Goal: Task Accomplishment & Management: Manage account settings

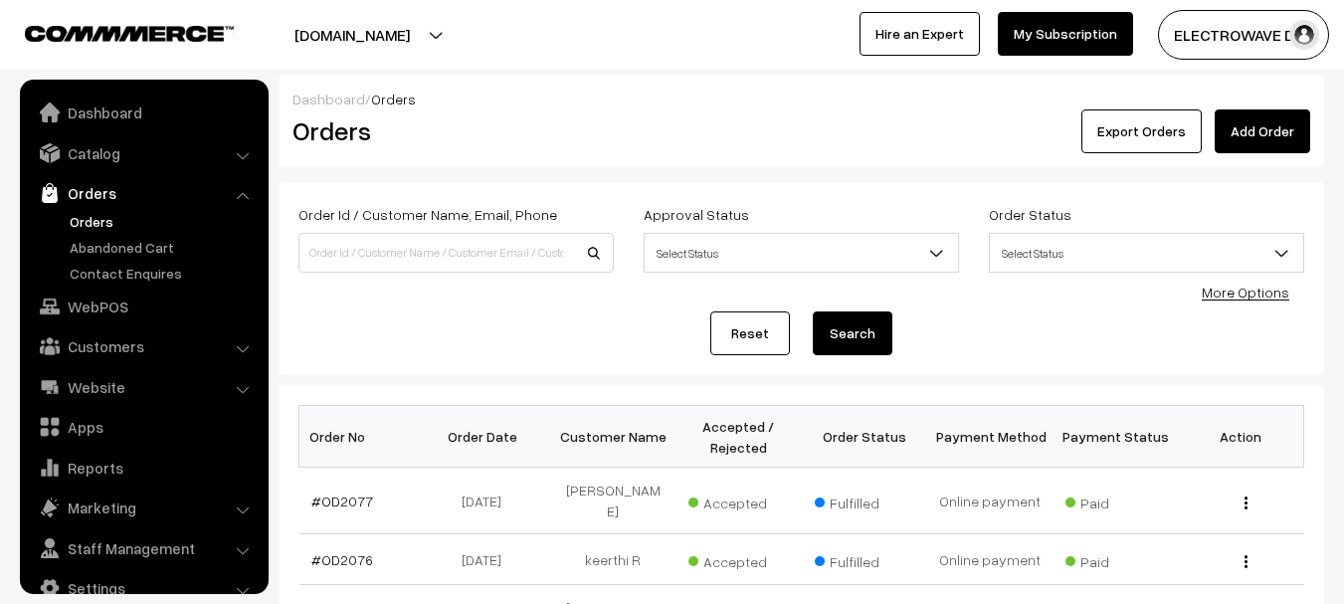
scroll to position [32, 0]
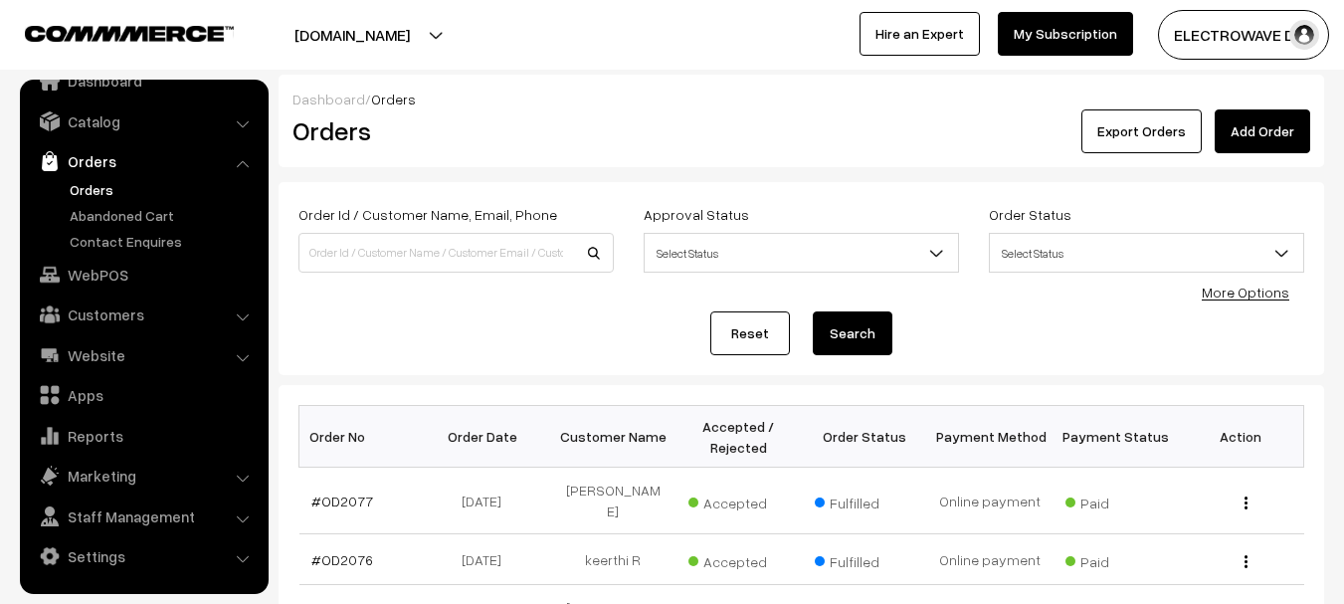
click at [83, 189] on link "Orders" at bounding box center [163, 189] width 197 height 21
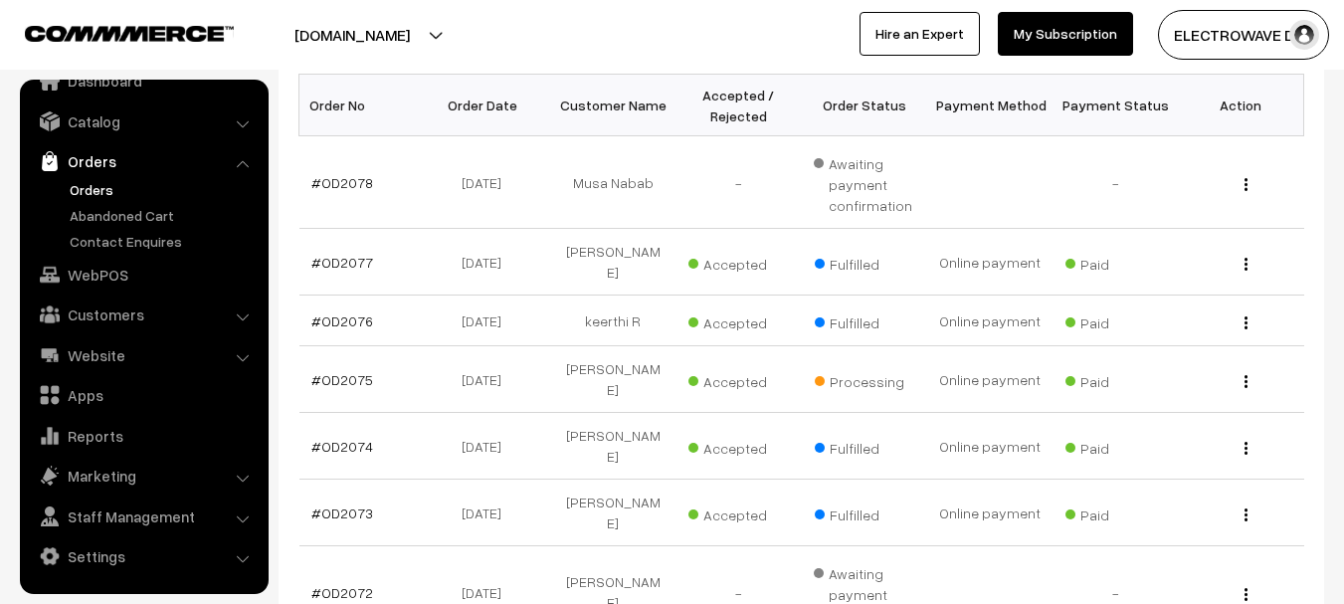
scroll to position [298, 0]
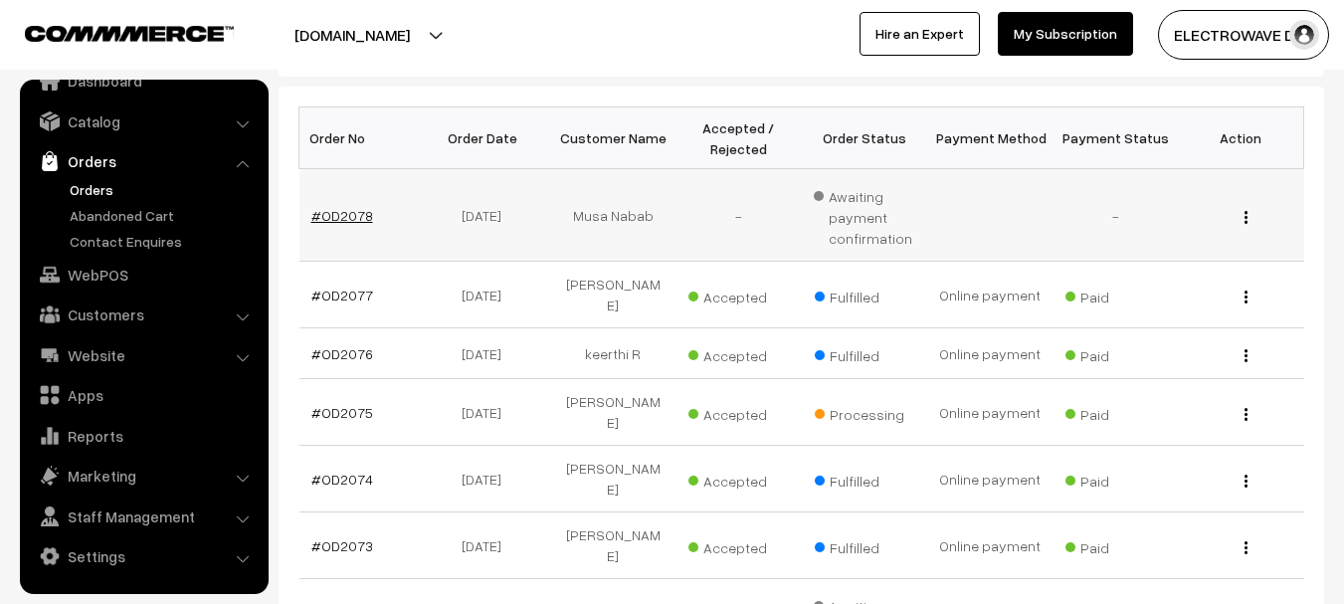
click at [338, 215] on link "#OD2078" at bounding box center [342, 215] width 62 height 17
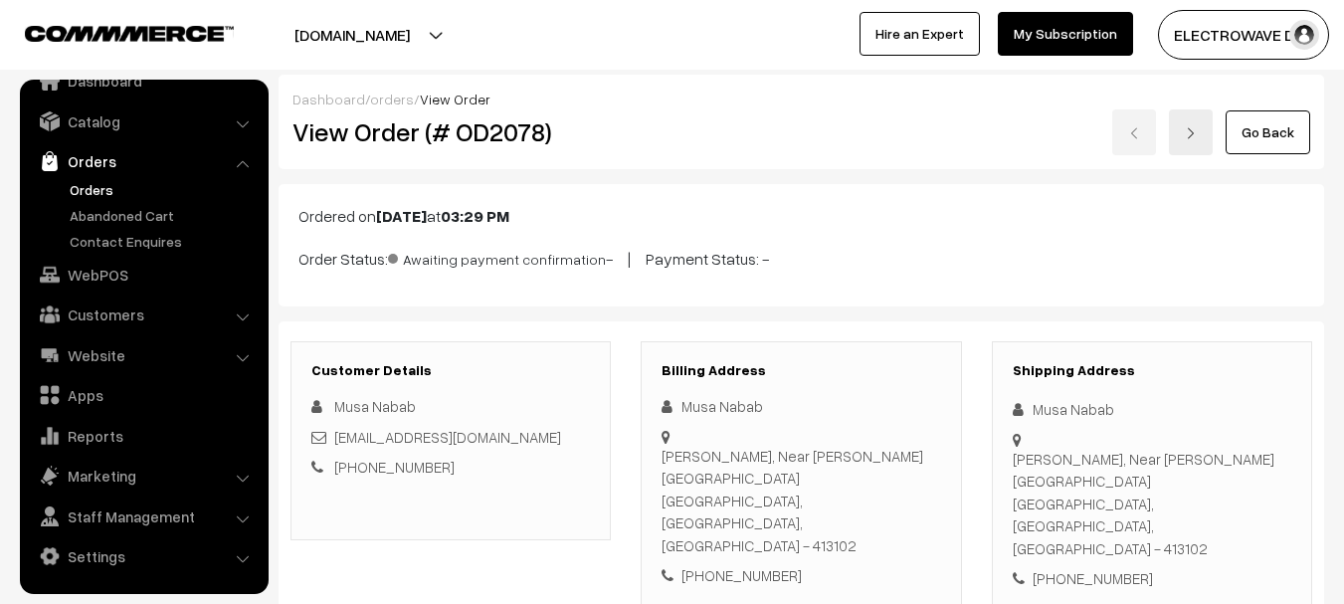
click at [88, 194] on link "Orders" at bounding box center [163, 189] width 197 height 21
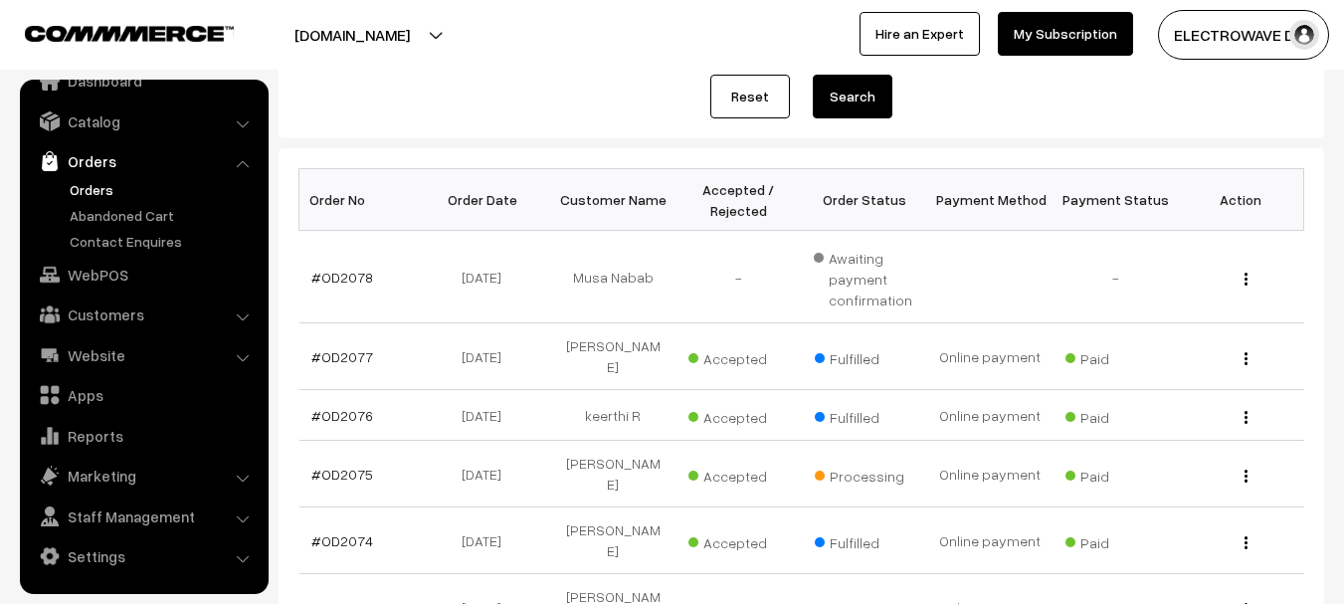
scroll to position [99, 0]
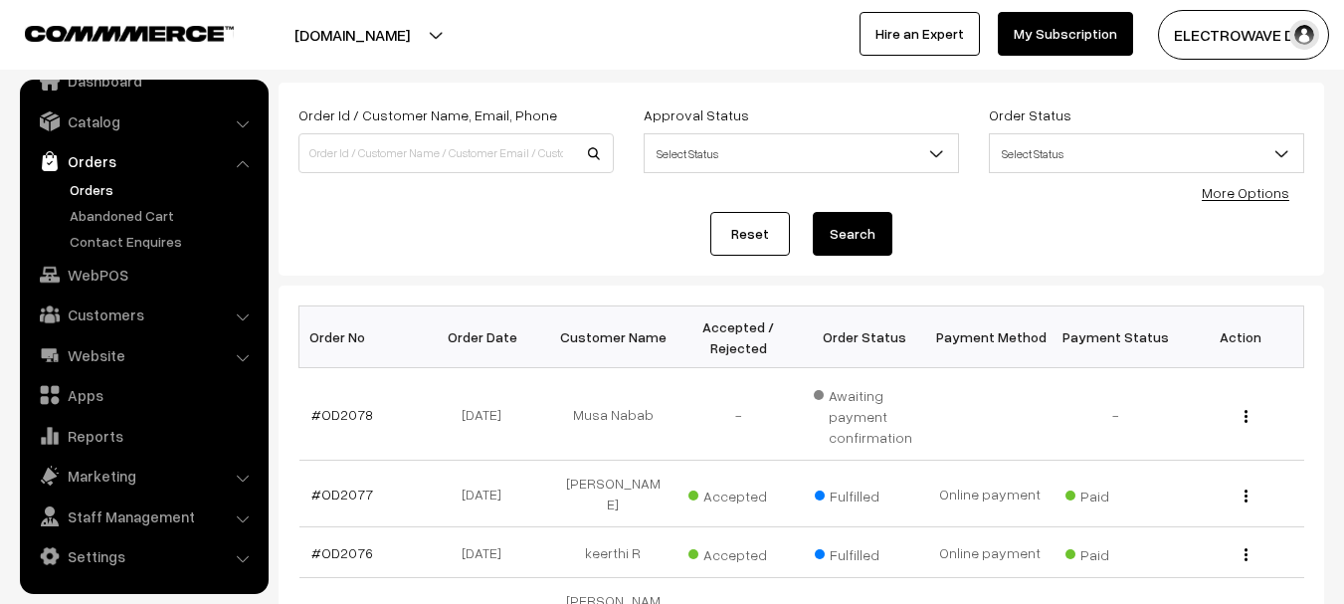
click at [453, 29] on button "[DOMAIN_NAME]" at bounding box center [352, 35] width 255 height 50
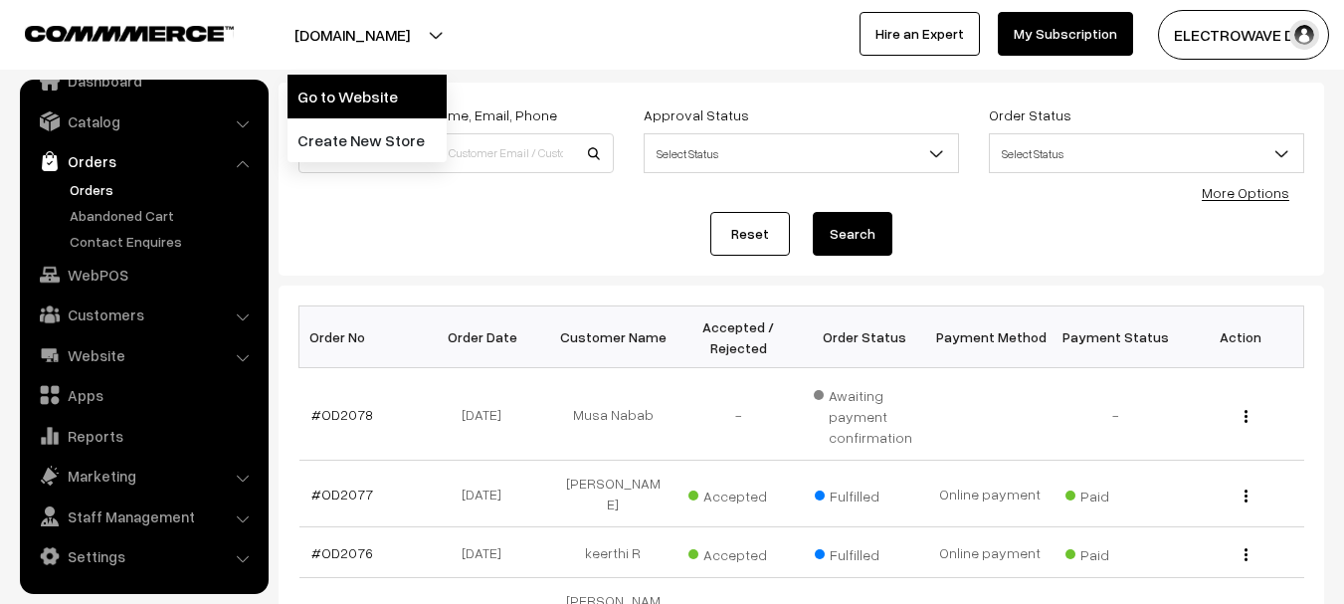
click at [402, 75] on link "Go to Website" at bounding box center [367, 97] width 159 height 44
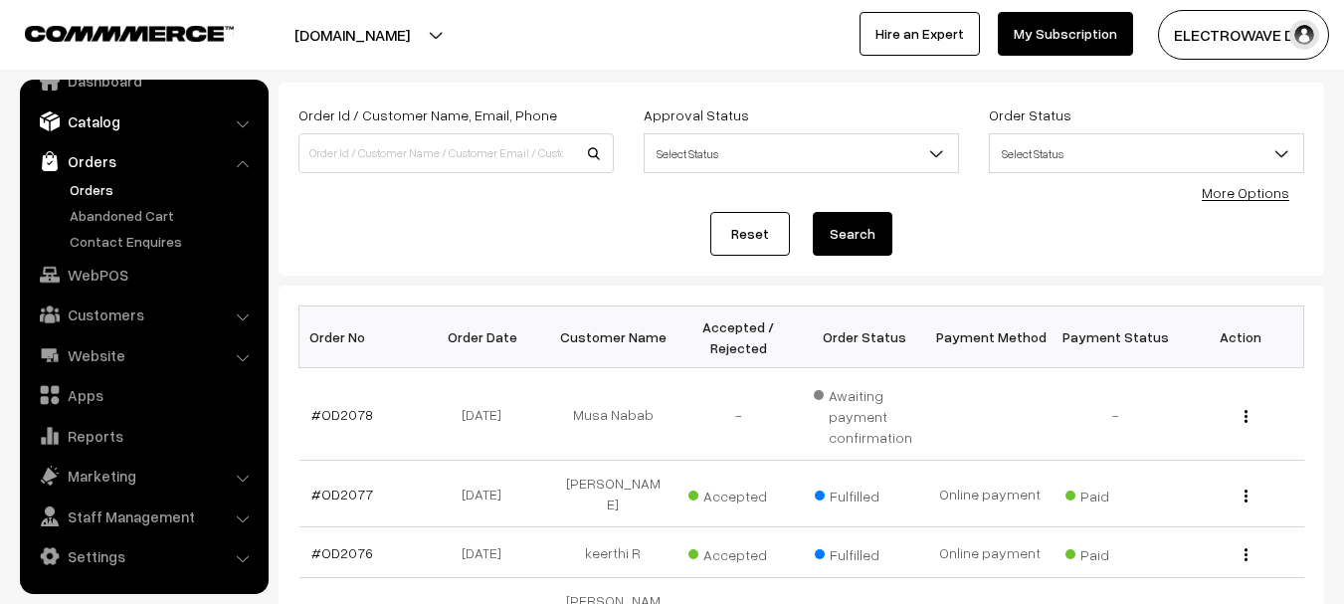
click at [109, 136] on link "Catalog" at bounding box center [143, 121] width 237 height 36
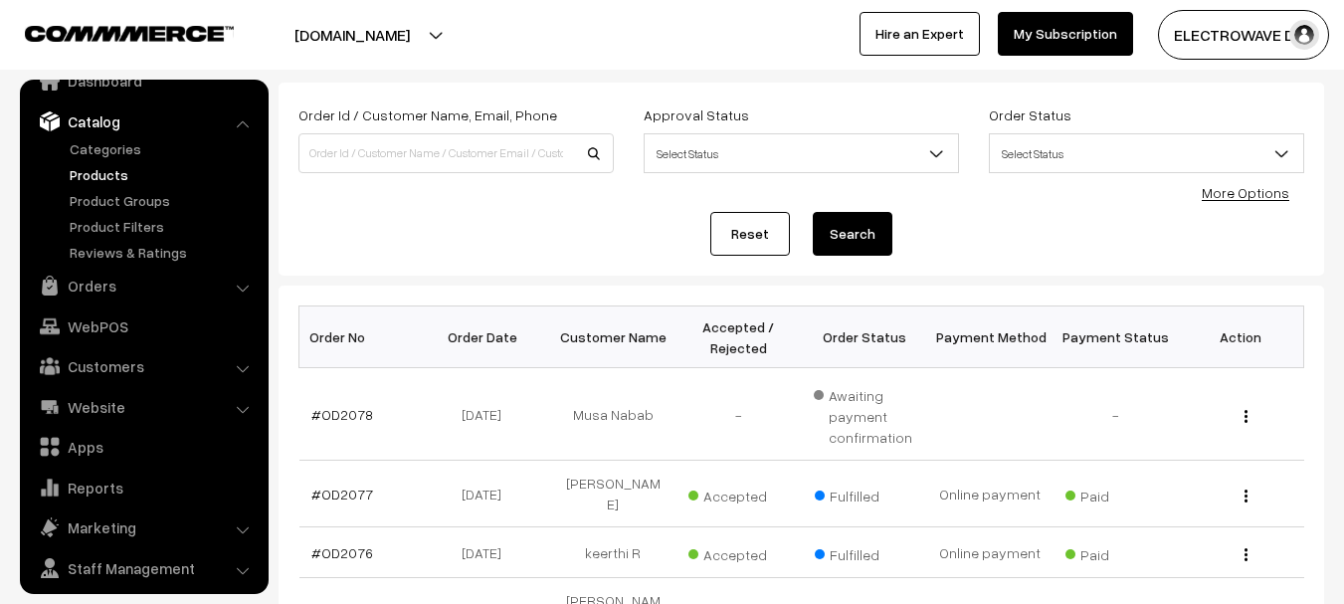
click at [99, 174] on link "Products" at bounding box center [163, 174] width 197 height 21
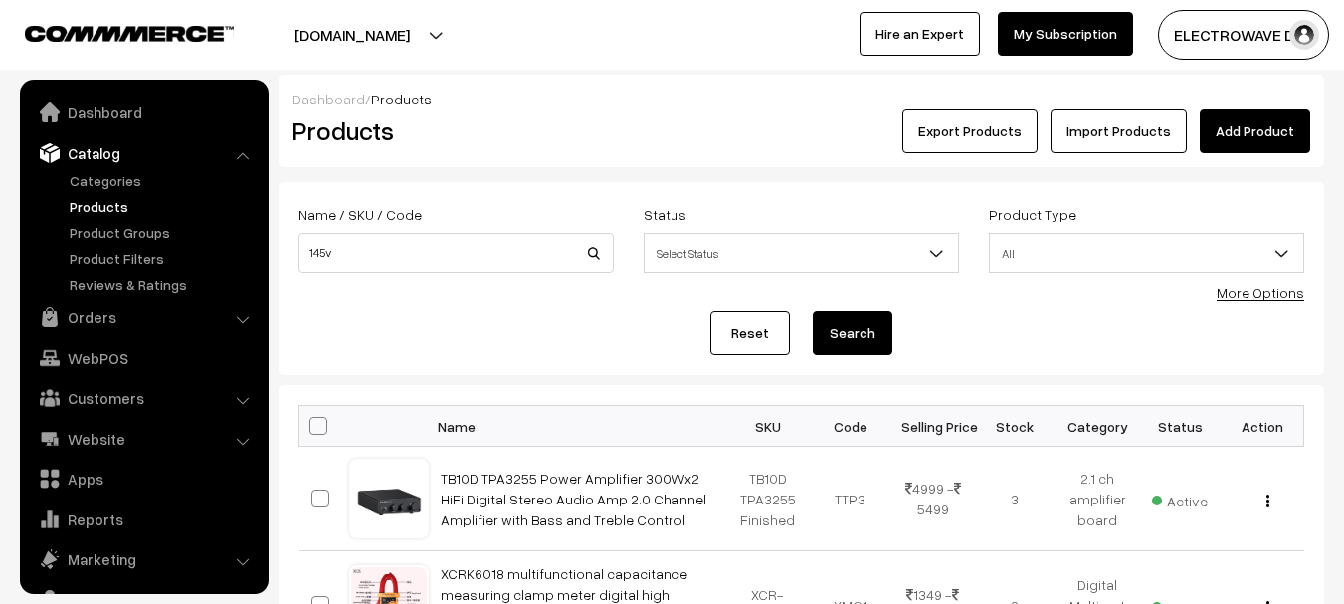
scroll to position [56, 0]
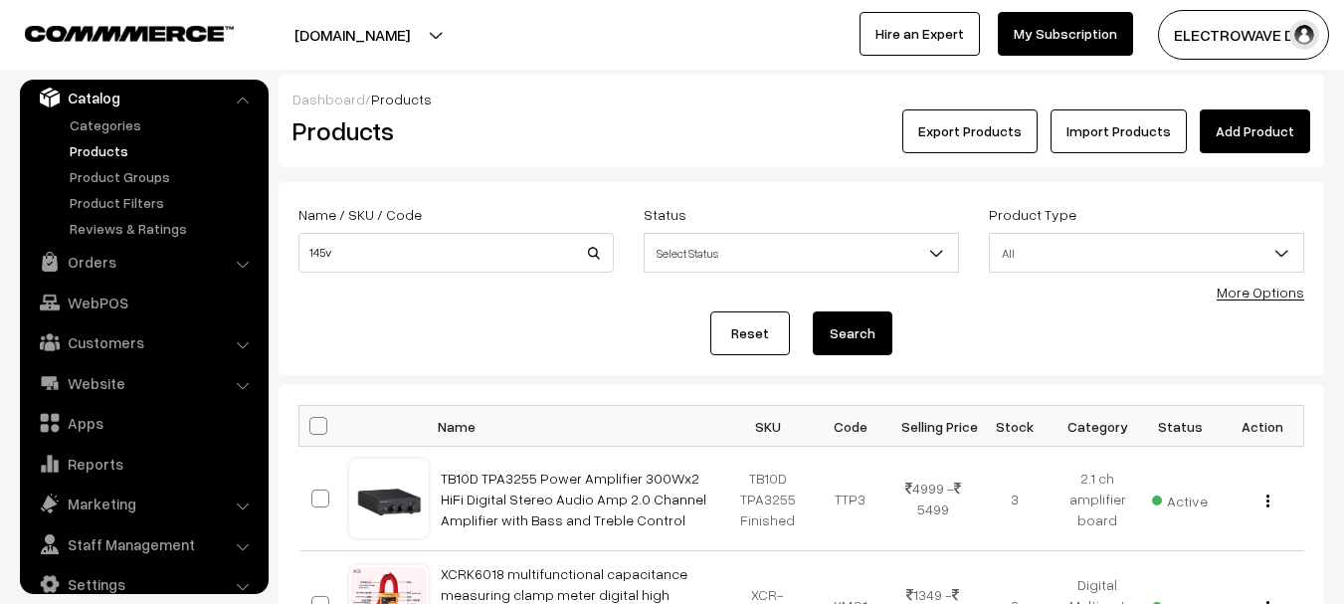
type input "145v"
click at [813, 311] on button "Search" at bounding box center [853, 333] width 80 height 44
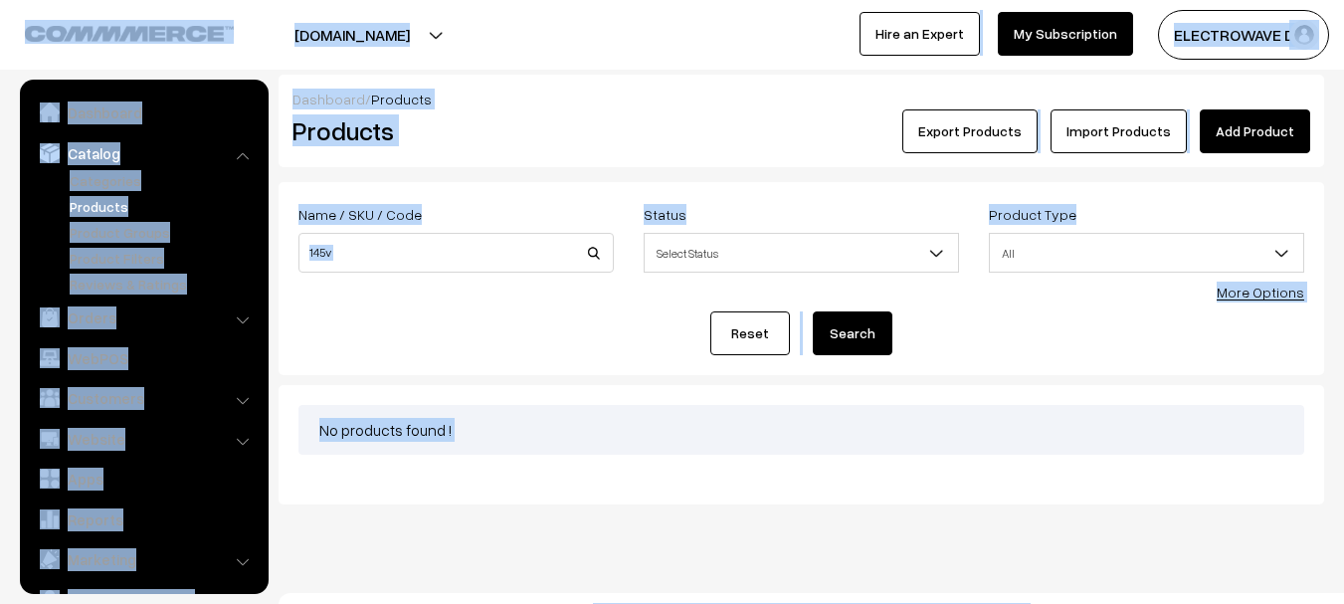
scroll to position [56, 0]
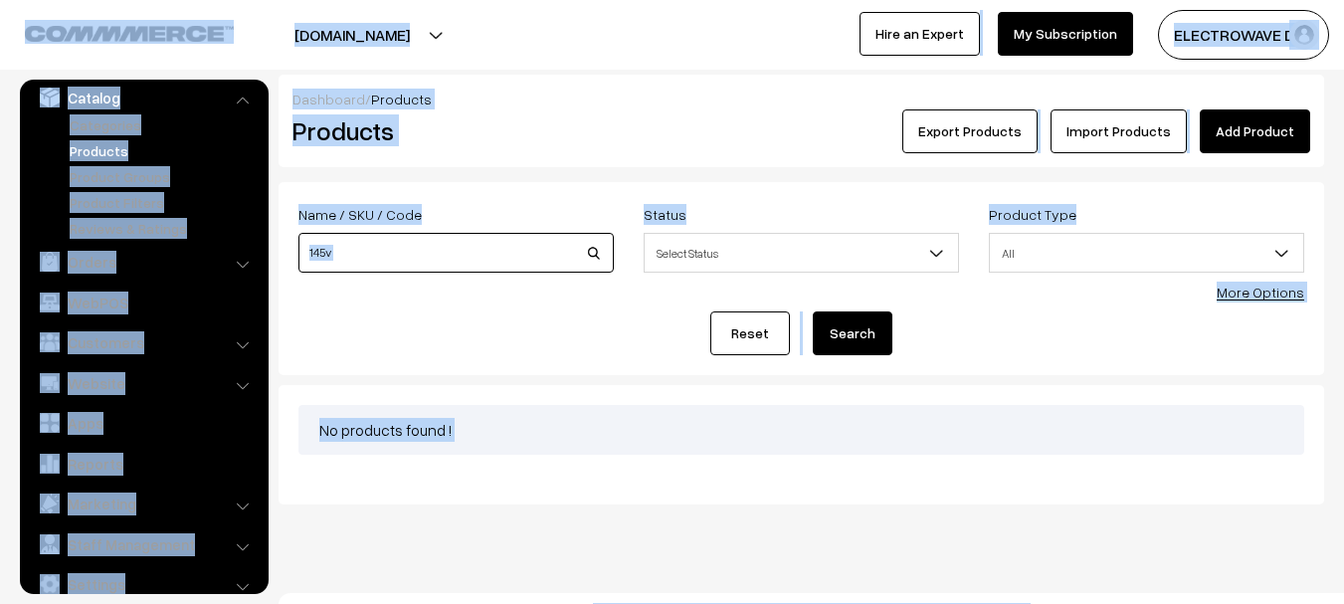
click at [485, 239] on input "145v" at bounding box center [455, 253] width 315 height 40
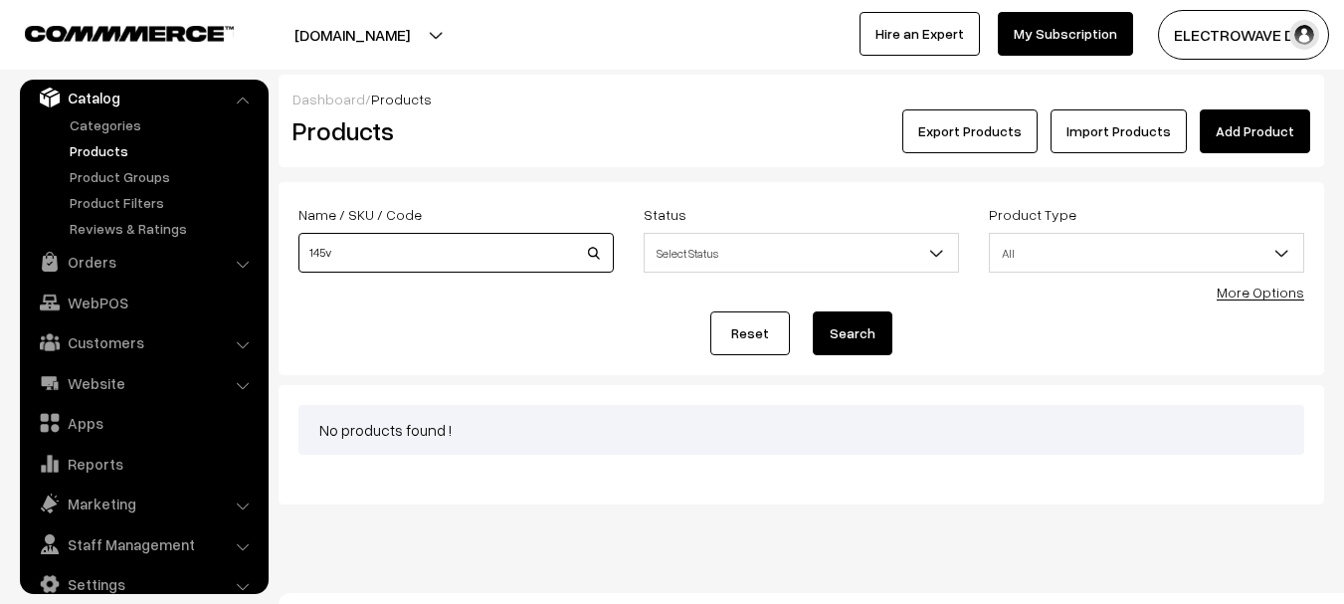
click at [485, 239] on input "145v" at bounding box center [455, 253] width 315 height 40
type input "45v"
click at [813, 311] on button "Search" at bounding box center [853, 333] width 80 height 44
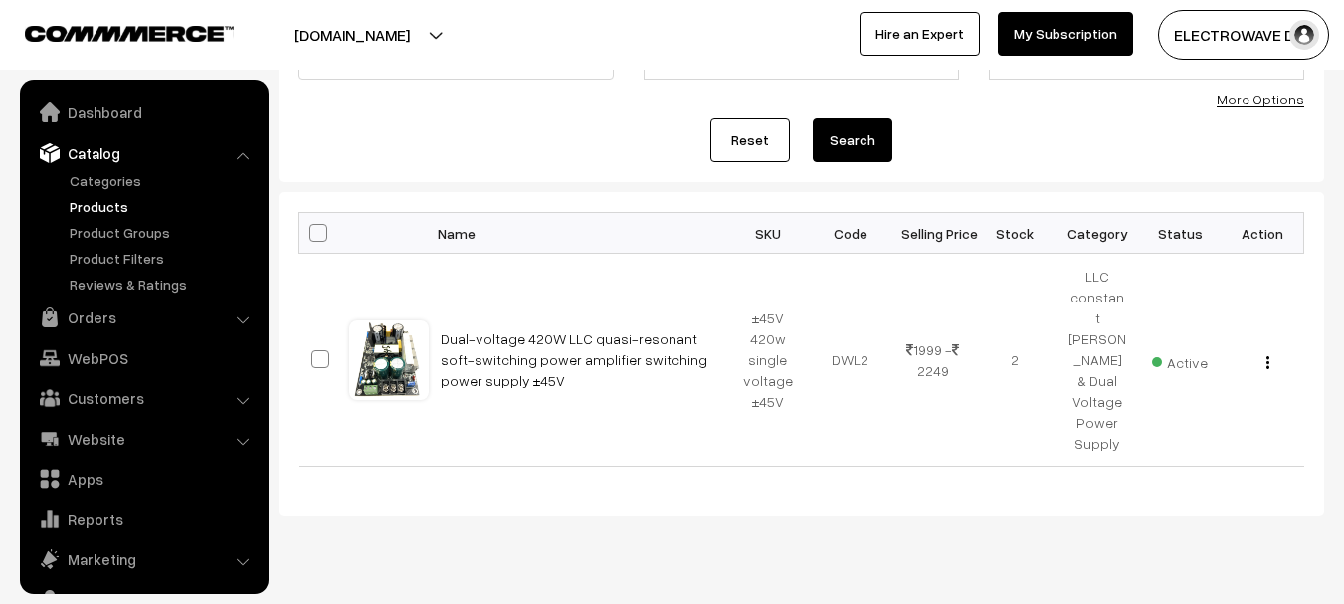
scroll to position [56, 0]
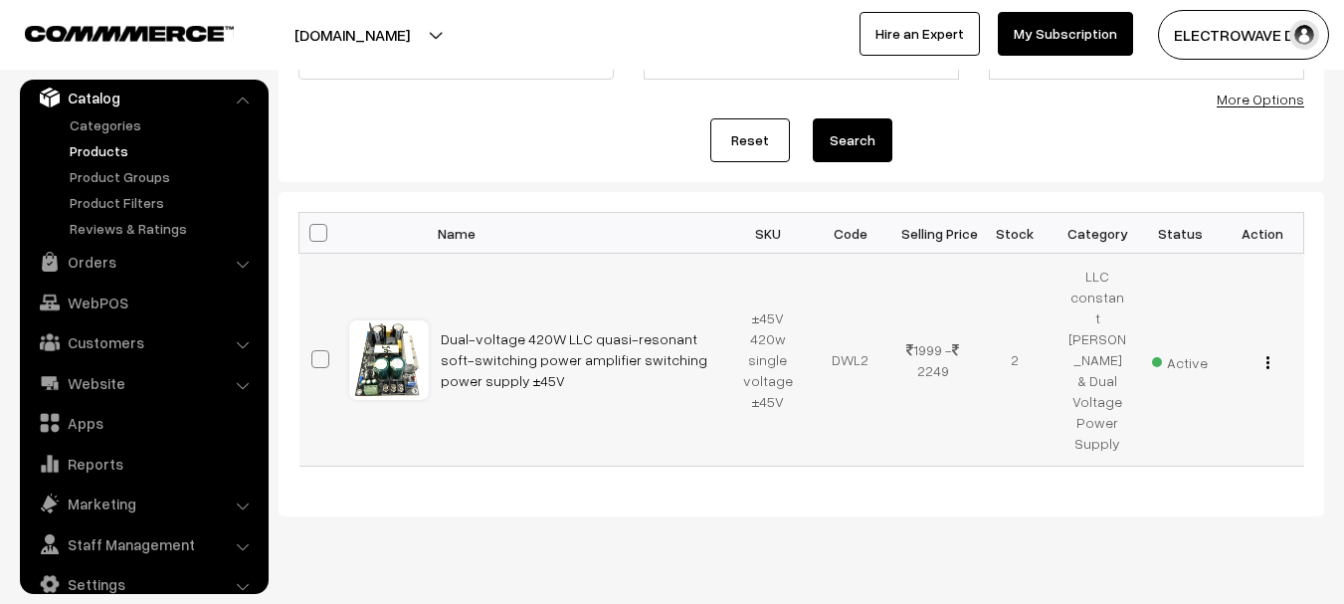
click at [1268, 354] on td "View Edit Delete" at bounding box center [1263, 360] width 83 height 213
click at [1267, 354] on button "button" at bounding box center [1268, 362] width 5 height 16
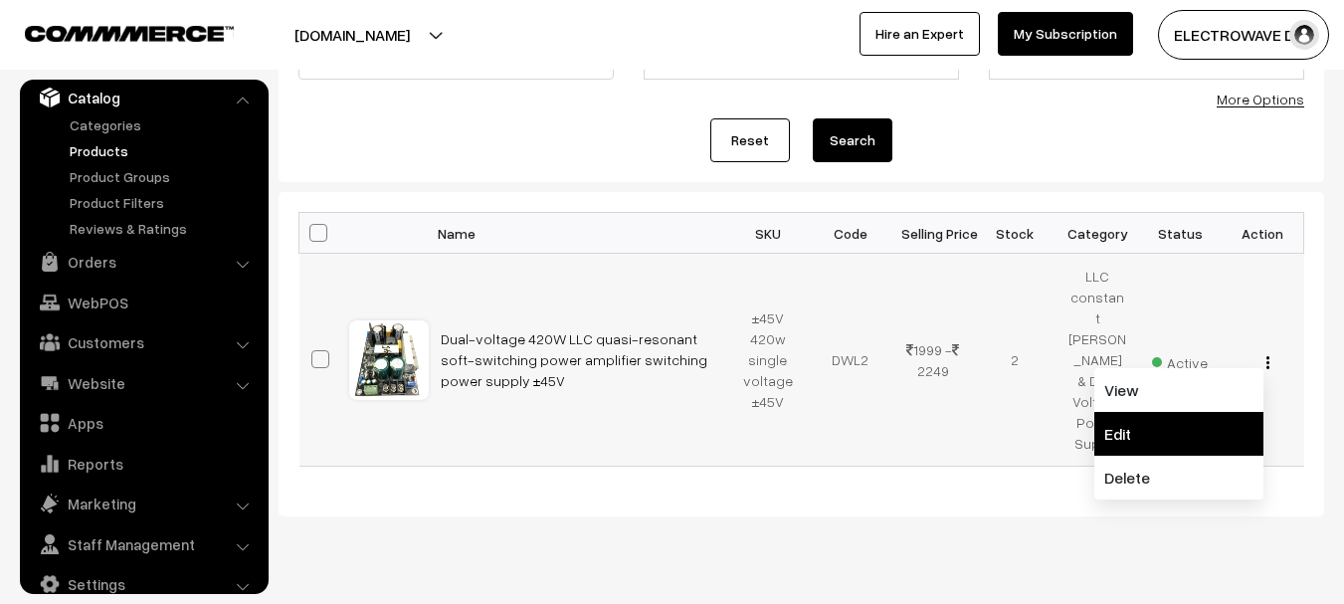
click at [1116, 412] on link "Edit" at bounding box center [1178, 434] width 169 height 44
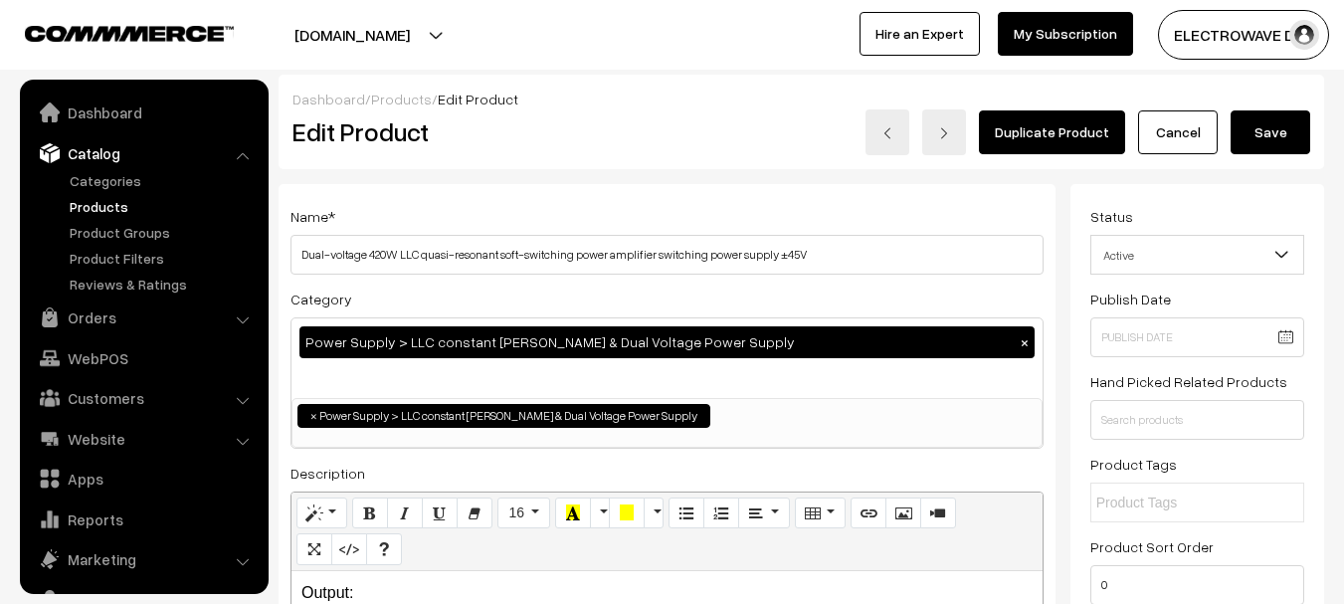
scroll to position [56, 0]
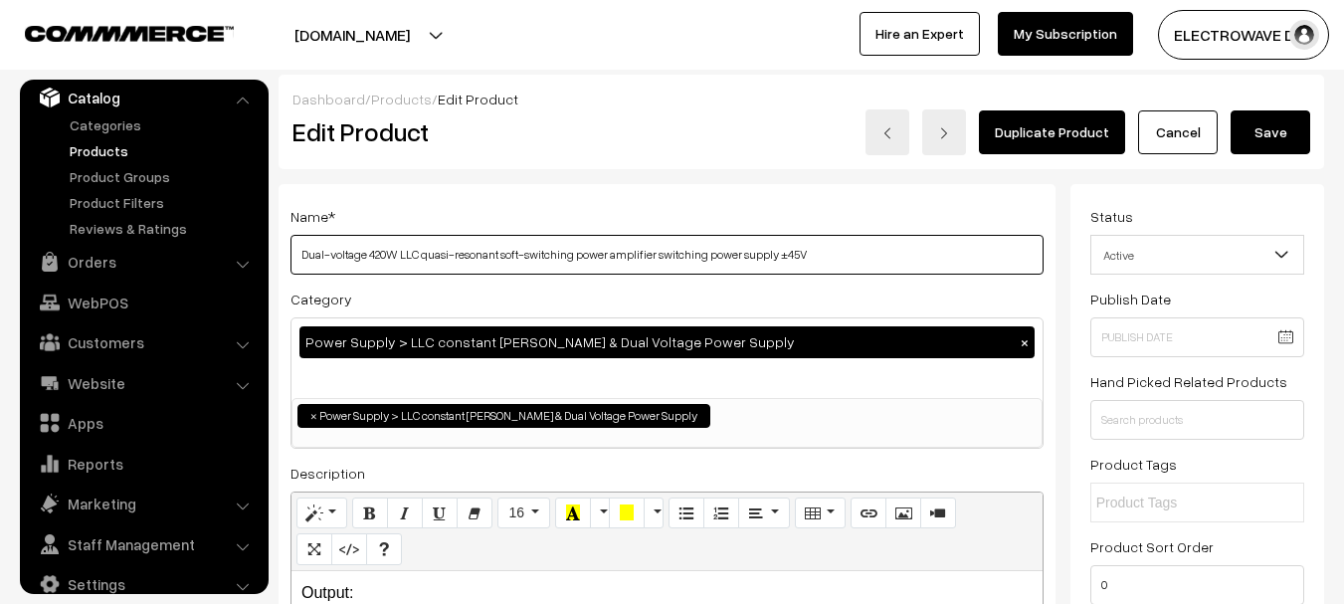
click at [529, 264] on input "Dual-voltage 420W LLC quasi-resonant soft-switching power amplifier switching p…" at bounding box center [667, 255] width 753 height 40
paste input "420W LLC Quasi-Resonant Soft Switching Power Supply Amp Power Supply Main Power…"
drag, startPoint x: 298, startPoint y: 245, endPoint x: 364, endPoint y: 252, distance: 66.0
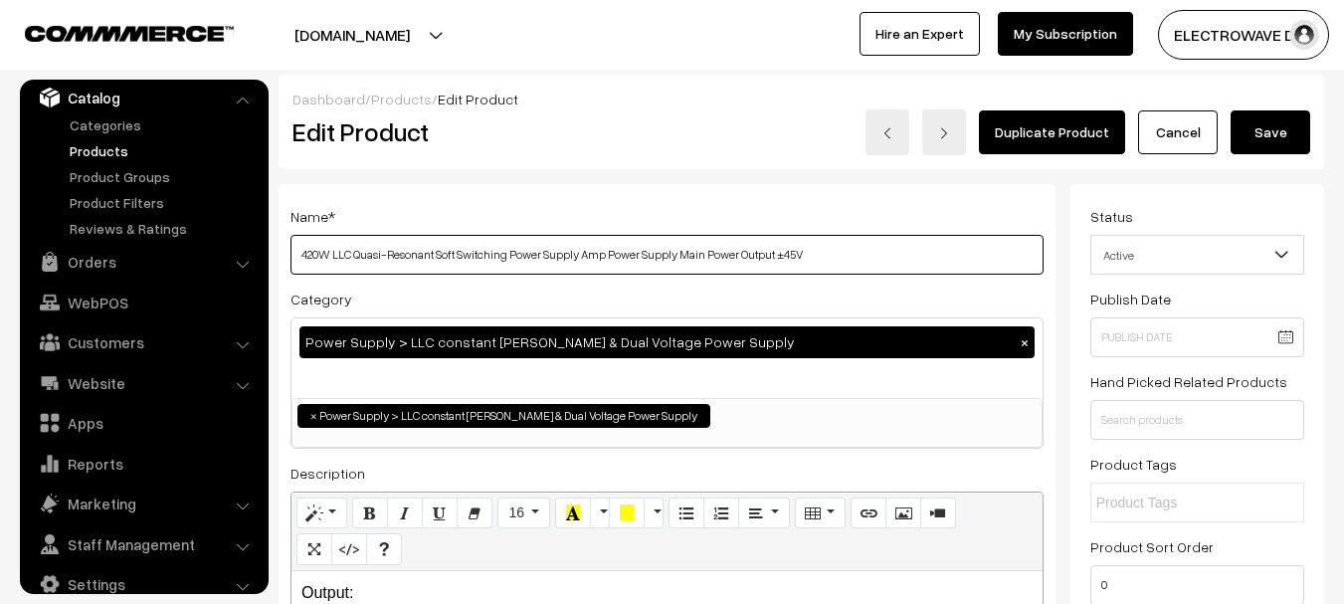
click at [299, 247] on input "420W LLC Quasi-Resonant Soft Switching Power Supply Amp Power Supply Main Power…" at bounding box center [667, 255] width 753 height 40
paste input "YZX-LLC-"
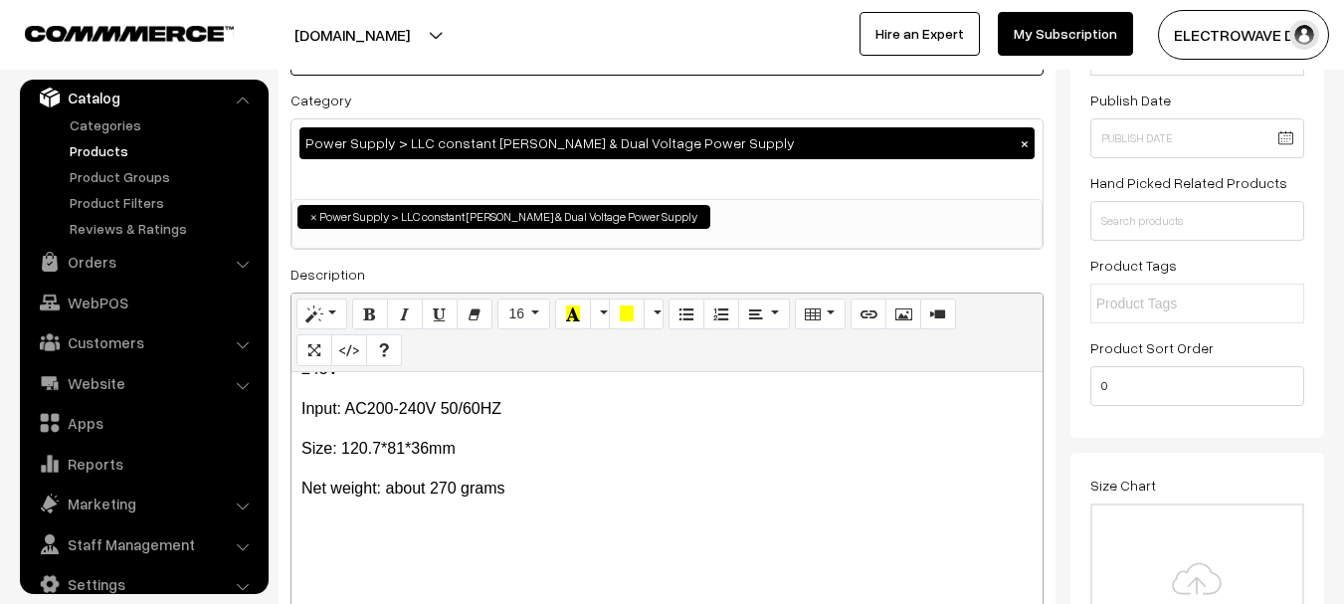
scroll to position [99, 0]
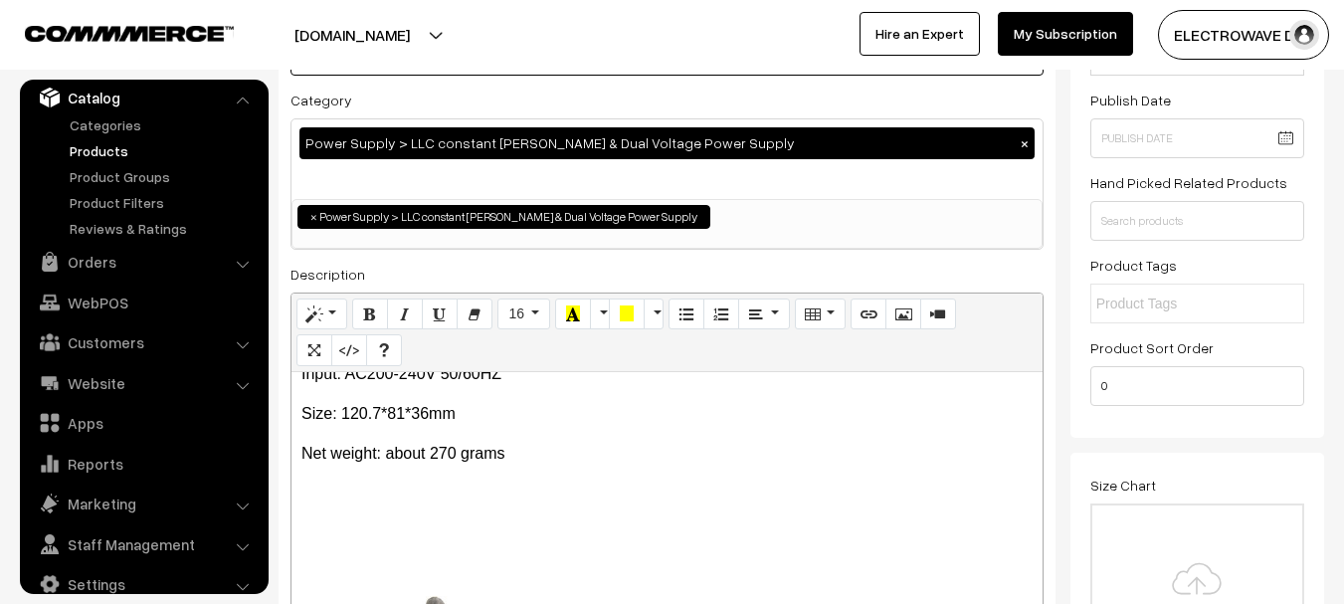
type input "YZX-LLC-420W LLC Quasi-Resonant Soft Switching Power Supply Amp Power Supply Ma…"
click at [621, 400] on div "Output: ±45V Input: AC200-240V 50/60HZ Size: 120.7*81*36mm Net weight: about 27…" at bounding box center [667, 496] width 751 height 249
click at [479, 478] on div "Output: ±45V Input: AC200-240V 50/60HZ Size: 120.7*81*36mm Net weight: about 27…" at bounding box center [667, 496] width 751 height 249
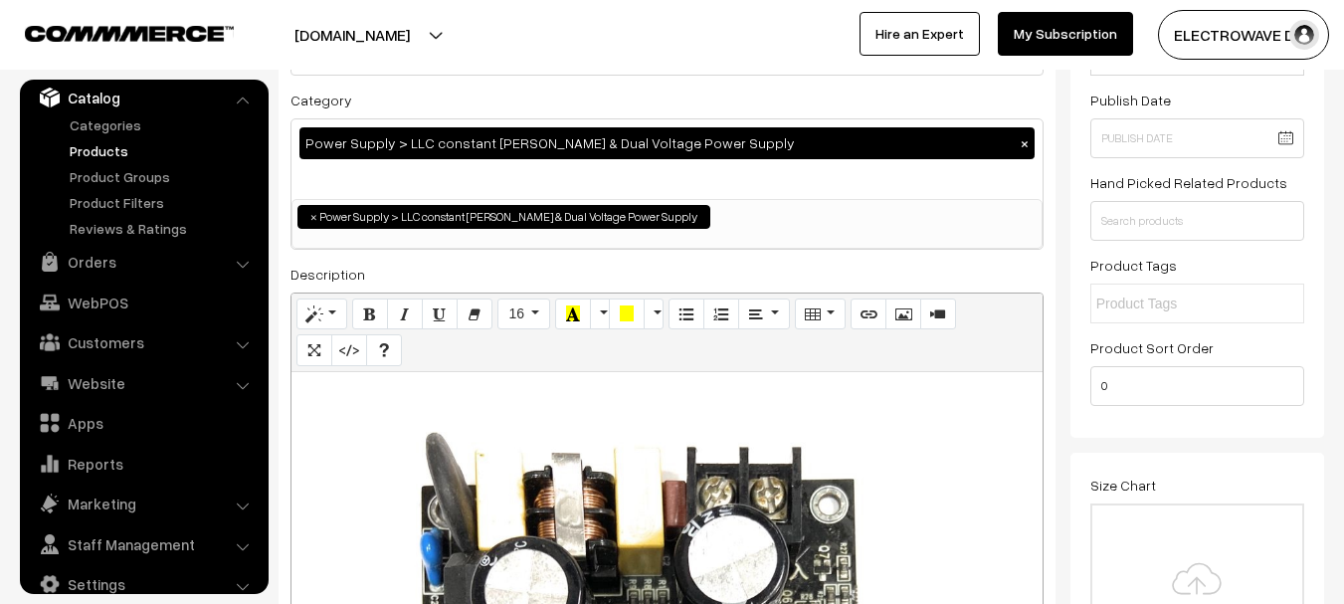
scroll to position [0, 0]
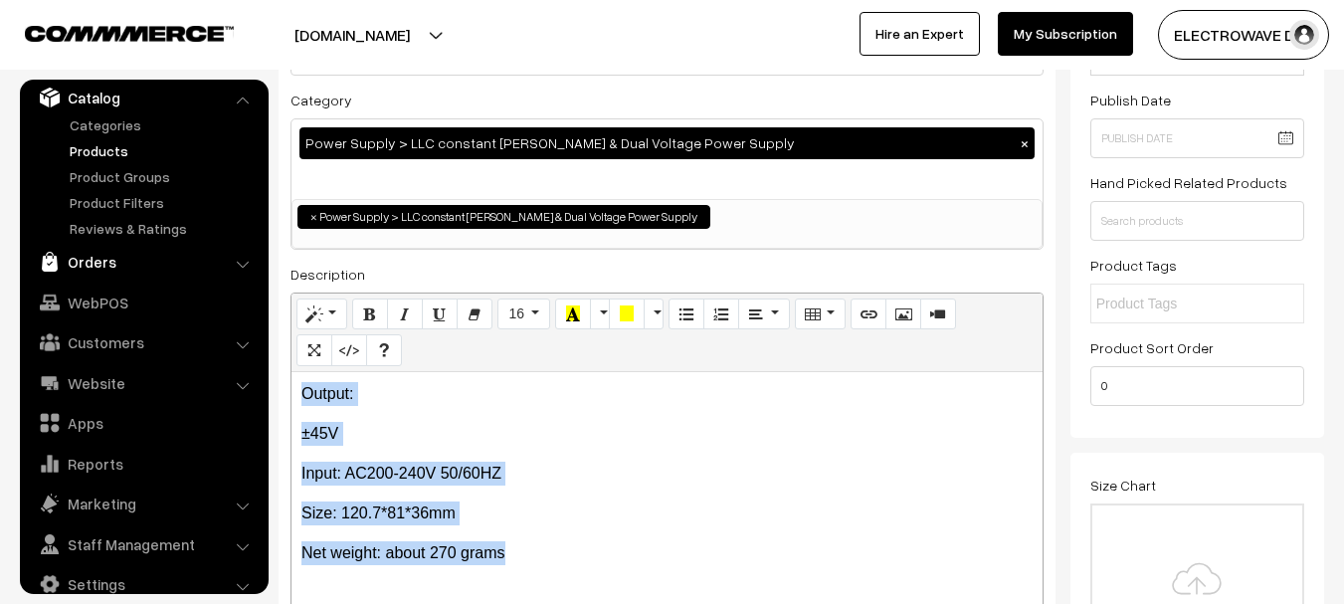
drag, startPoint x: 591, startPoint y: 550, endPoint x: 195, endPoint y: 278, distance: 480.8
paste div
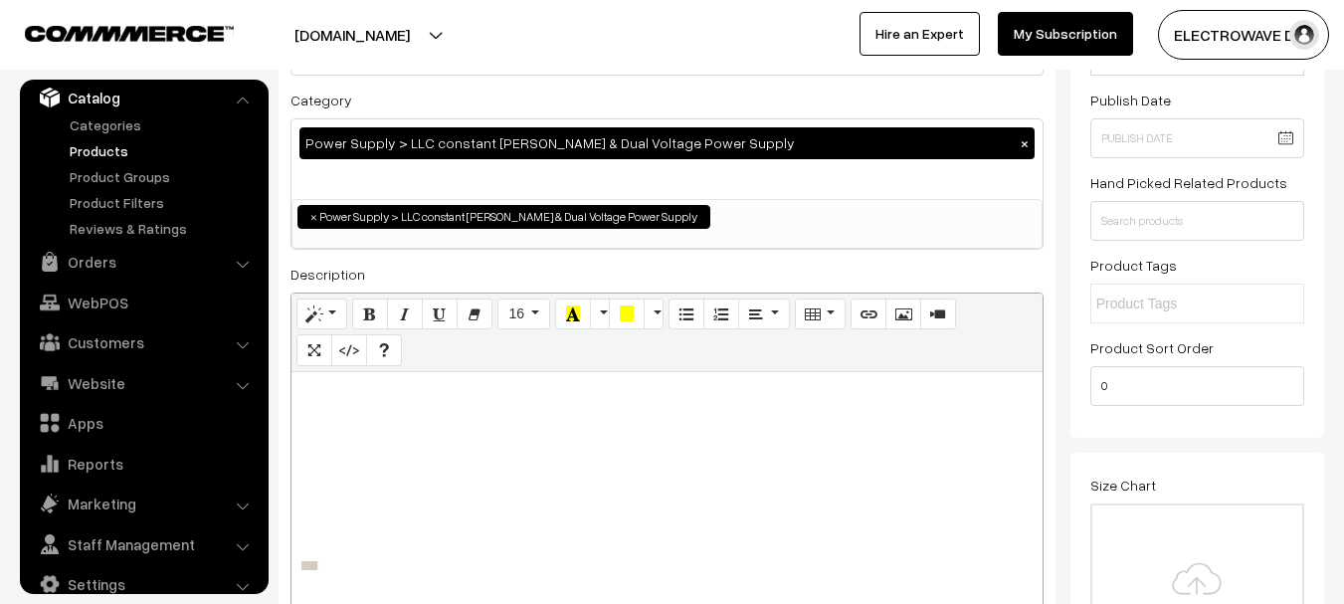
scroll to position [2388, 0]
click at [927, 479] on div "YZX-LLC-420W LLC Quasi-Resonant Soft Switching Power Supply Amp Power Supply Ma…" at bounding box center [667, 496] width 751 height 249
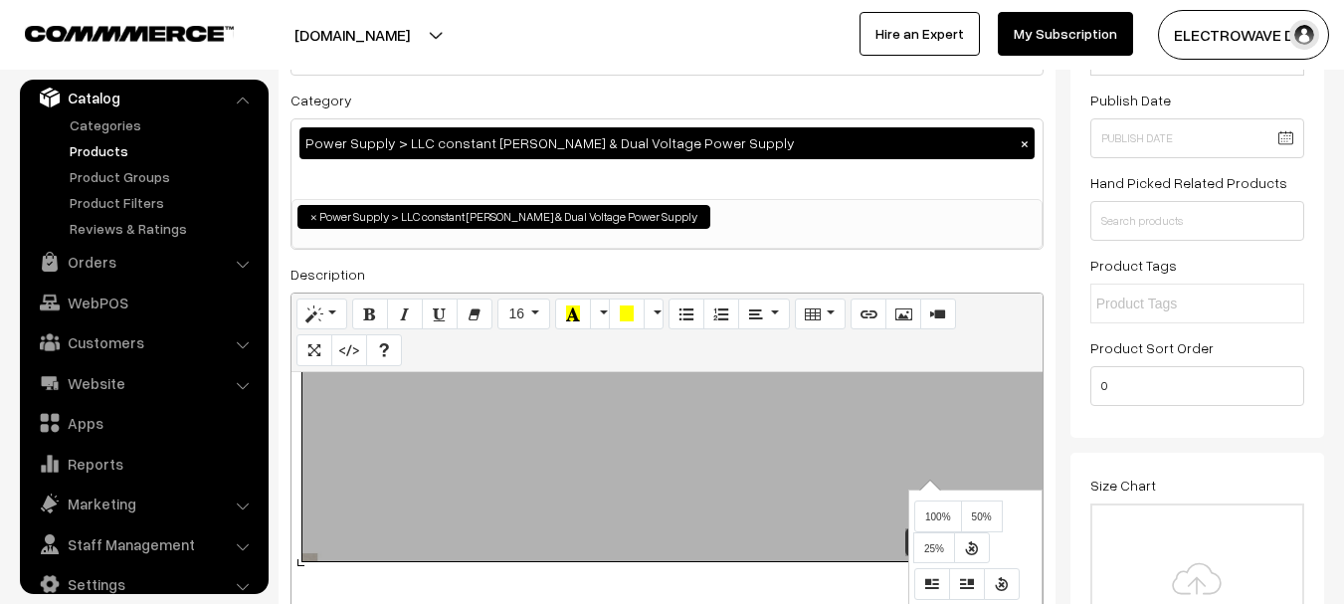
click at [891, 416] on div "754x1045 (Original: 0x0) YZX-LLC-420W LLC Quasi-Resonant Soft Switching Power S…" at bounding box center [667, 496] width 751 height 249
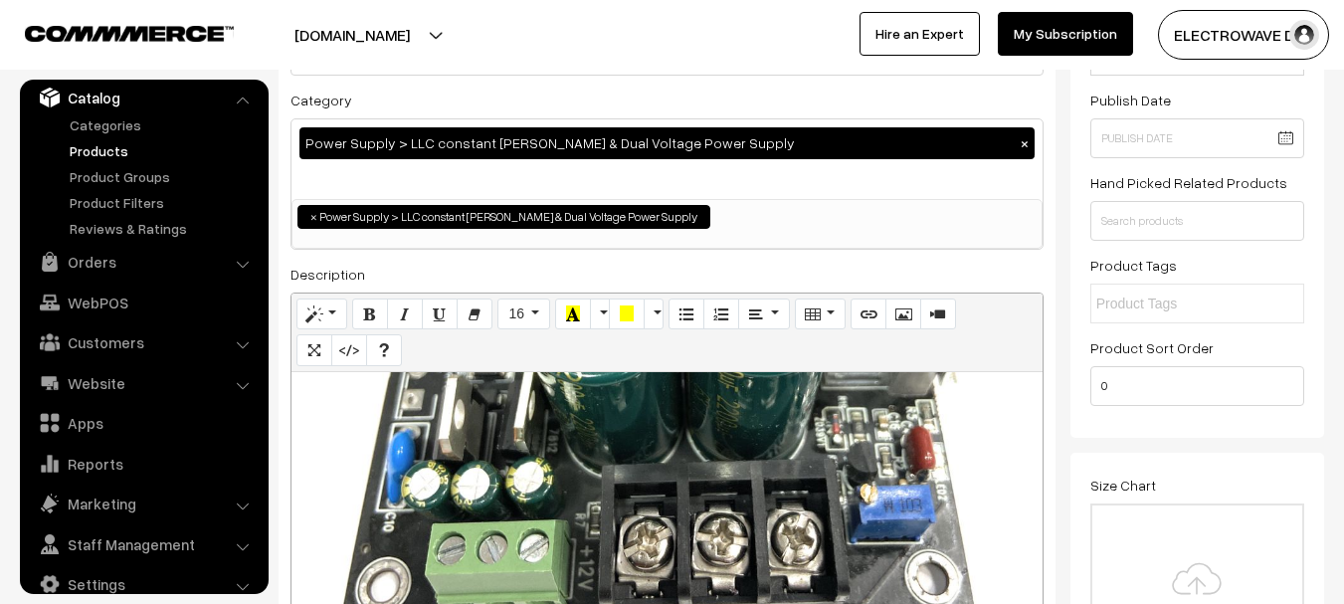
scroll to position [3382, 0]
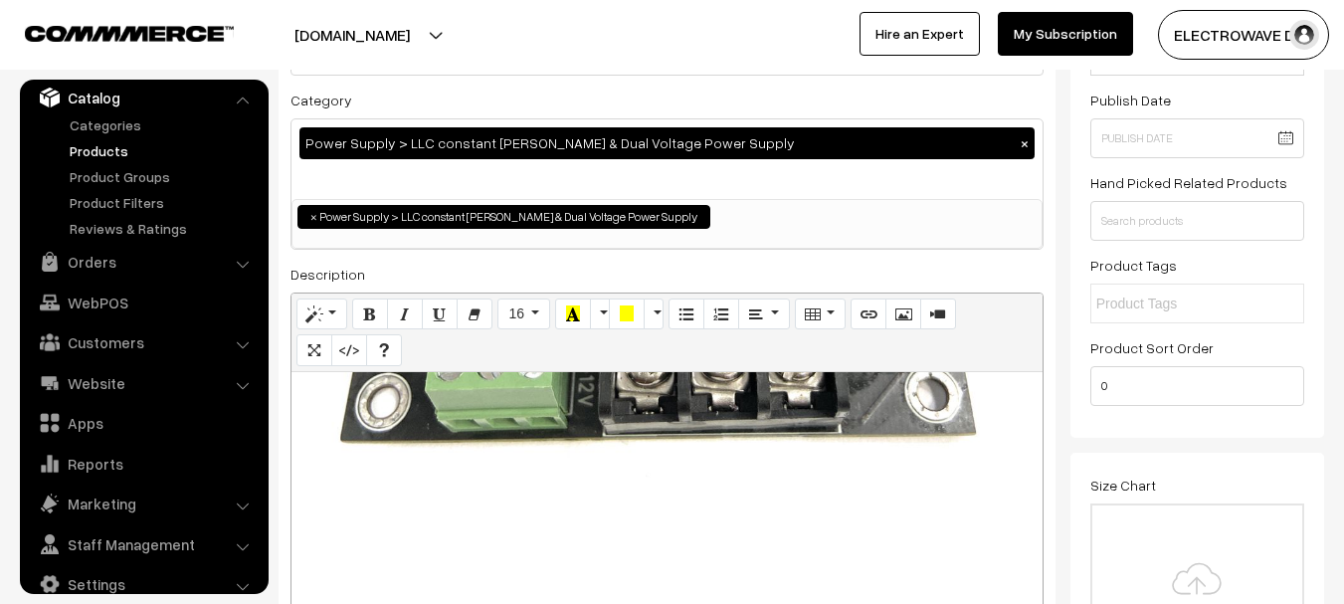
click at [906, 493] on div "754x1045 (Original: 0x0) YZX-LLC-420W LLC Quasi-Resonant Soft Switching Power S…" at bounding box center [667, 496] width 751 height 249
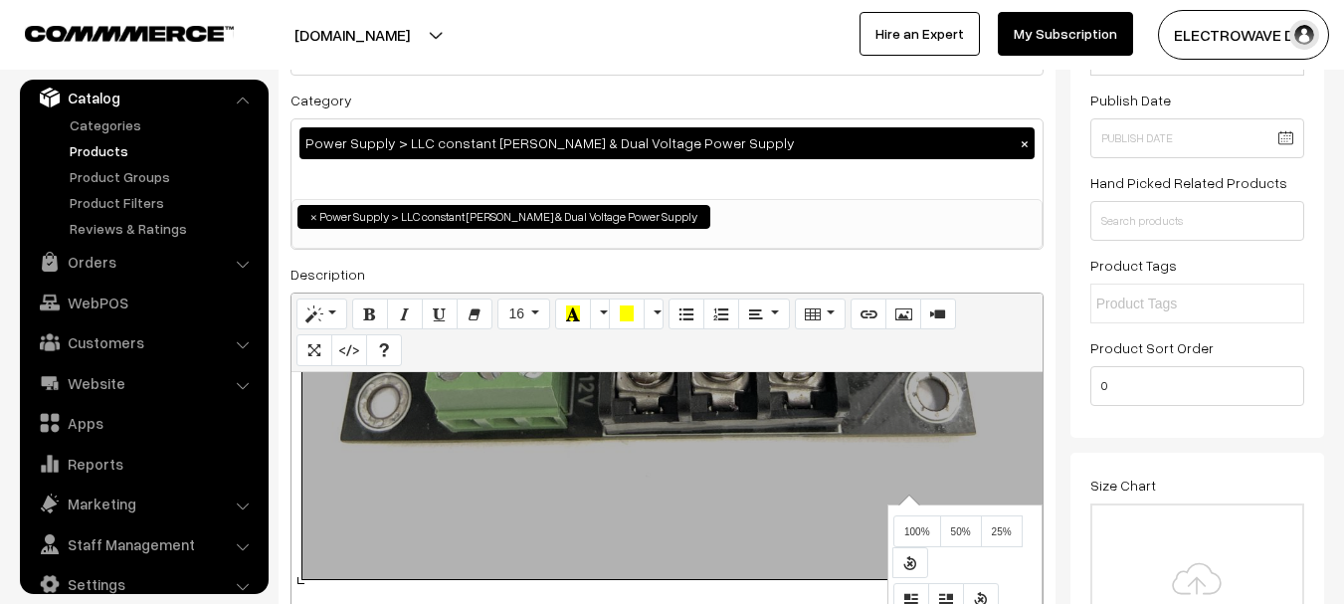
click at [901, 469] on div at bounding box center [676, 74] width 748 height 1010
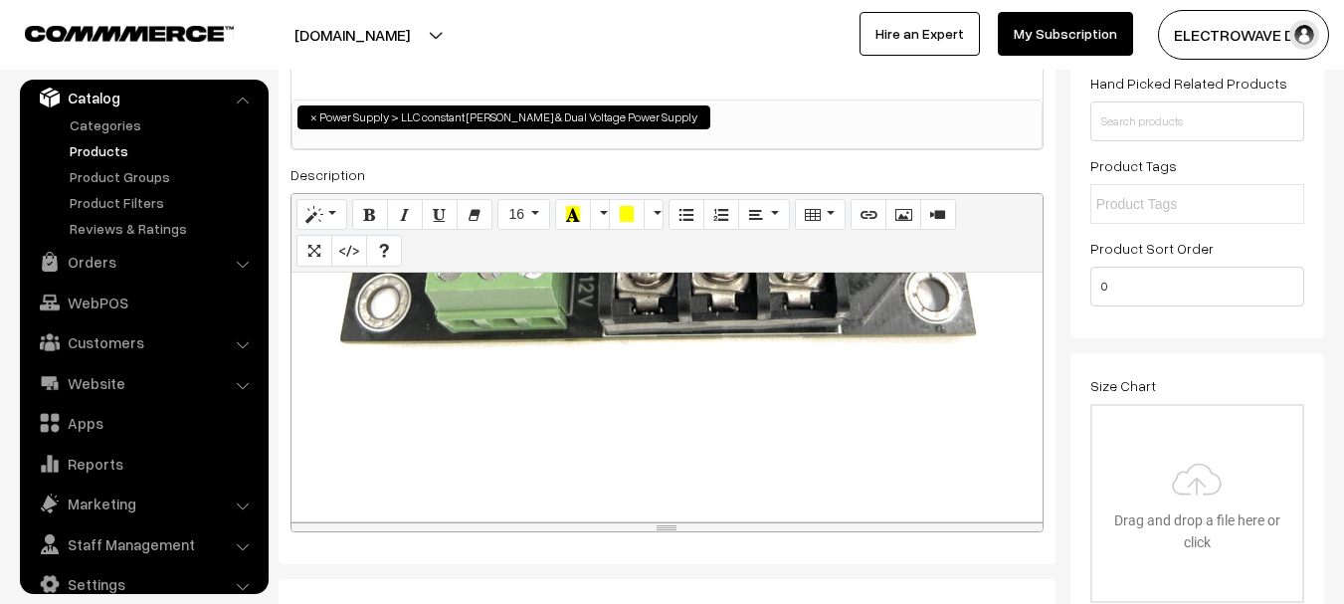
click at [513, 505] on div "YZX-LLC-420W LLC Quasi-Resonant Soft Switching Power Supply Amp Power Supply Ma…" at bounding box center [667, 397] width 751 height 249
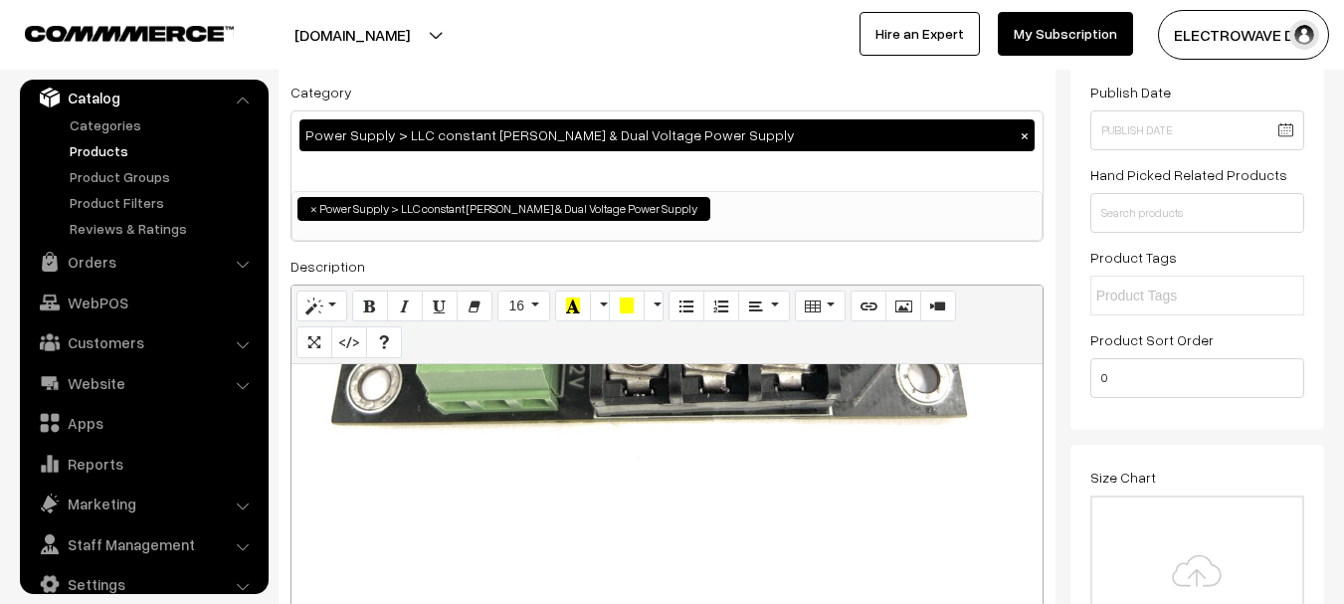
scroll to position [199, 0]
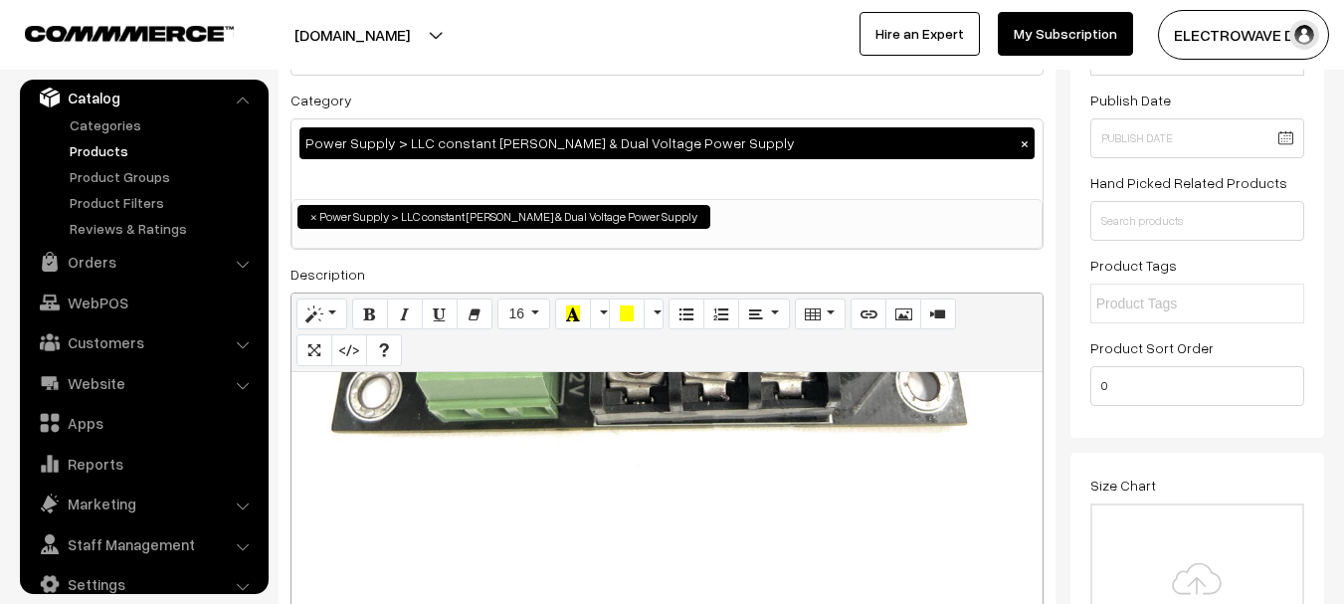
click at [908, 335] on div "Normal Quote Code Header 1 Header 2 Header 3 Header 4 Header 5 Header 6 16 8 9 …" at bounding box center [667, 333] width 751 height 79
click at [905, 314] on icon "Picture" at bounding box center [903, 313] width 14 height 16
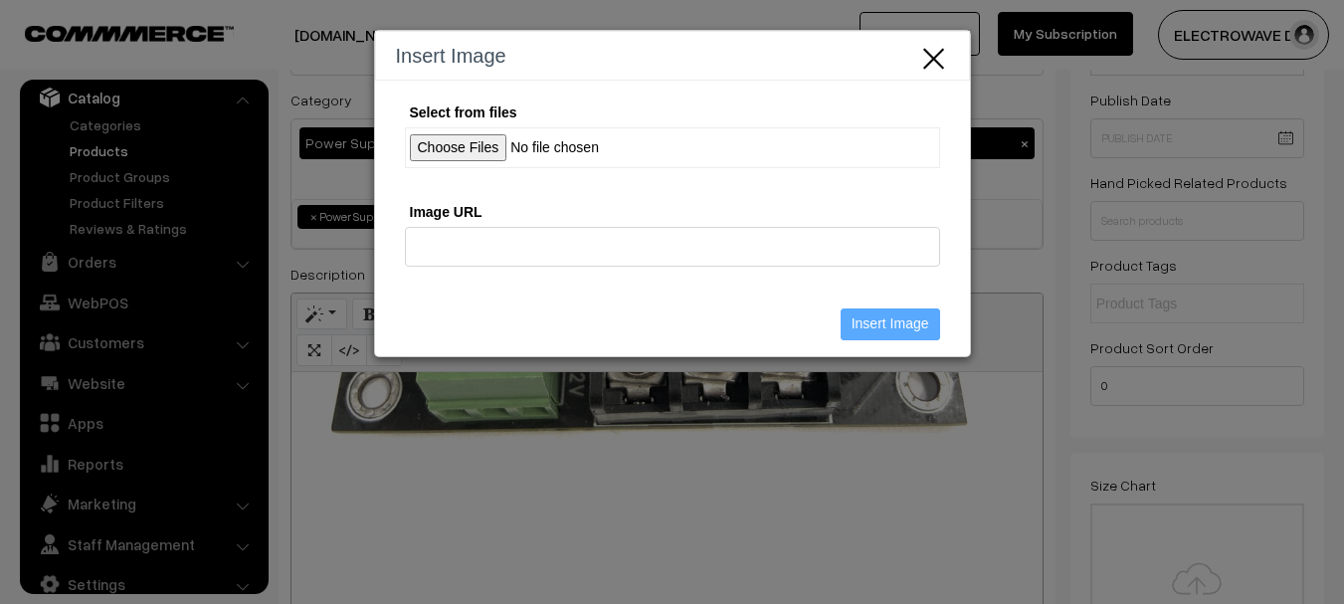
click at [476, 144] on input "Select from files" at bounding box center [672, 147] width 535 height 41
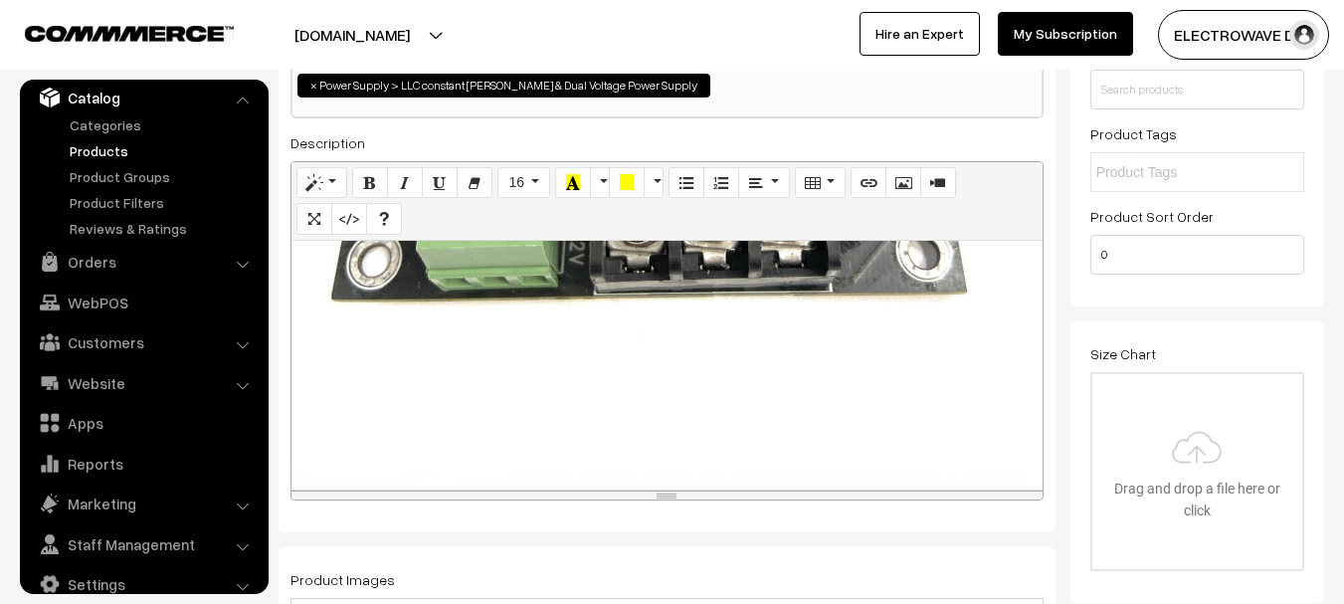
scroll to position [597, 0]
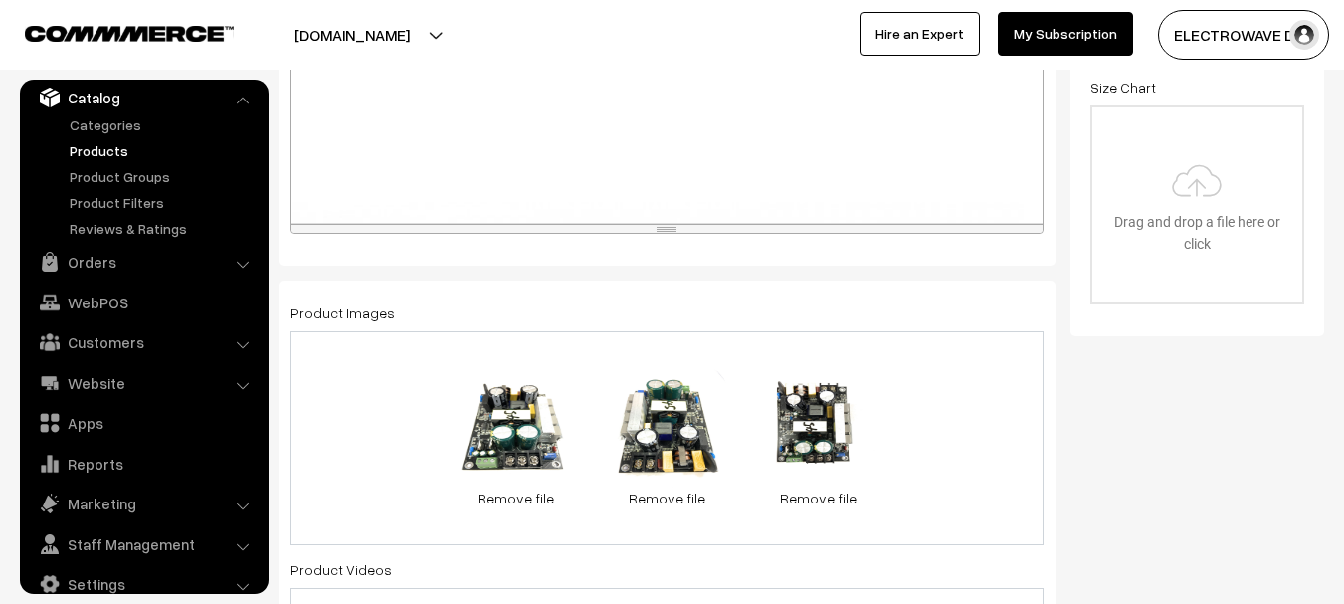
click at [967, 439] on div "0.2 MB WhatsApp Image 2023-06-04 at 3.58.46 PM (1).jpeg Check Error Remove file…" at bounding box center [667, 438] width 753 height 214
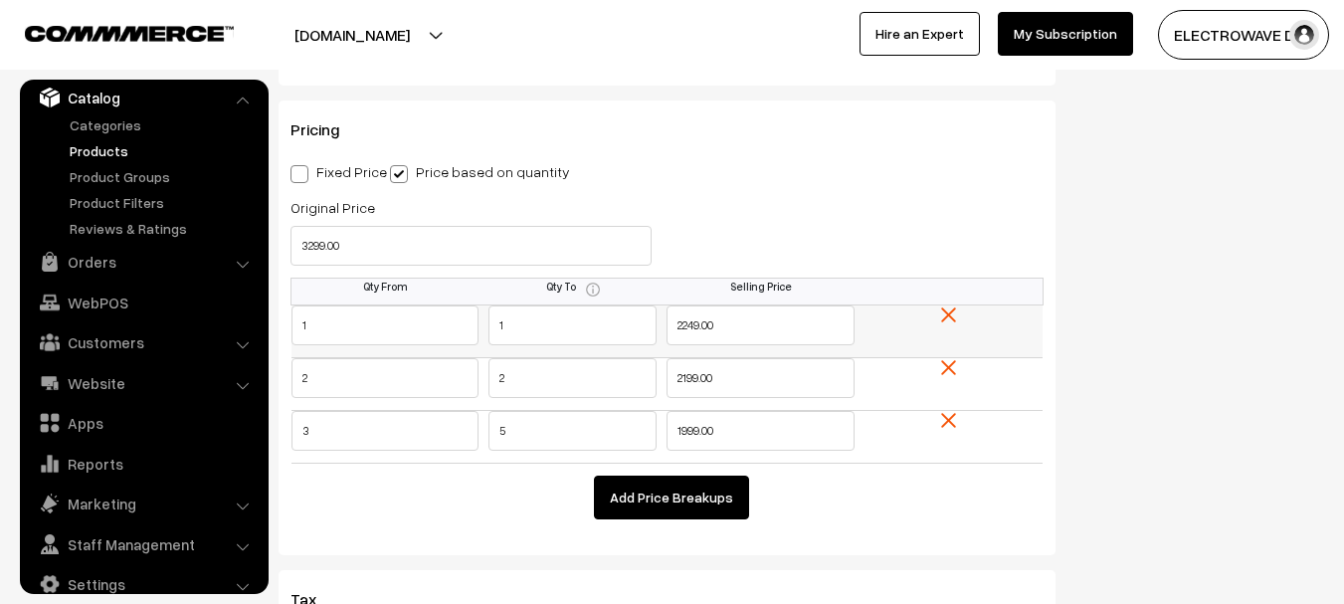
scroll to position [2089, 0]
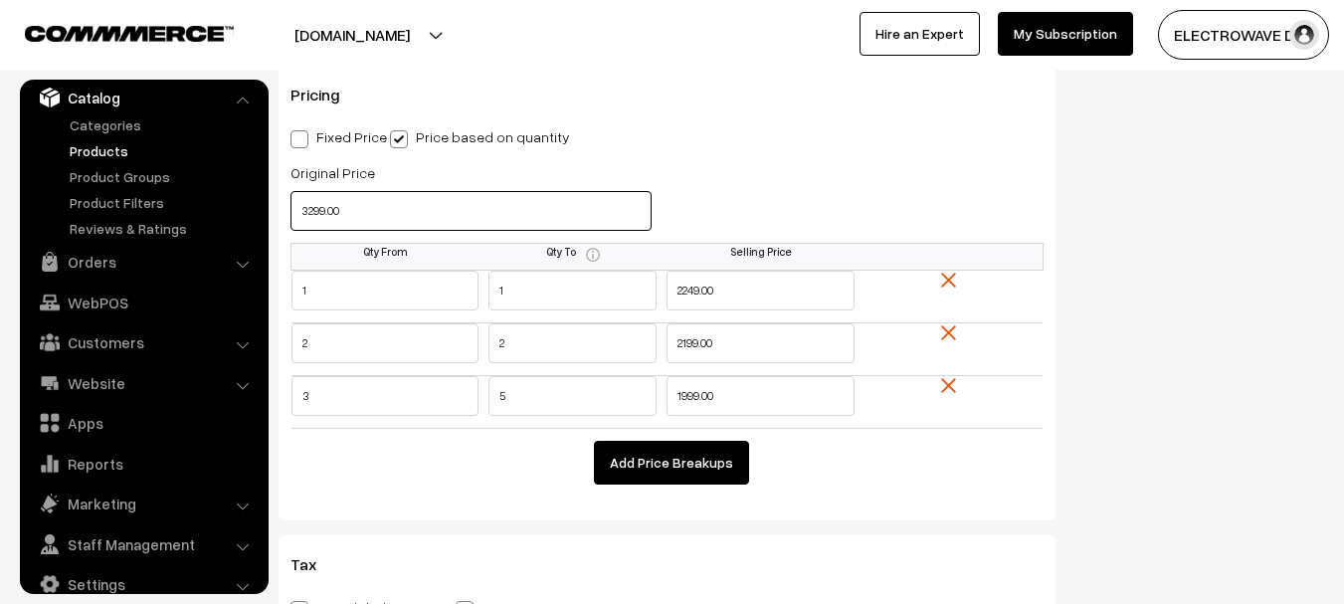
click at [301, 194] on input "3299.00" at bounding box center [471, 211] width 361 height 40
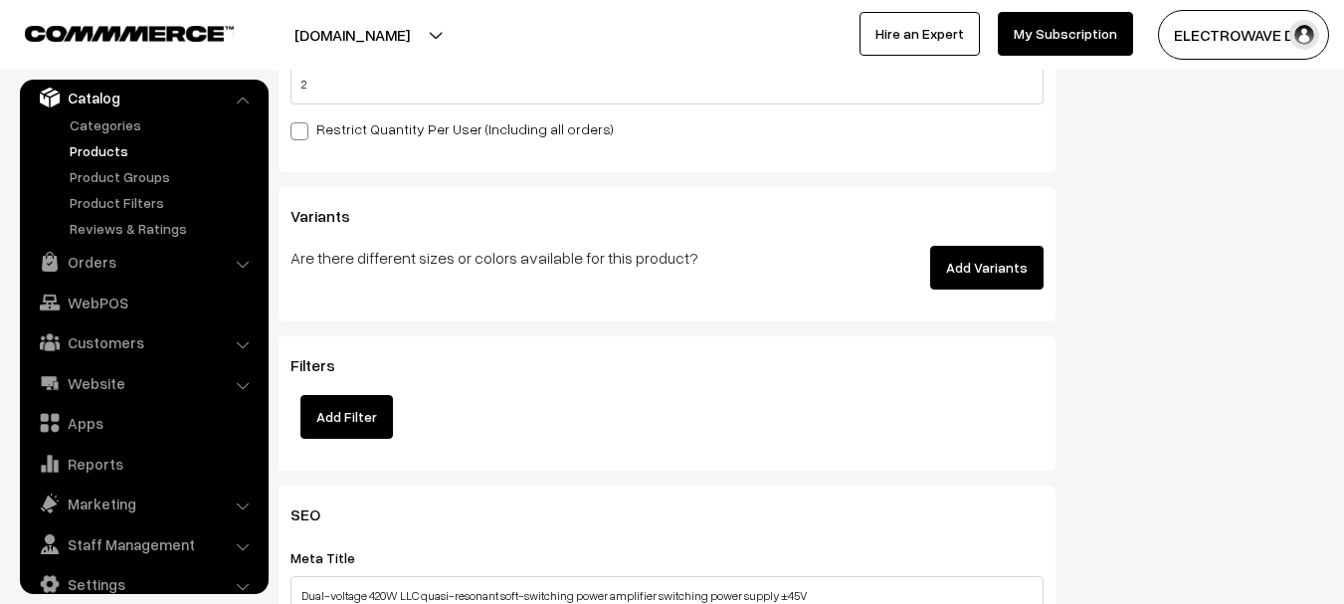
scroll to position [2903, 0]
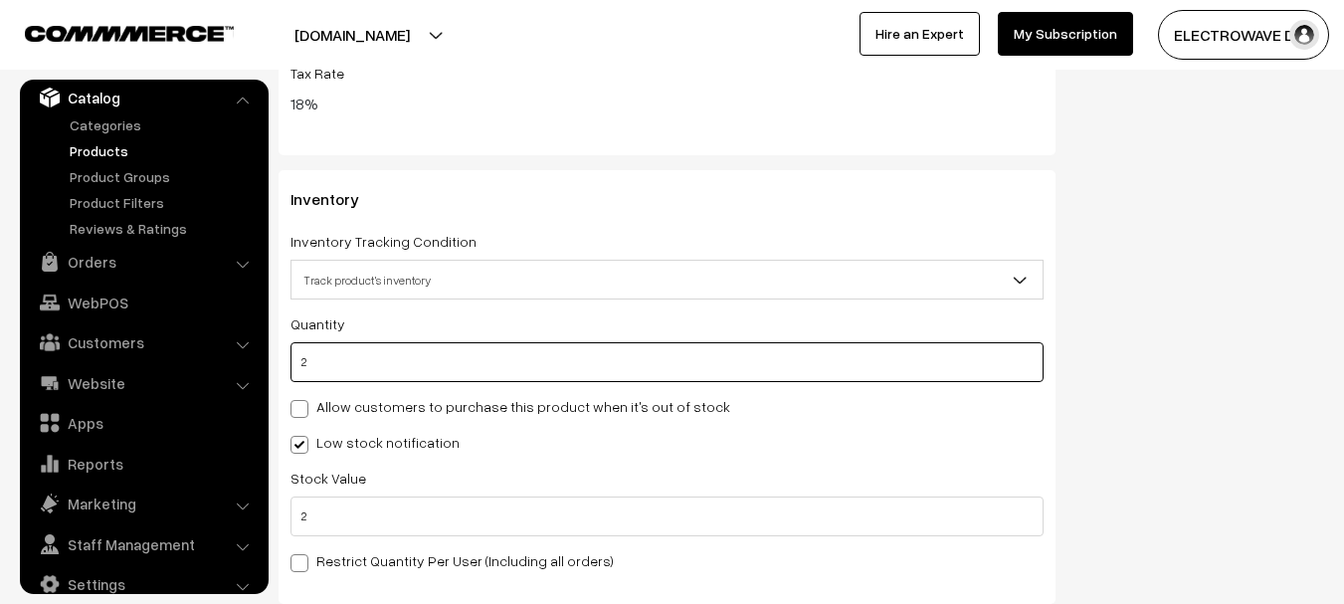
drag, startPoint x: 314, startPoint y: 342, endPoint x: 287, endPoint y: 341, distance: 27.9
click at [287, 341] on div "Inventory Inventory Tracking Condition Don't track inventory Track product's in…" at bounding box center [667, 387] width 777 height 434
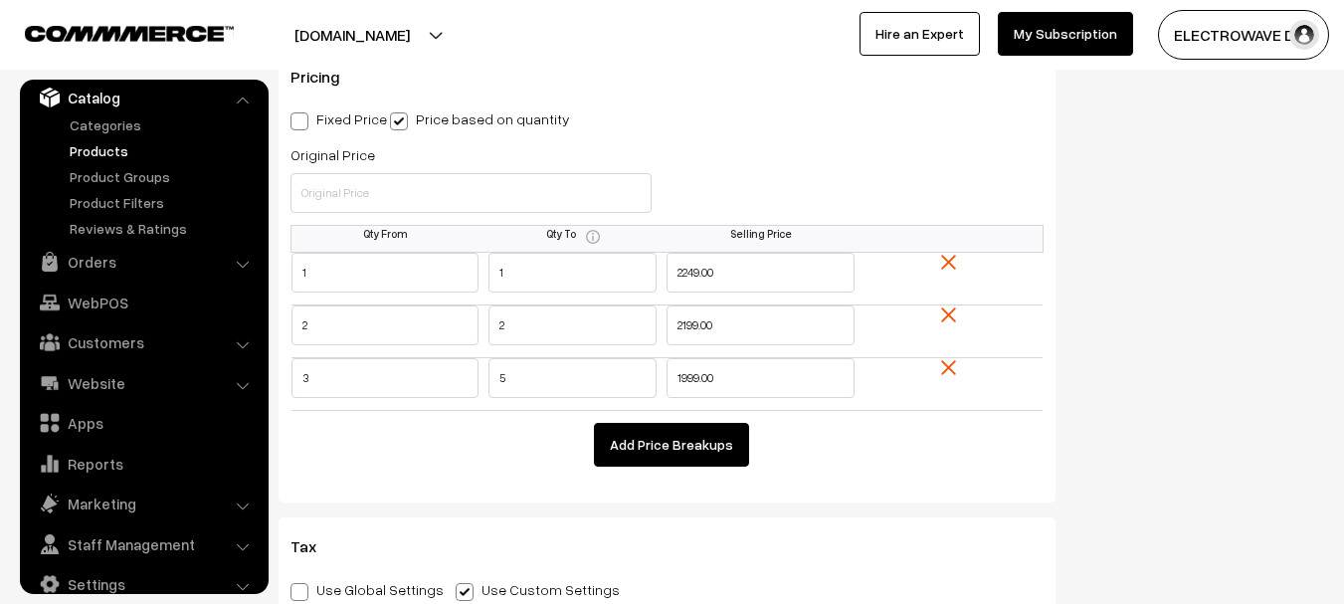
scroll to position [0, 0]
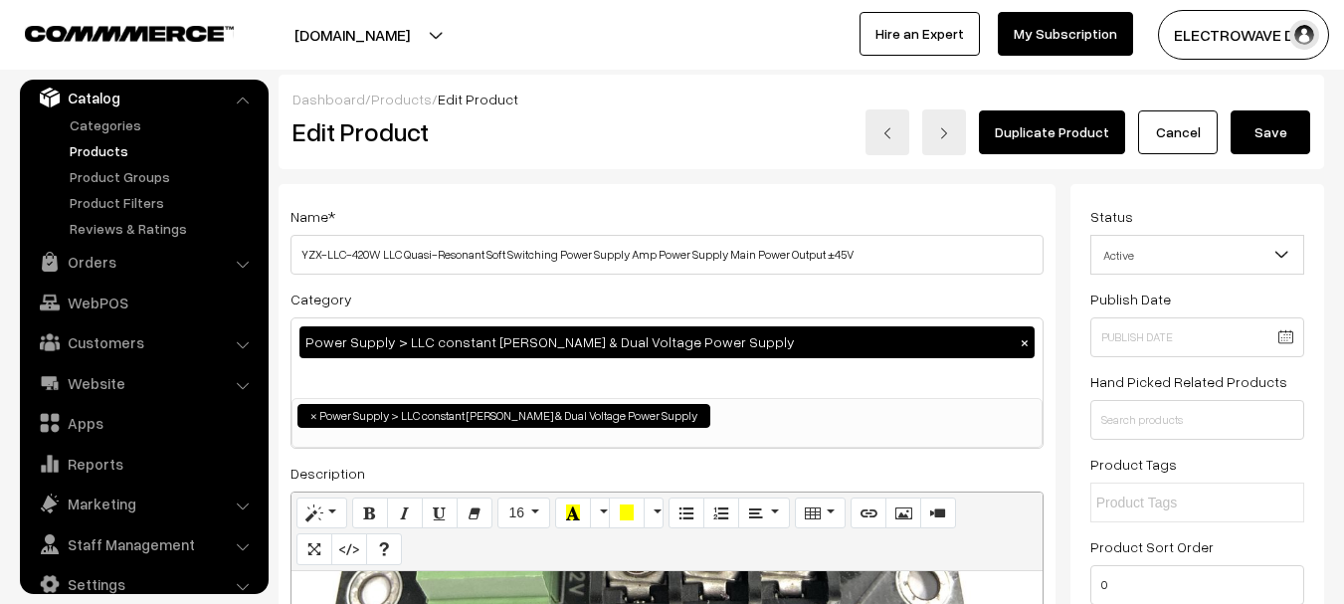
type input "10"
drag, startPoint x: 1253, startPoint y: 124, endPoint x: 964, endPoint y: 300, distance: 338.0
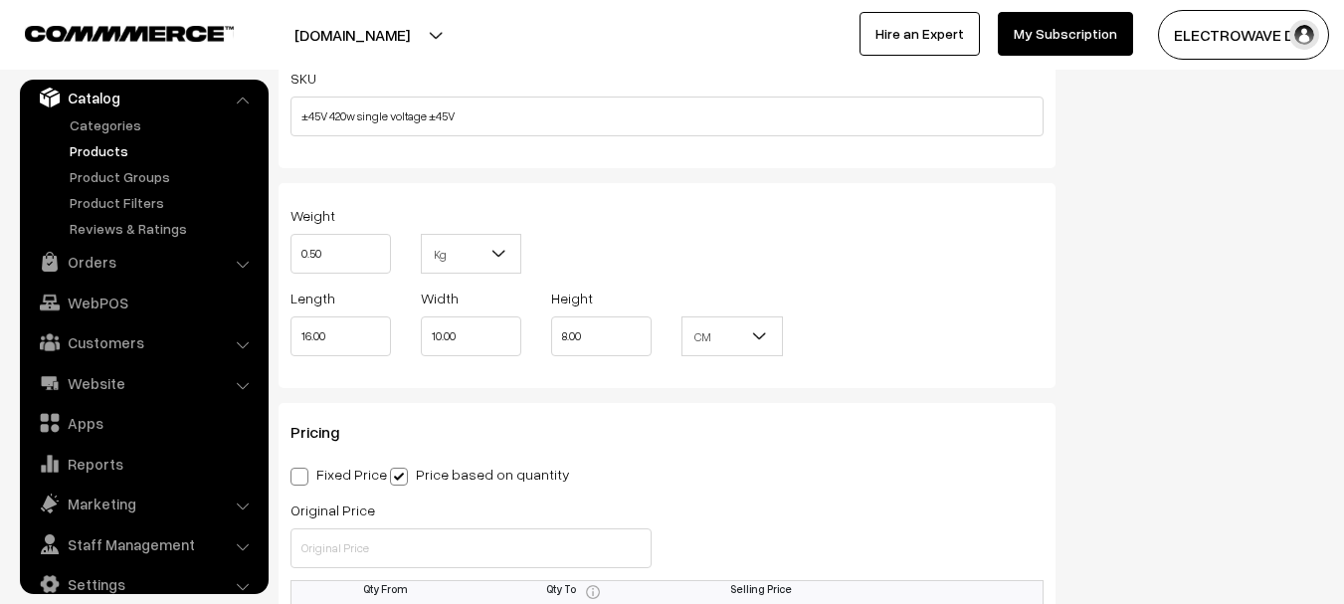
scroll to position [1990, 0]
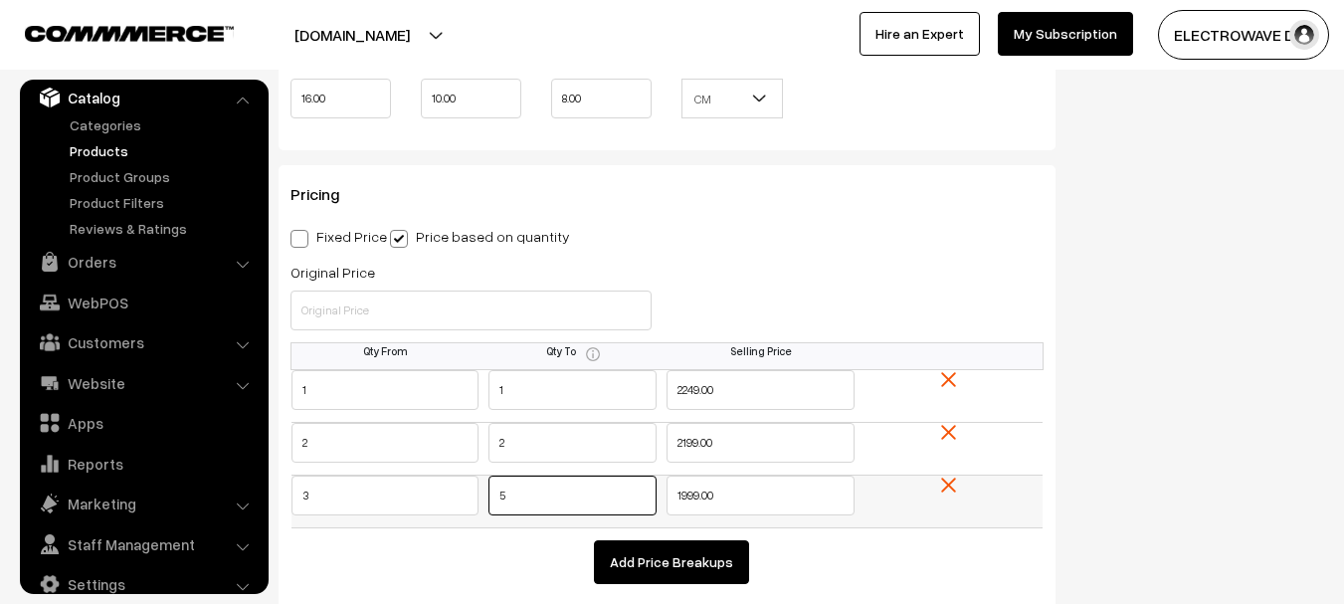
drag, startPoint x: 502, startPoint y: 502, endPoint x: 539, endPoint y: 497, distance: 37.1
click at [539, 497] on input "5" at bounding box center [573, 496] width 168 height 40
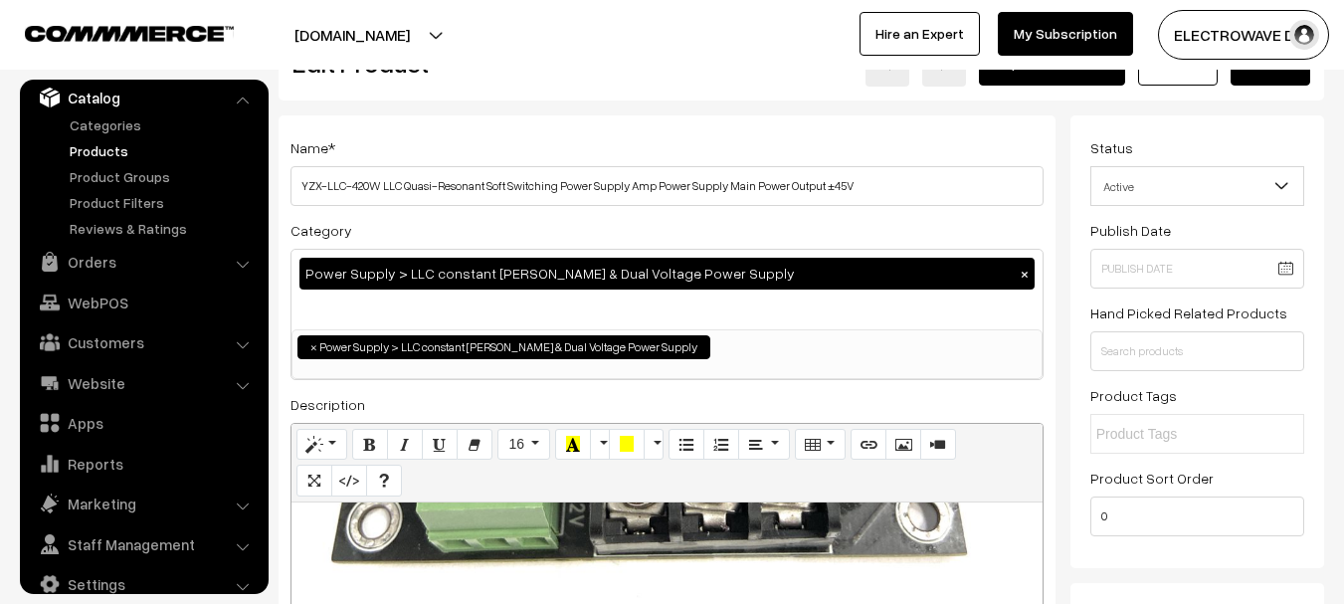
scroll to position [0, 0]
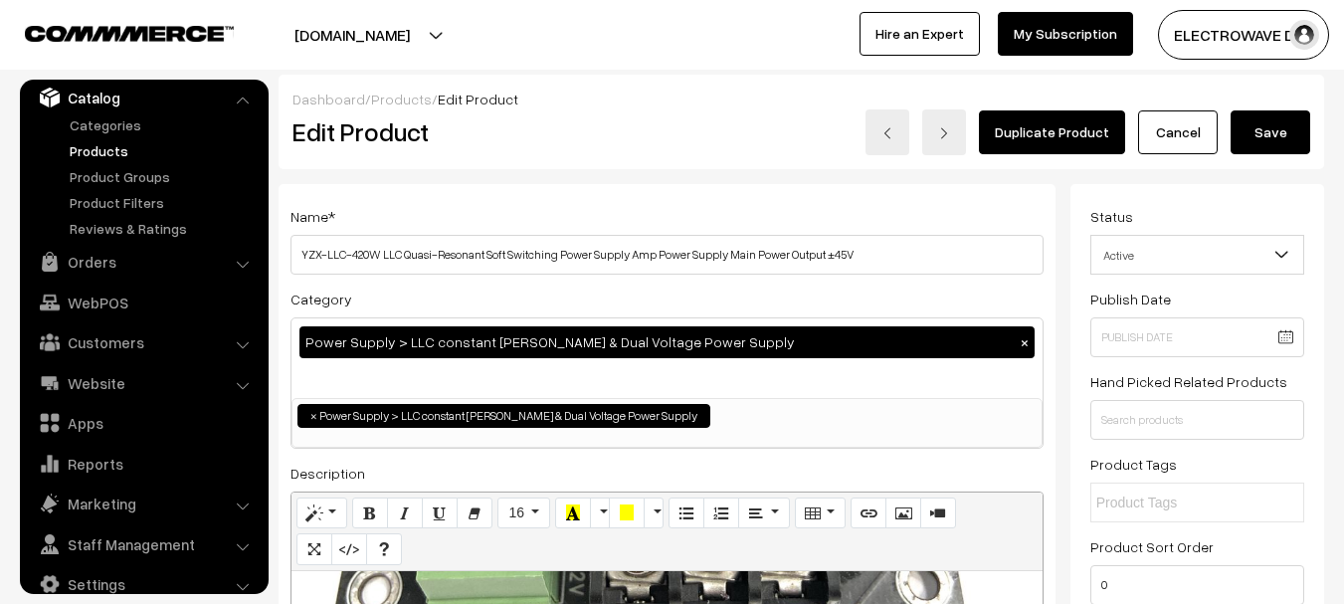
click at [1275, 98] on div "Dashboard / Products / Edit Product" at bounding box center [802, 99] width 1018 height 21
click at [1271, 117] on button "Save" at bounding box center [1271, 132] width 80 height 44
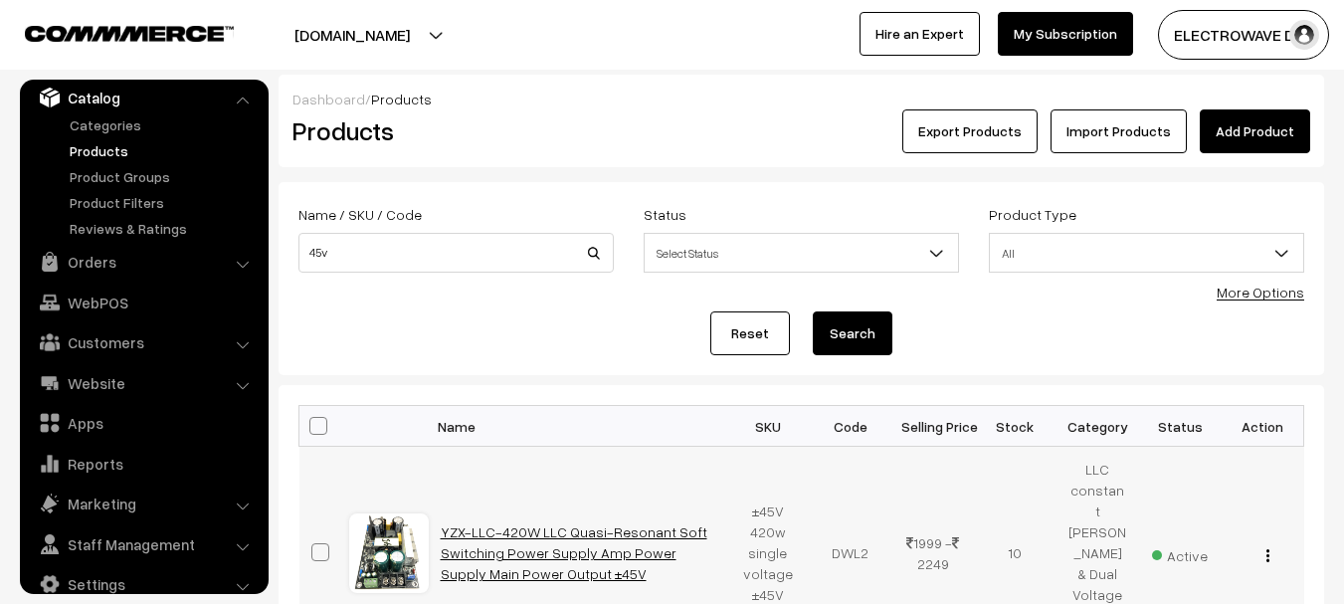
copy link "YZX-LLC-420W LLC Quasi-Resonant Soft Switching Power Supply Amp Power Supply Ma…"
drag, startPoint x: 631, startPoint y: 564, endPoint x: 377, endPoint y: 577, distance: 254.0
click at [432, 513] on td "YZX-LLC-420W LLC Quasi-Resonant Soft Switching Power Supply Amp Power Supply Ma…" at bounding box center [578, 553] width 298 height 213
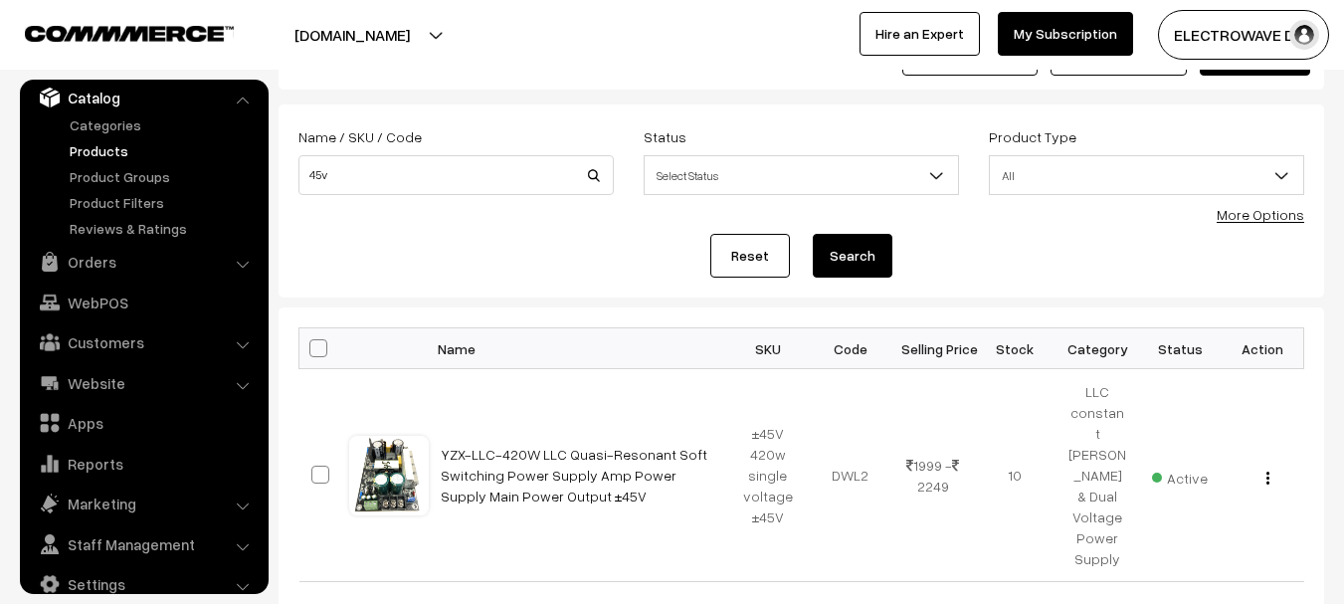
scroll to position [193, 0]
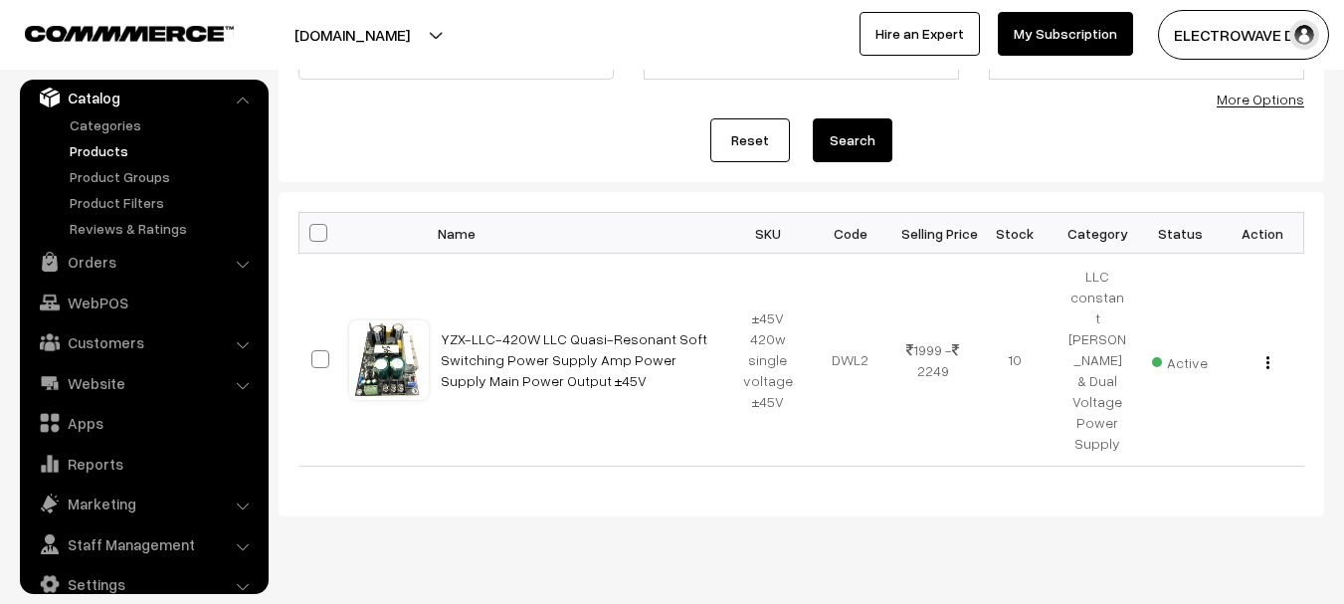
click at [487, 68] on div "dhruvpro.com Go to Website Create New Store ELECTROWAVE DE… My Profile Refer & …" at bounding box center [672, 35] width 1344 height 70
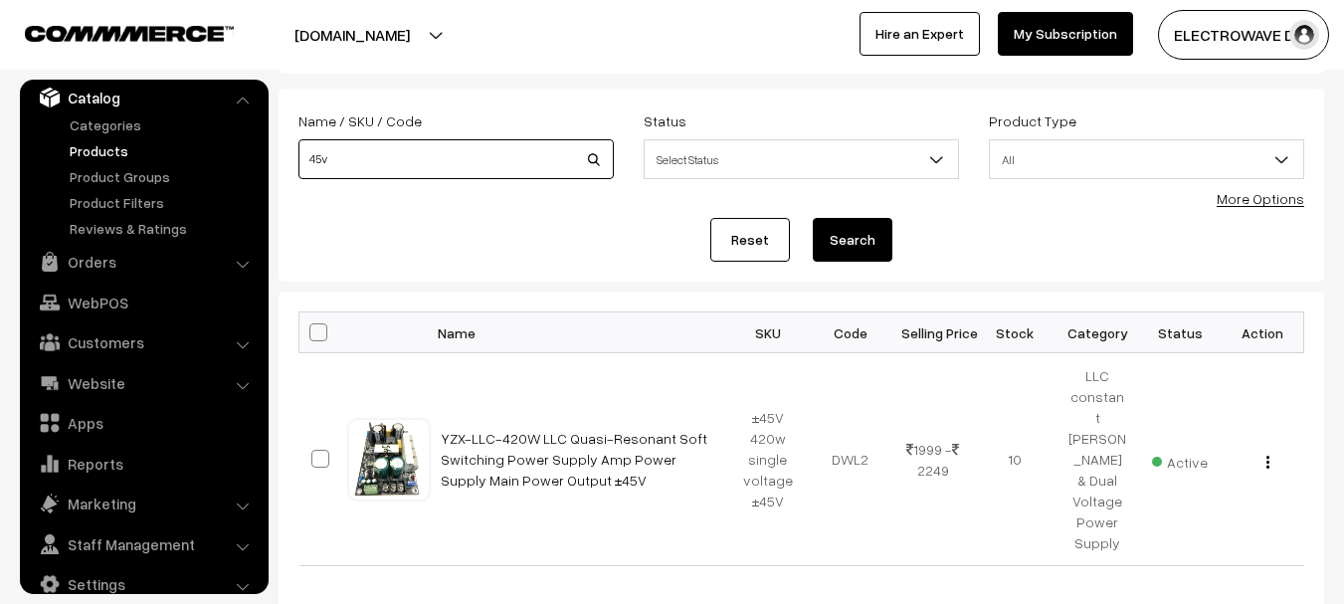
click at [467, 166] on input "45v" at bounding box center [455, 159] width 315 height 40
click at [813, 218] on button "Search" at bounding box center [853, 240] width 80 height 44
type input "60v"
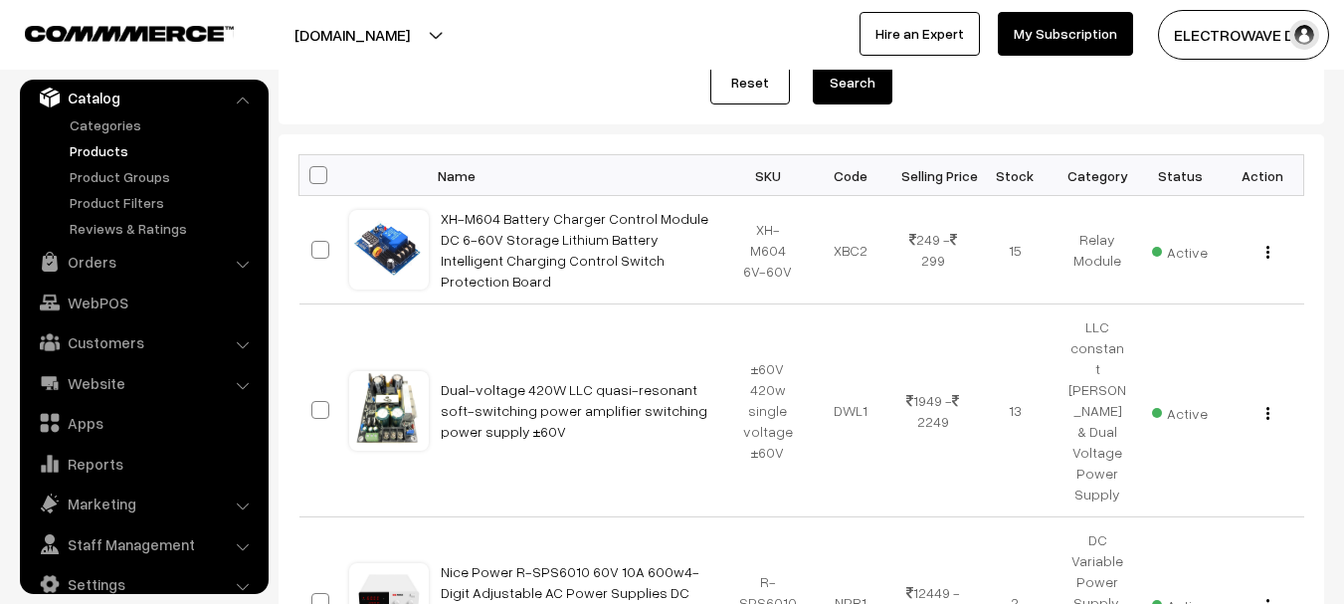
scroll to position [151, 0]
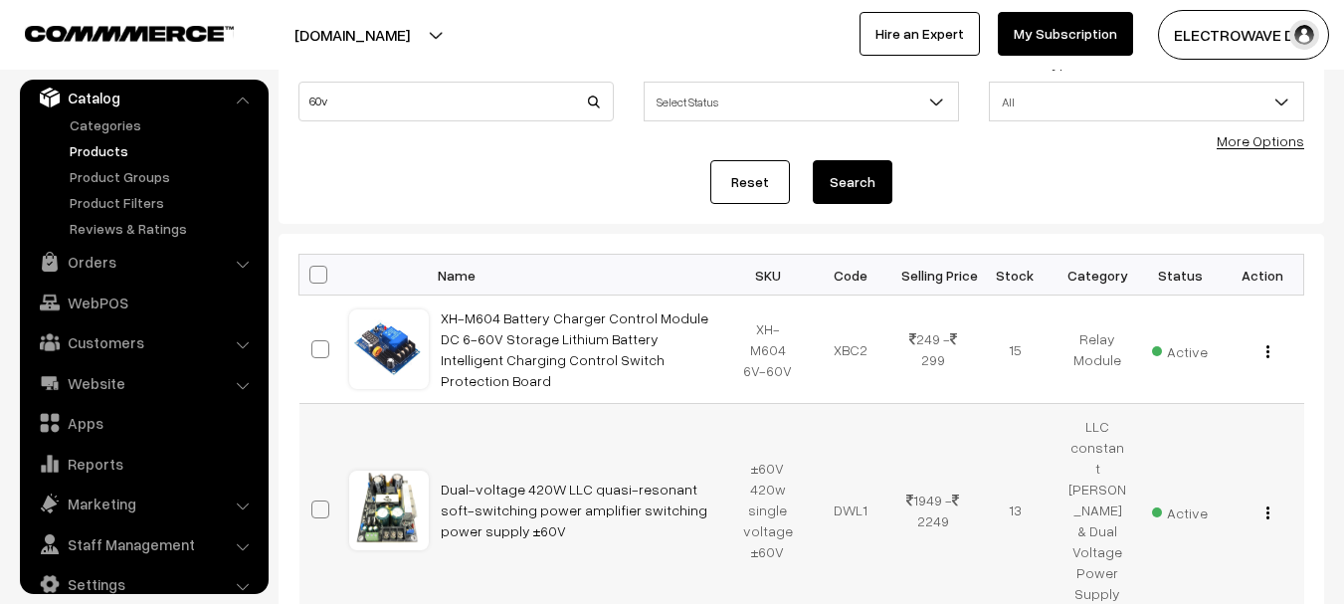
click at [1269, 506] on img "button" at bounding box center [1268, 512] width 3 height 13
click at [1154, 562] on link "Edit" at bounding box center [1178, 584] width 169 height 44
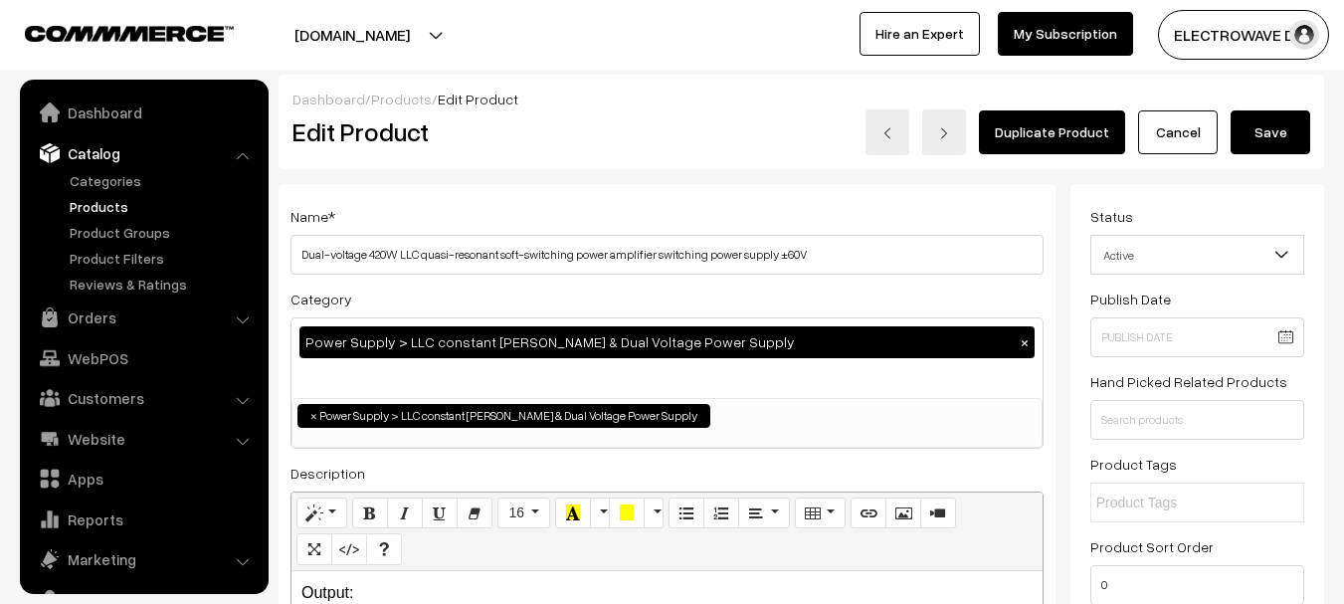
scroll to position [56, 0]
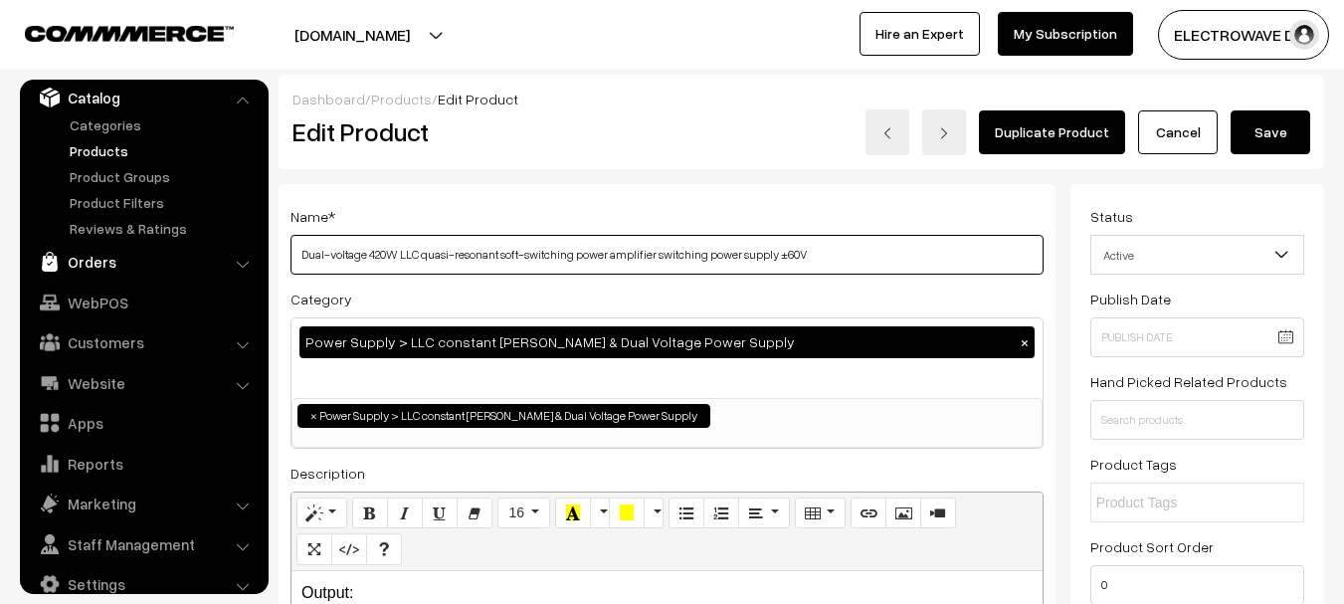
drag, startPoint x: 828, startPoint y: 252, endPoint x: 198, endPoint y: 252, distance: 629.8
paste input "YZX-LLC-420W LLC Quasi-Resonant Soft Switching Power Supply Amp Power Supply Ma…"
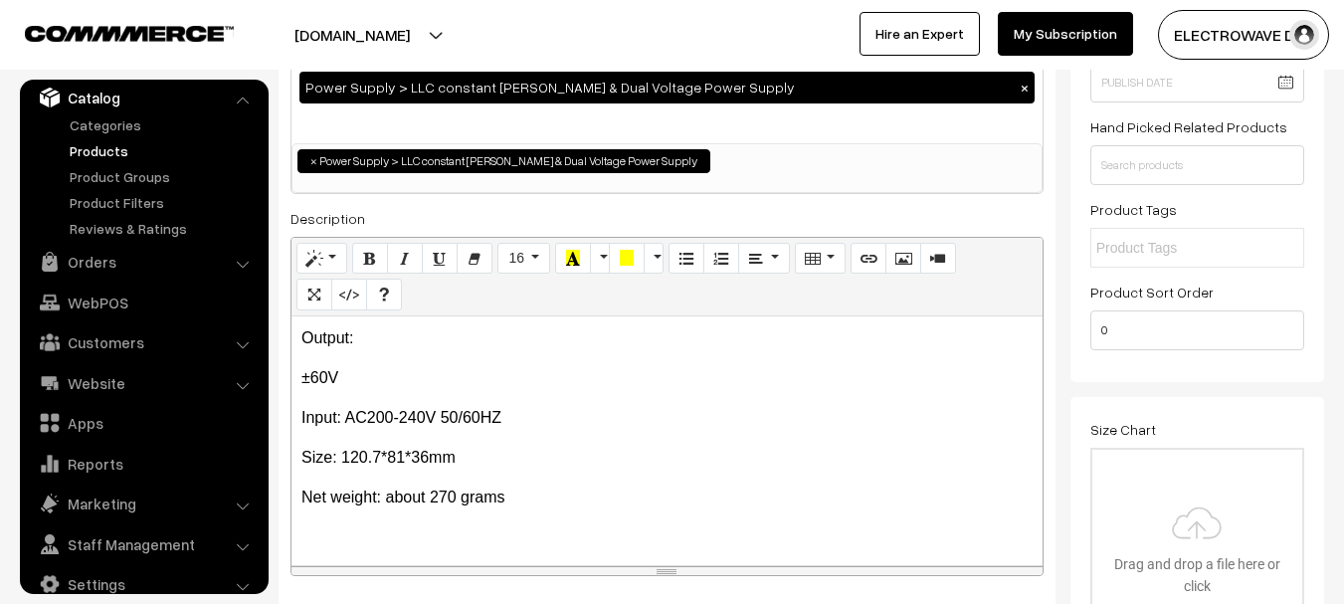
scroll to position [0, 0]
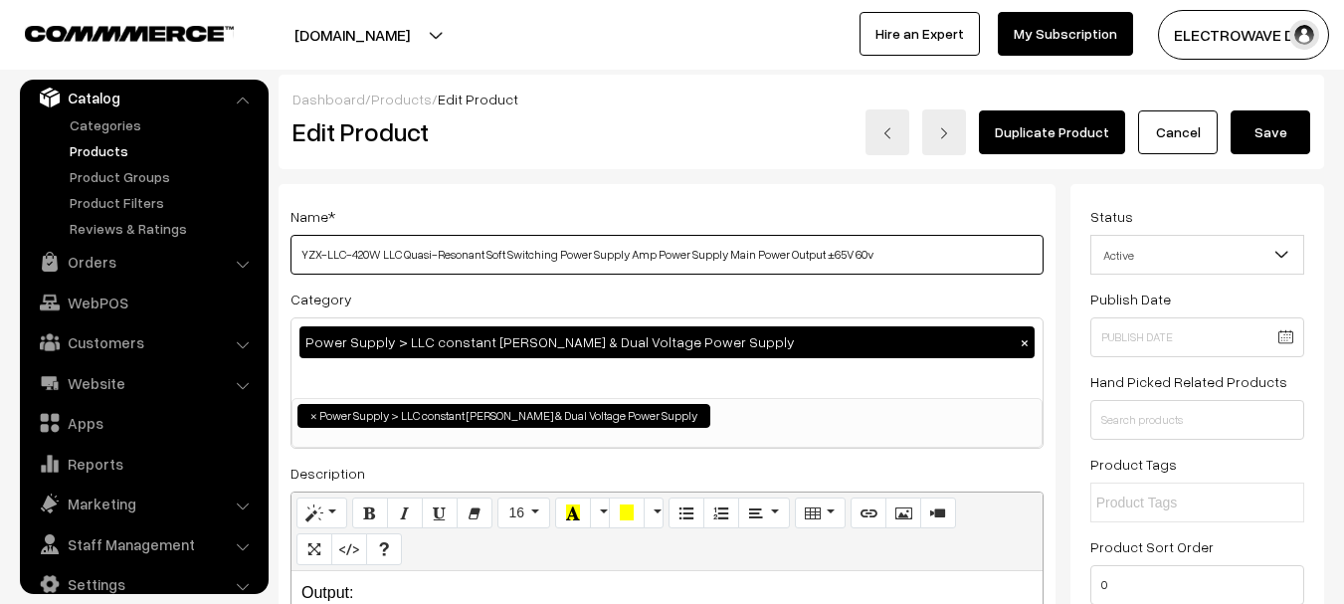
drag, startPoint x: 833, startPoint y: 256, endPoint x: 821, endPoint y: 263, distance: 13.8
click at [821, 263] on input "YZX-LLC-420W LLC Quasi-Resonant Soft Switching Power Supply Amp Power Supply Ma…" at bounding box center [667, 255] width 753 height 40
click at [928, 258] on input "YZX-LLC-420W LLC Quasi-Resonant Soft Switching Power Supply Amp Power Supply Ma…" at bounding box center [667, 255] width 753 height 40
paste input "t ±"
click at [885, 264] on input "YZX-LLC-420W LLC Quasi-Resonant Soft Switching Power Supply Amp Power Supply Ma…" at bounding box center [667, 255] width 753 height 40
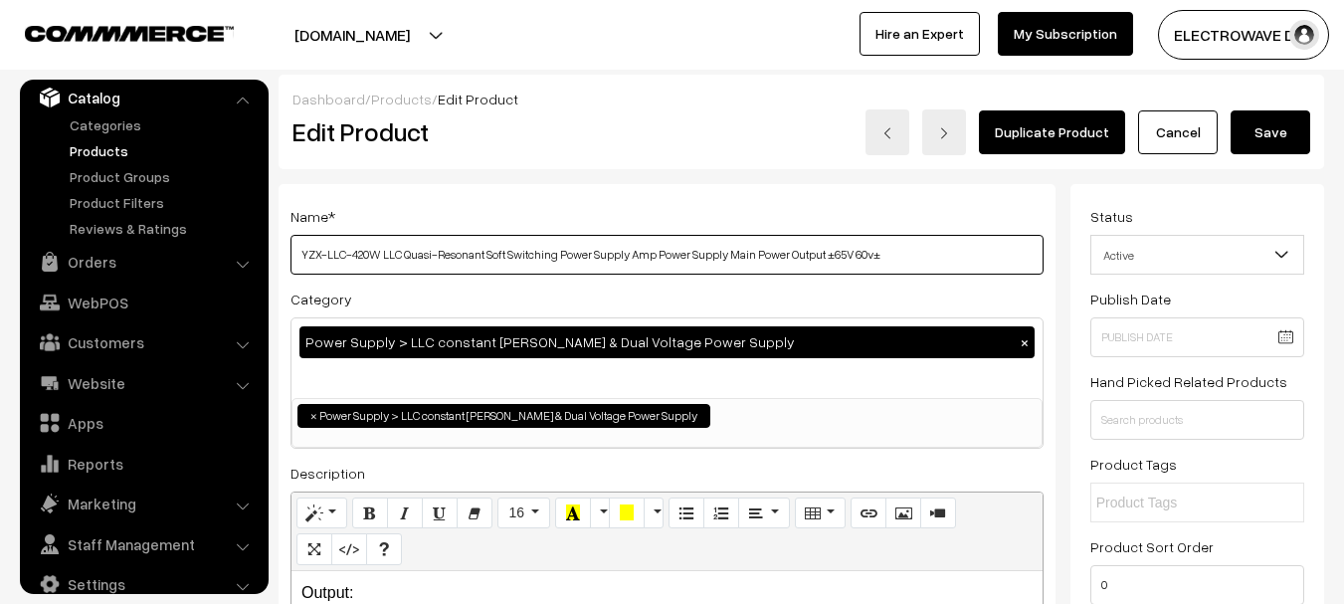
drag, startPoint x: 875, startPoint y: 259, endPoint x: 915, endPoint y: 269, distance: 42.0
click at [915, 269] on input "YZX-LLC-420W LLC Quasi-Resonant Soft Switching Power Supply Amp Power Supply Ma…" at bounding box center [667, 255] width 753 height 40
click at [861, 265] on input "YZX-LLC-420W LLC Quasi-Resonant Soft Switching Power Supply Amp Power Supply Ma…" at bounding box center [667, 255] width 753 height 40
click at [861, 259] on input "YZX-LLC-420W LLC Quasi-Resonant Soft Switching Power Supply Amp Power Supply Ma…" at bounding box center [667, 255] width 753 height 40
paste input "±"
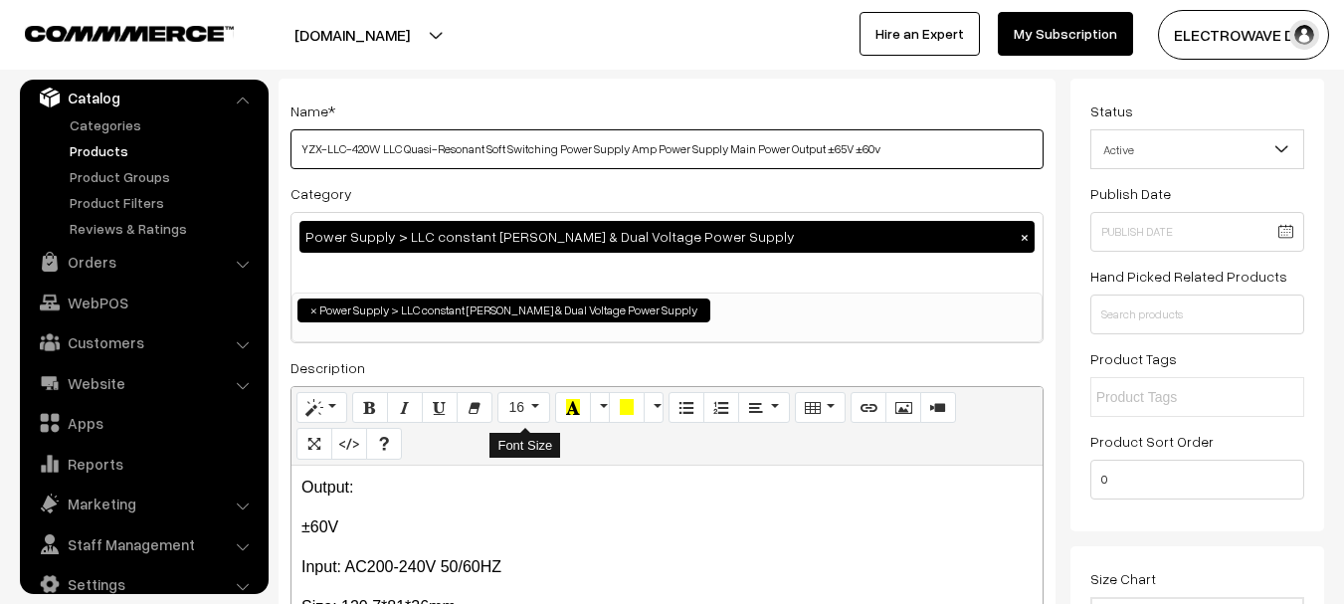
scroll to position [199, 0]
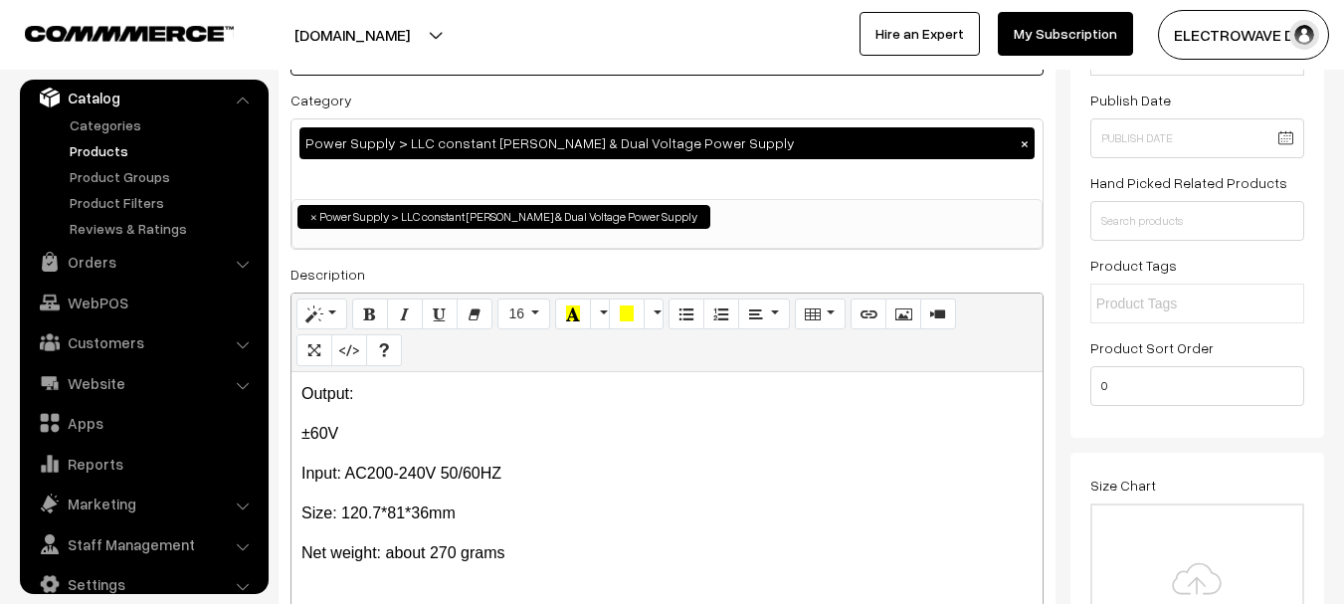
type input "YZX-LLC-420W LLC Quasi-Resonant Soft Switching Power Supply Amp Power Supply Ma…"
click at [524, 446] on div "Output: ±60V Input: AC200-240V 50/60HZ Size: 120.7*81*36mm Net weight: about 27…" at bounding box center [667, 496] width 751 height 249
click at [469, 427] on p "±60V" at bounding box center [666, 434] width 731 height 24
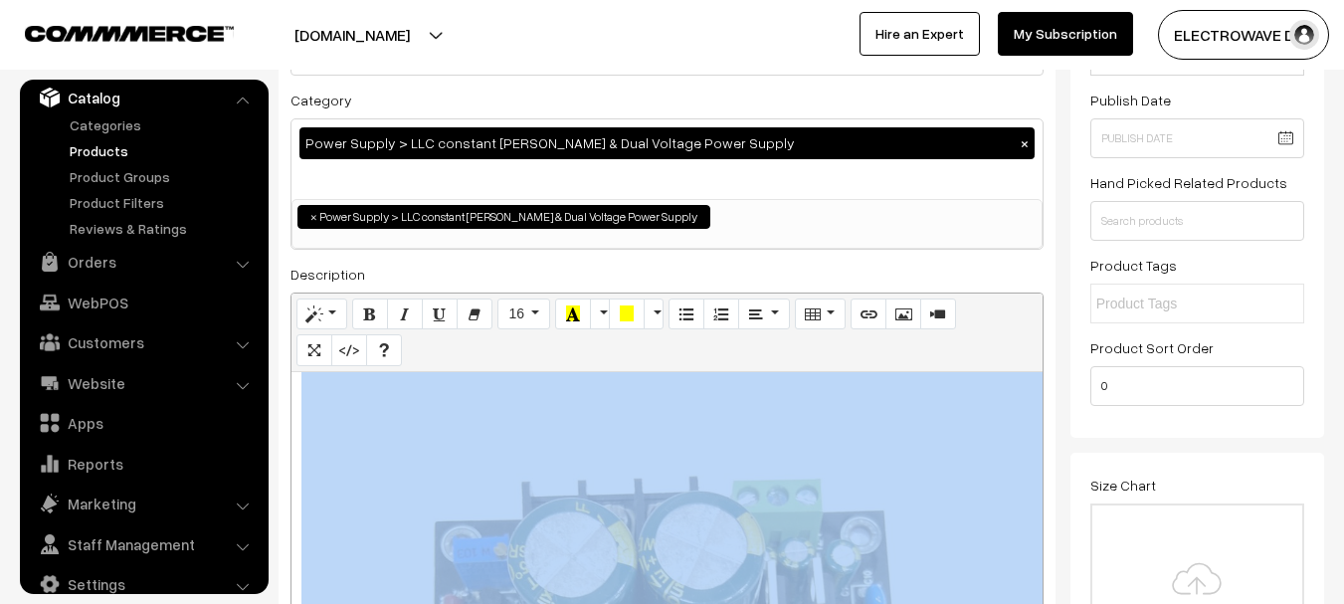
scroll to position [0, 0]
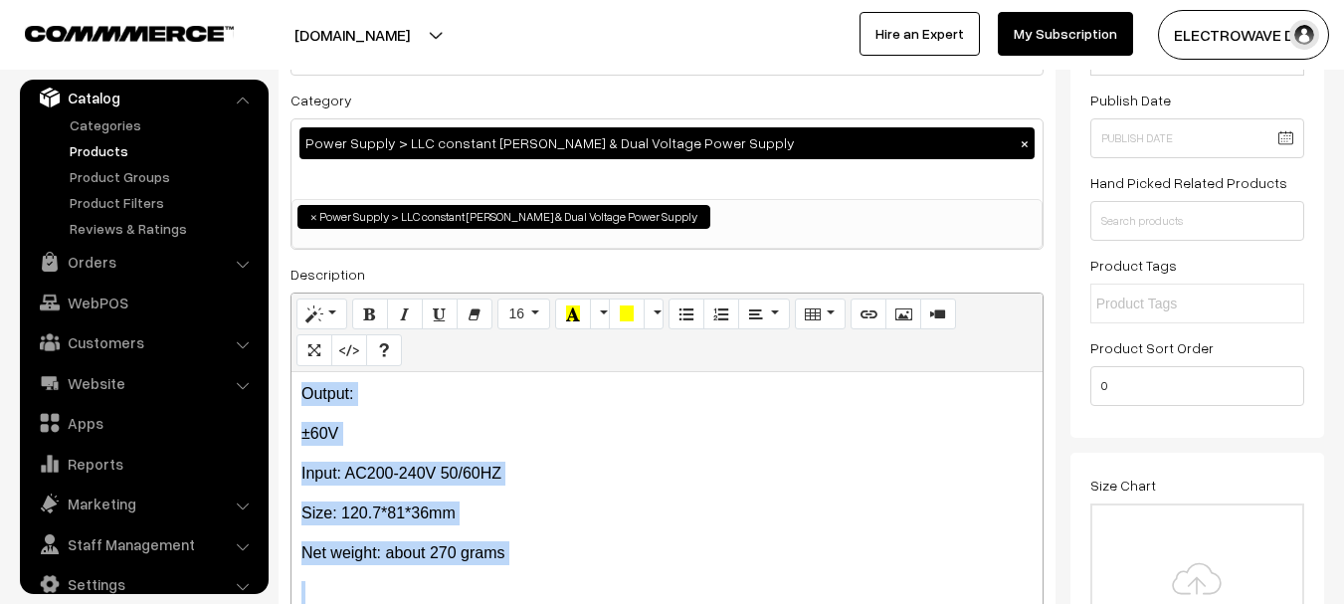
drag, startPoint x: 550, startPoint y: 496, endPoint x: 545, endPoint y: 545, distance: 49.0
click at [547, 499] on div "Output: ±60V Input: AC200-240V 50/60HZ Size: 120.7*81*36mm Net weight: about 27…" at bounding box center [667, 496] width 751 height 249
click at [551, 567] on div "Output: ±60V Input: AC200-240V 50/60HZ Size: 120.7*81*36mm Net weight: about 27…" at bounding box center [667, 496] width 751 height 249
drag, startPoint x: 532, startPoint y: 568, endPoint x: 234, endPoint y: 260, distance: 429.2
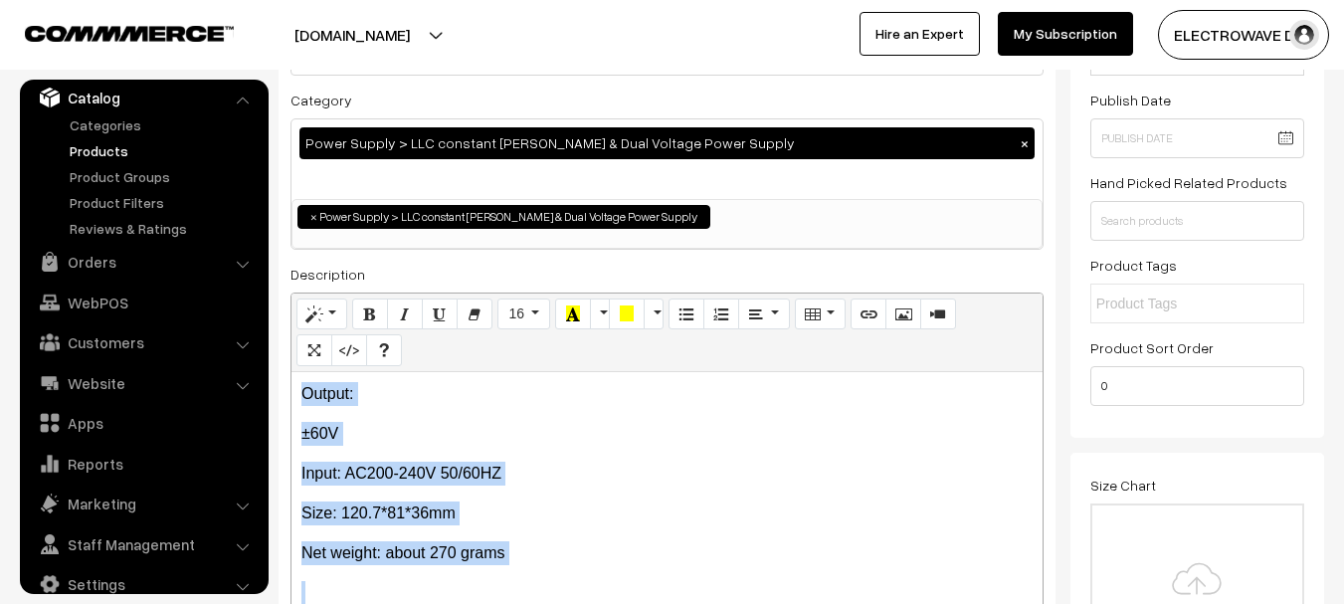
paste div
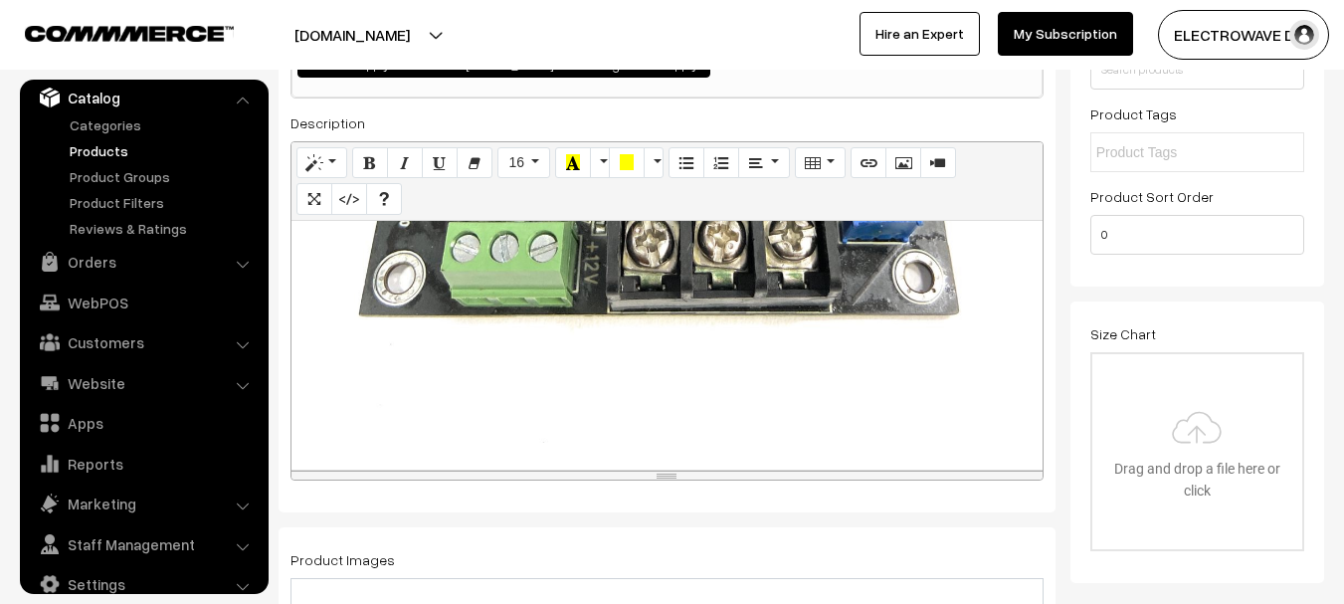
scroll to position [497, 0]
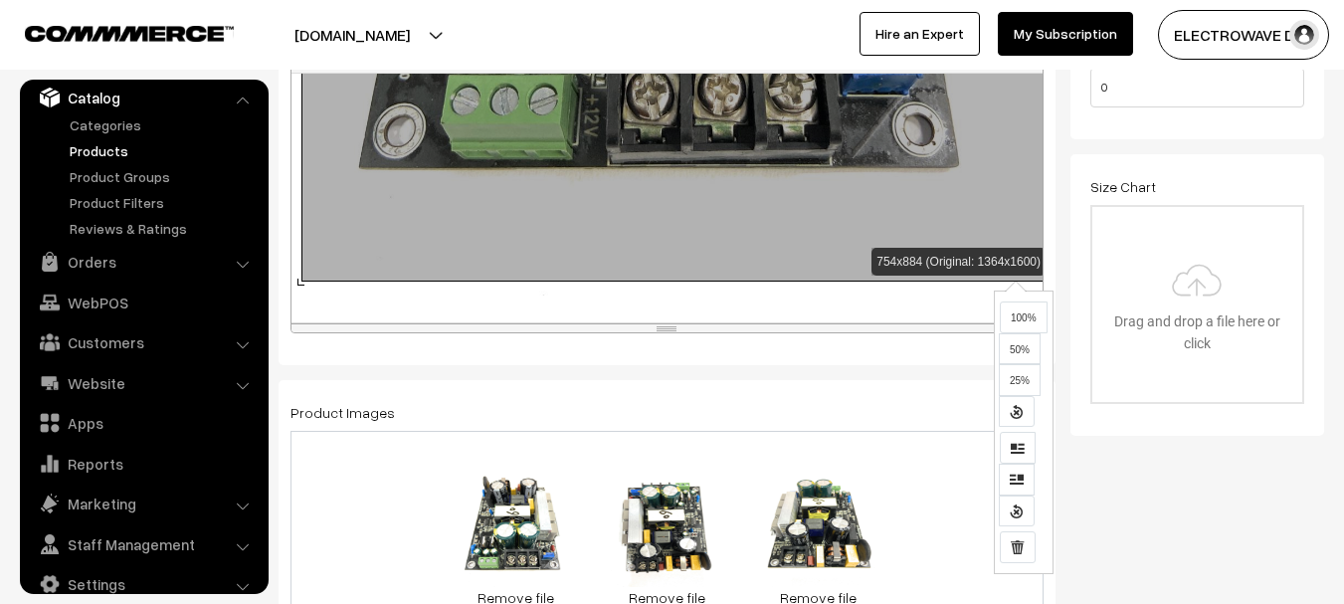
click at [1013, 280] on div "754x884 (Original: 1364x1600) YZX-LLC-420W LLC Quasi-Resonant Soft Switching Po…" at bounding box center [667, 198] width 751 height 249
click at [983, 297] on div "YZX-LLC-420W LLC Quasi-Resonant Soft Switching Power Supply Amp Power Supply Ma…" at bounding box center [667, 198] width 751 height 249
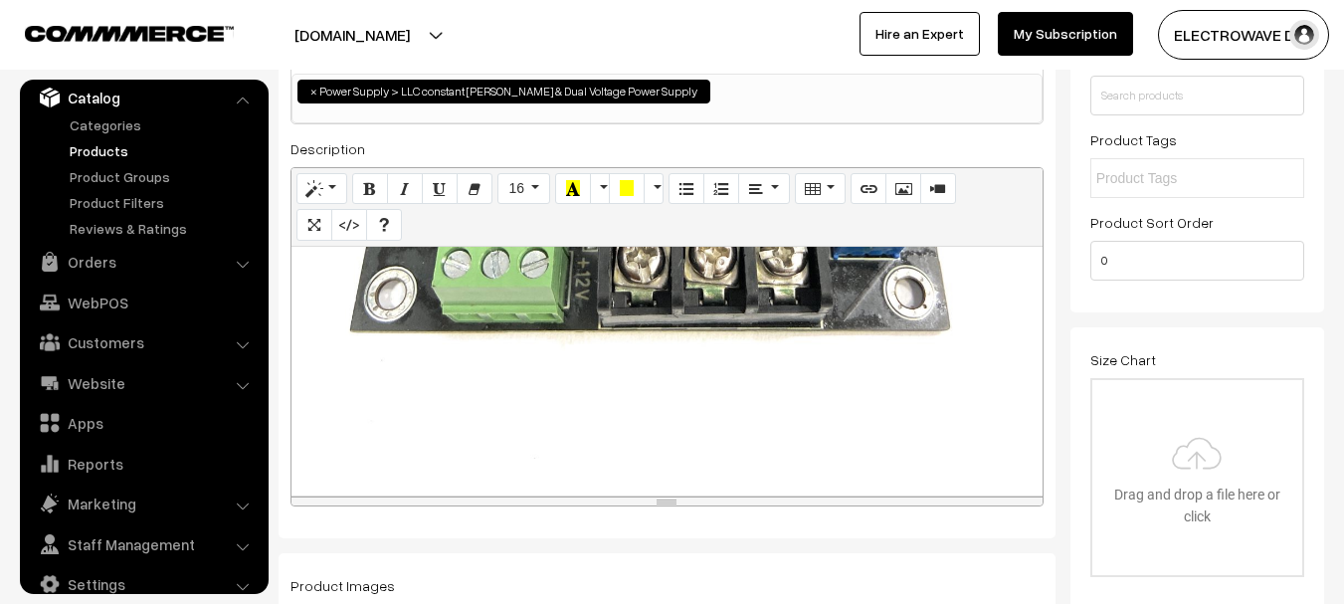
scroll to position [0, 0]
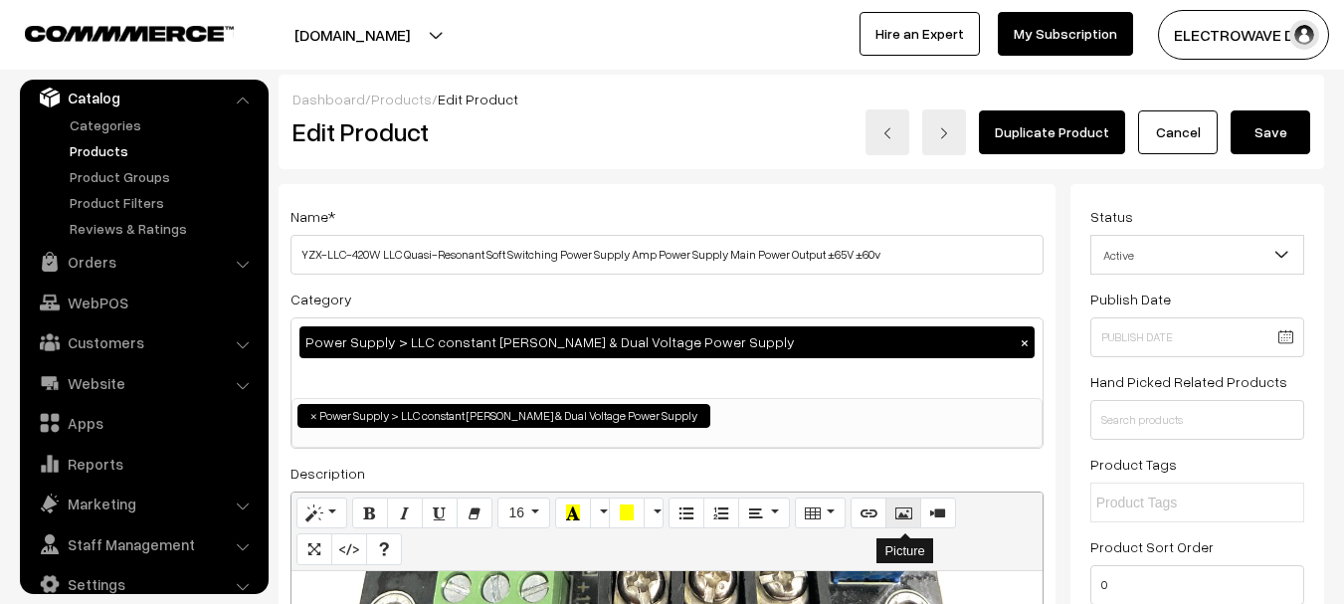
click at [900, 514] on icon "Picture" at bounding box center [903, 512] width 14 height 16
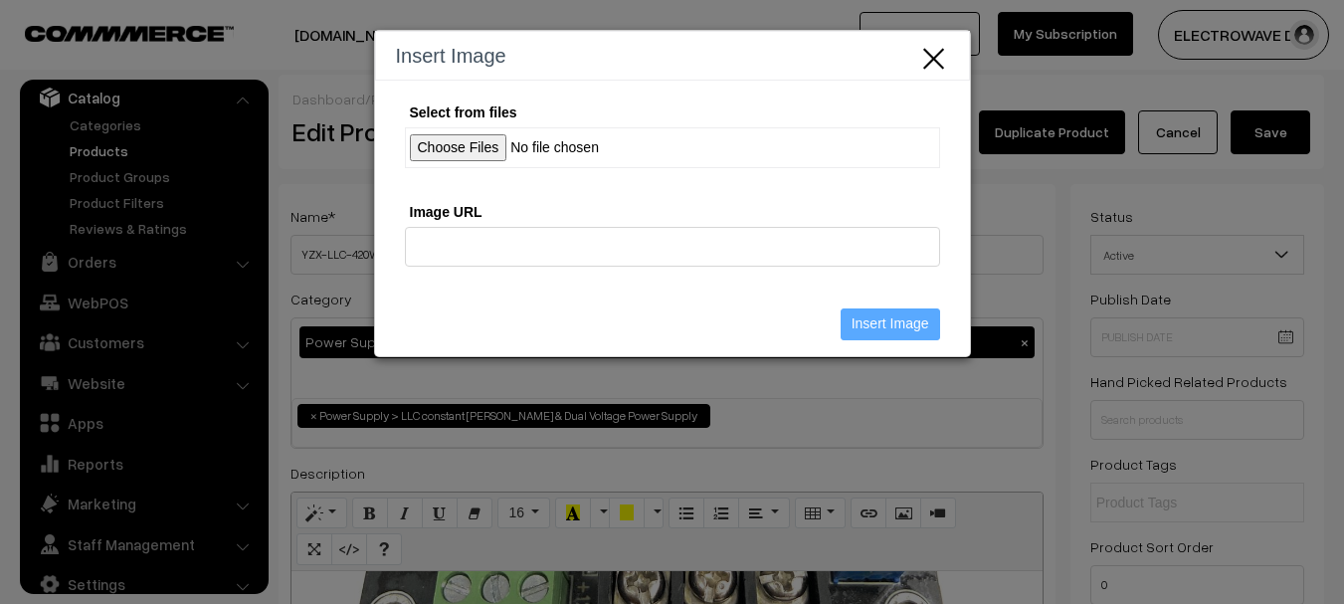
click at [510, 151] on input "Select from files" at bounding box center [672, 147] width 535 height 41
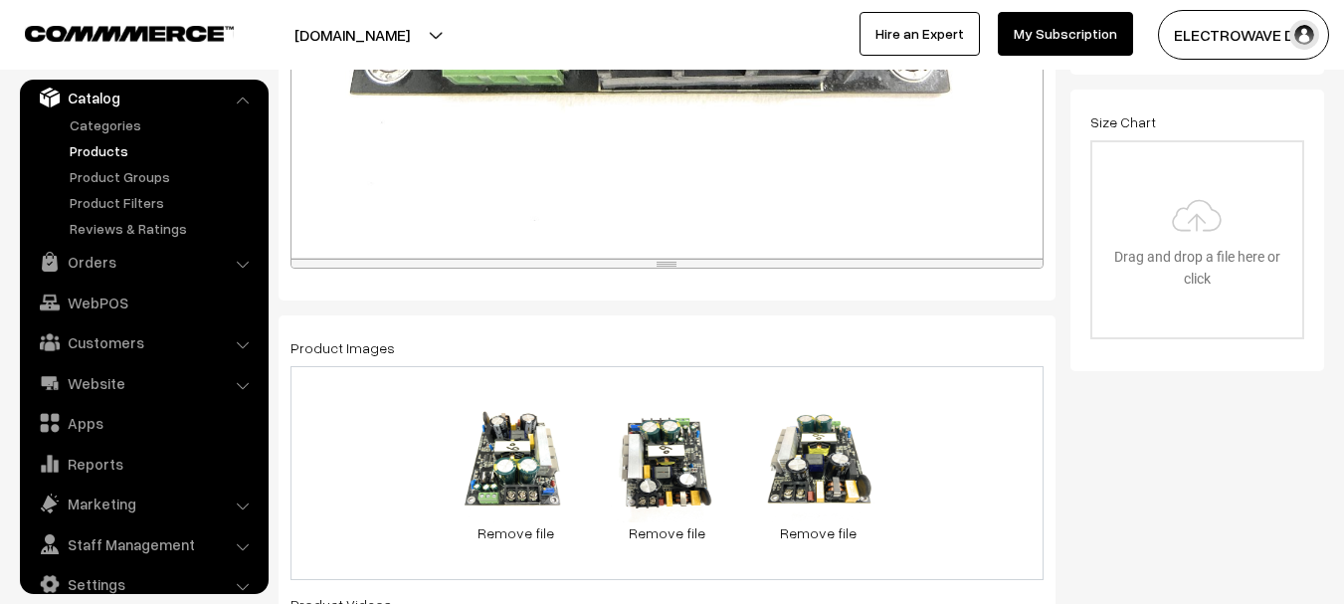
scroll to position [597, 0]
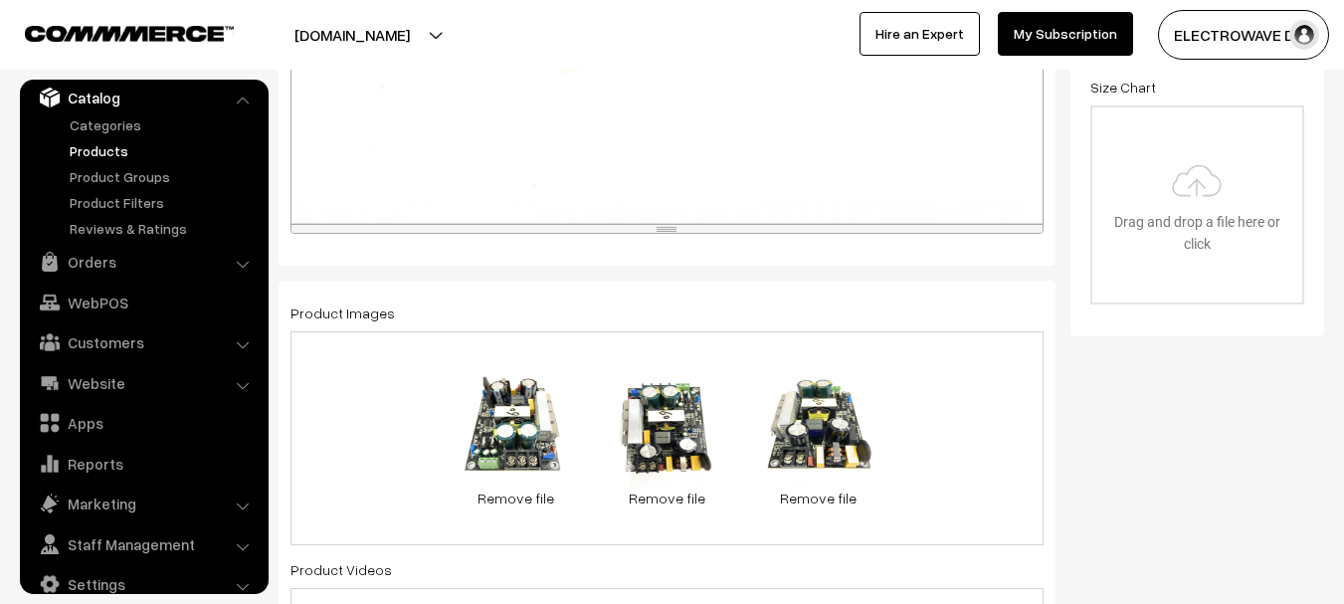
click at [946, 467] on div "0.3 MB WhatsApp Image 2023-06-04 at 3.59.01 PM.jpeg Check Error Remove file 0.2…" at bounding box center [667, 438] width 753 height 214
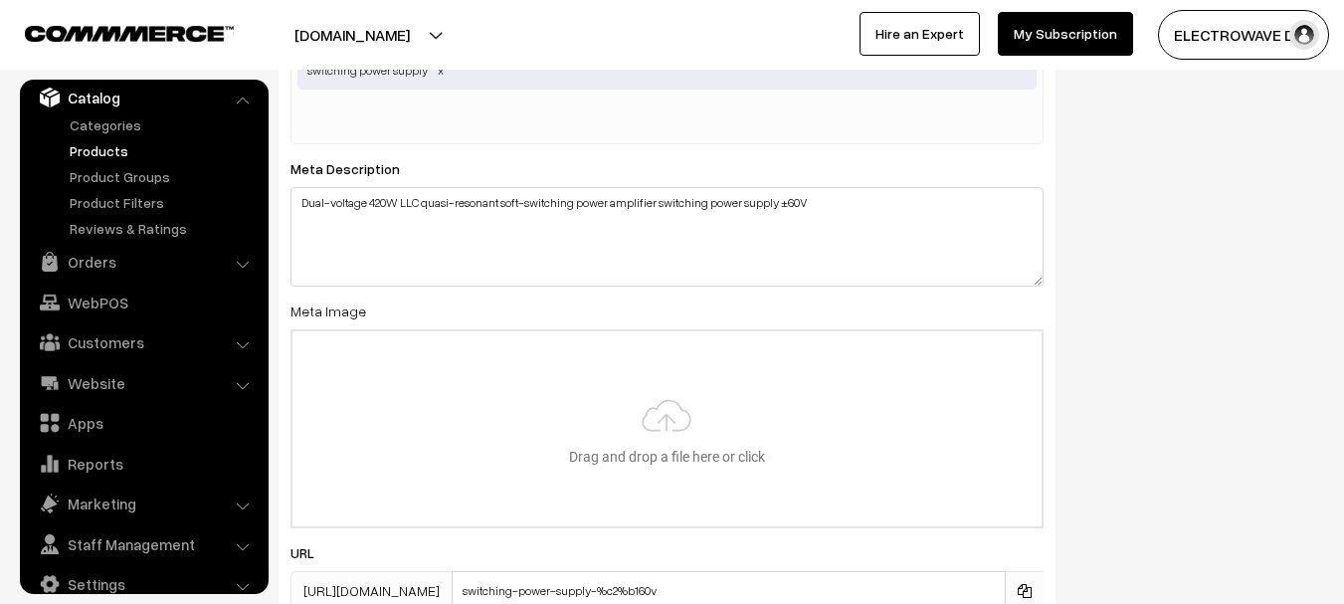
scroll to position [4079, 0]
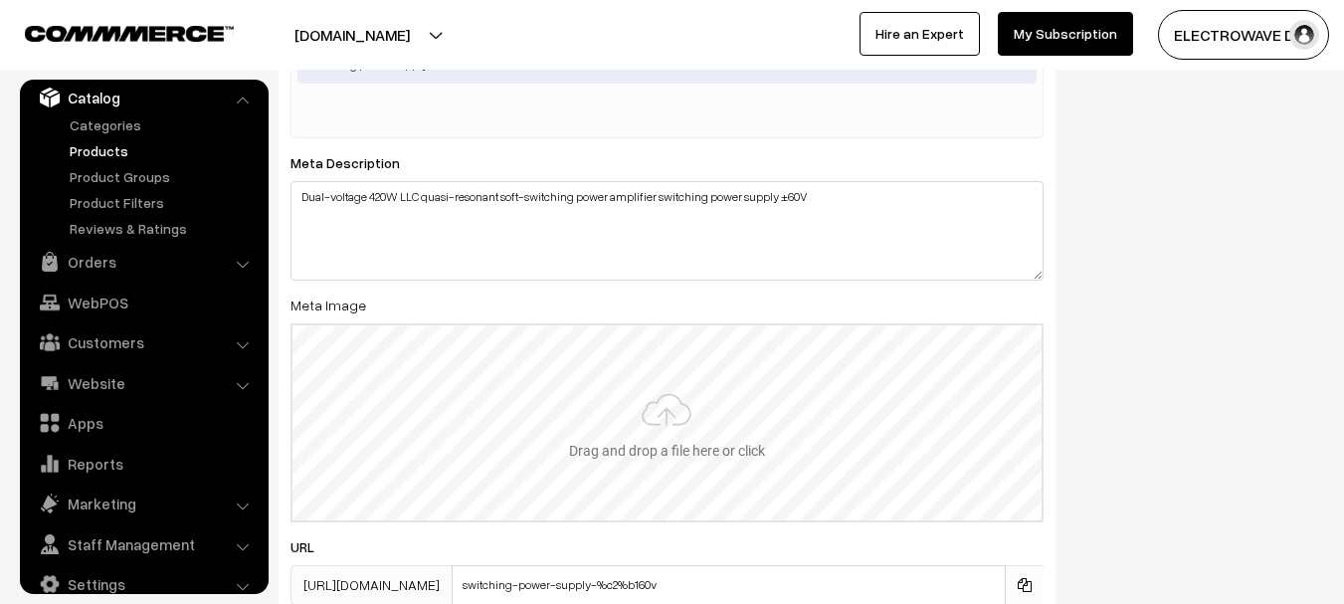
click at [756, 404] on input "file" at bounding box center [667, 422] width 749 height 195
type input "C:\fakepath\1691736640-6-750x750.jpg"
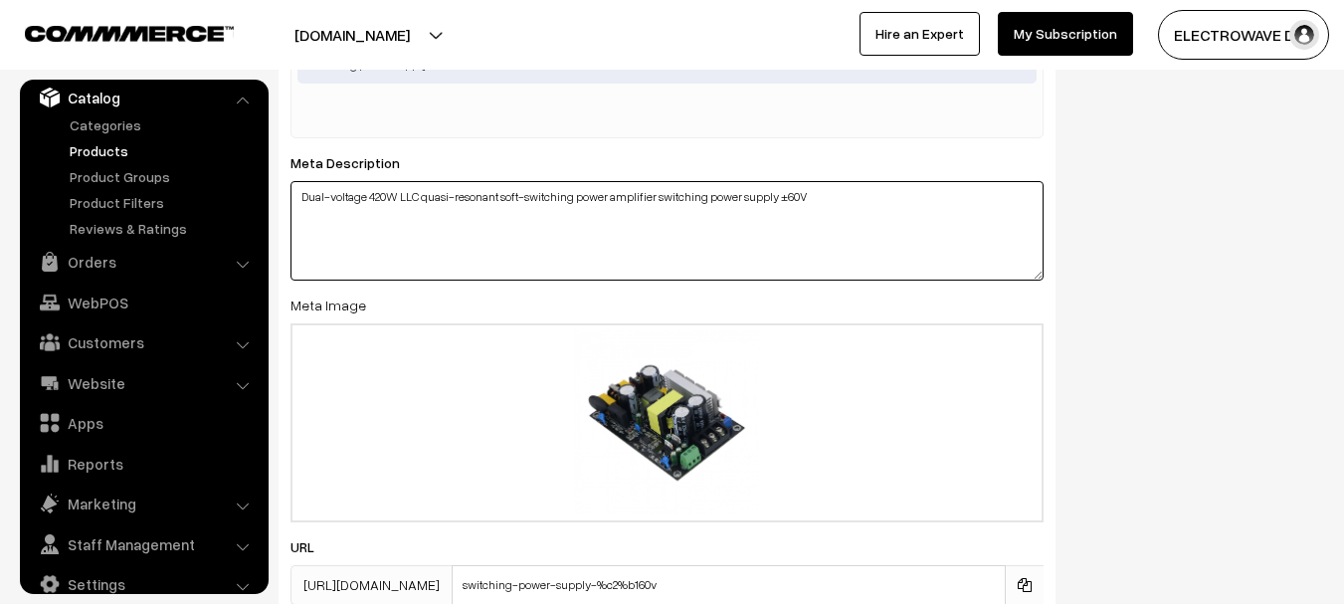
click at [589, 235] on textarea "Dual-voltage 420W LLC quasi-resonant soft-switching power amplifier switching p…" at bounding box center [667, 230] width 753 height 99
paste textarea "YZX-LLC-420W LLC Quasi-Resonant Soft Switching Power Supply Amp Power Supply Ma…"
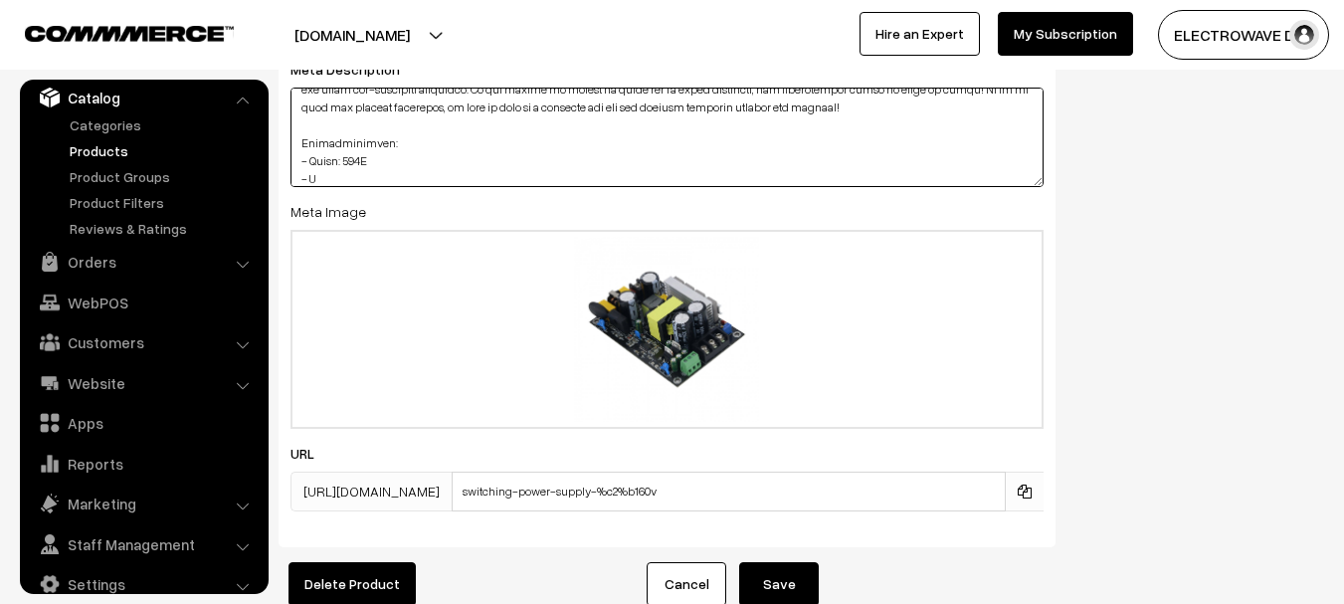
scroll to position [4285, 0]
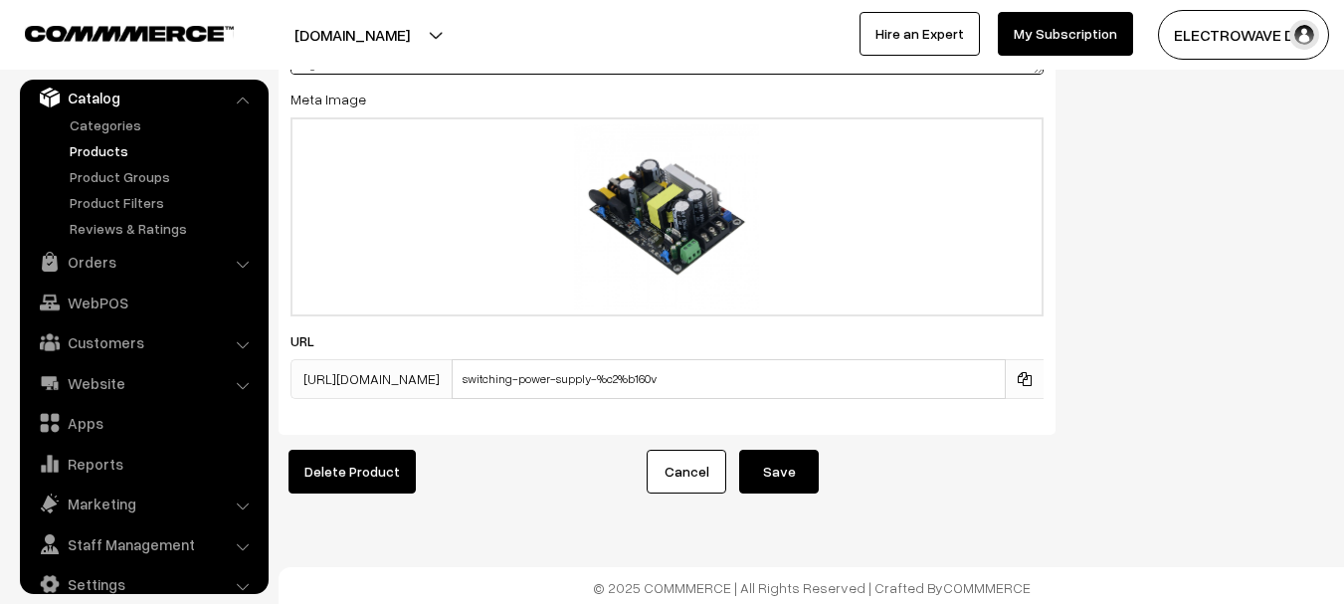
type textarea "YZX-LLC-420W LLC Quasi-Resonant Soft Switching Power Supply Amp Power Supply Ma…"
click at [795, 453] on button "Save" at bounding box center [779, 472] width 80 height 44
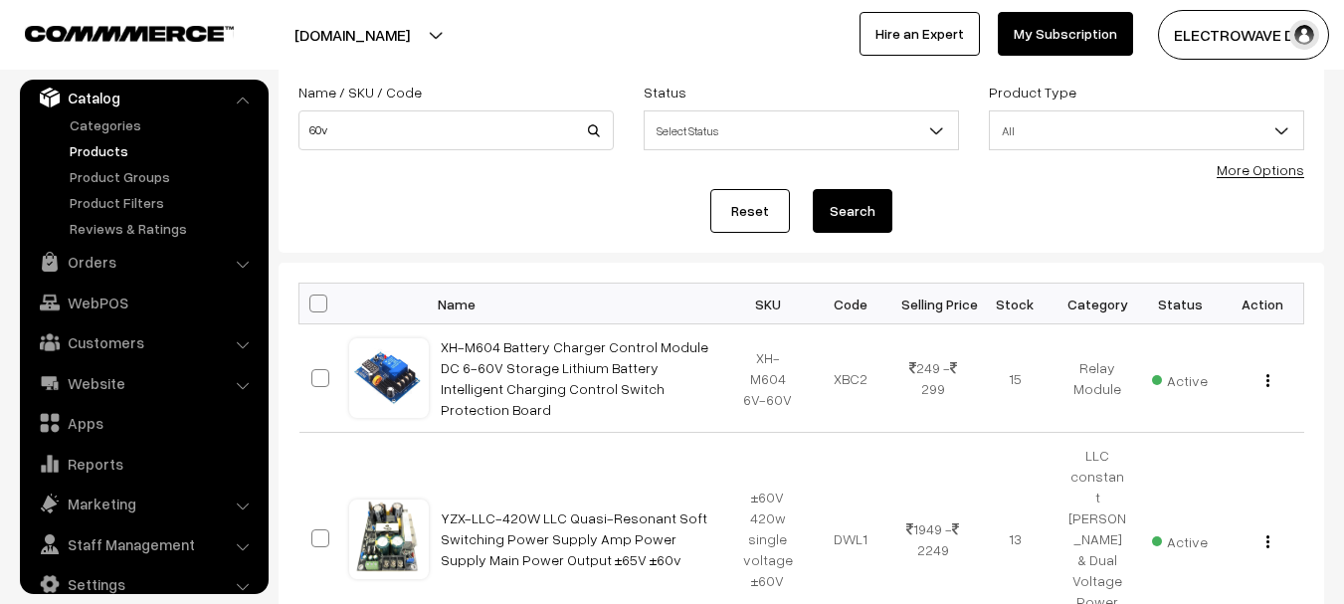
scroll to position [99, 0]
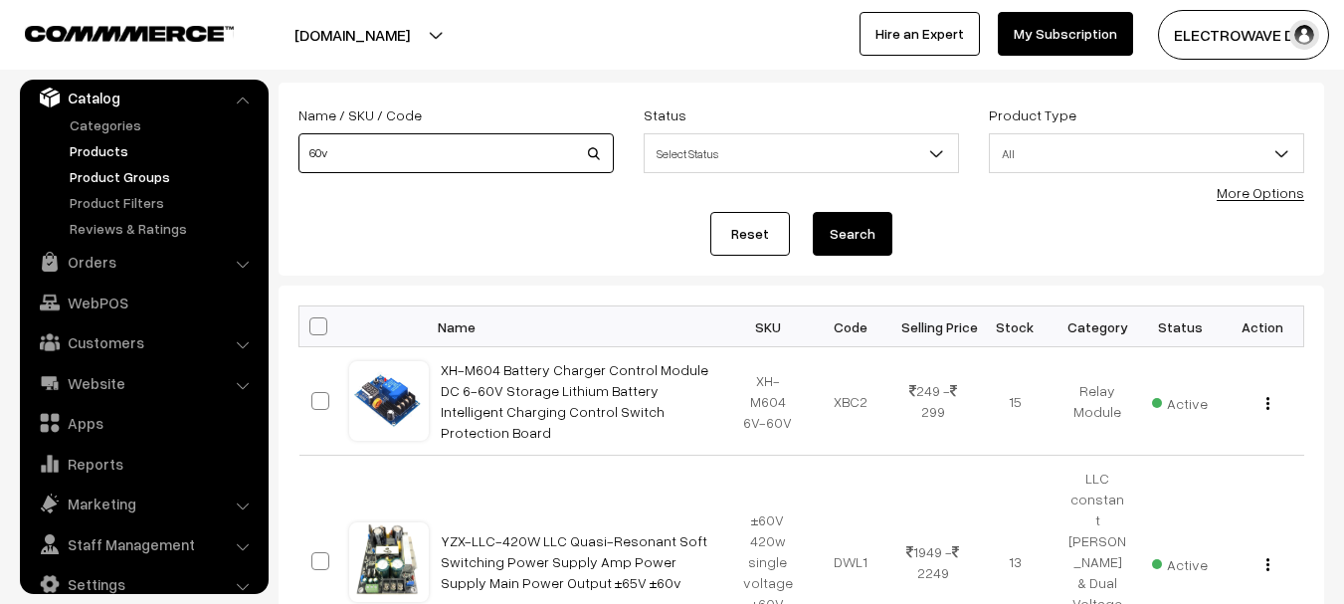
drag, startPoint x: 357, startPoint y: 169, endPoint x: 230, endPoint y: 178, distance: 127.7
type input "65v"
click at [813, 212] on button "Search" at bounding box center [853, 234] width 80 height 44
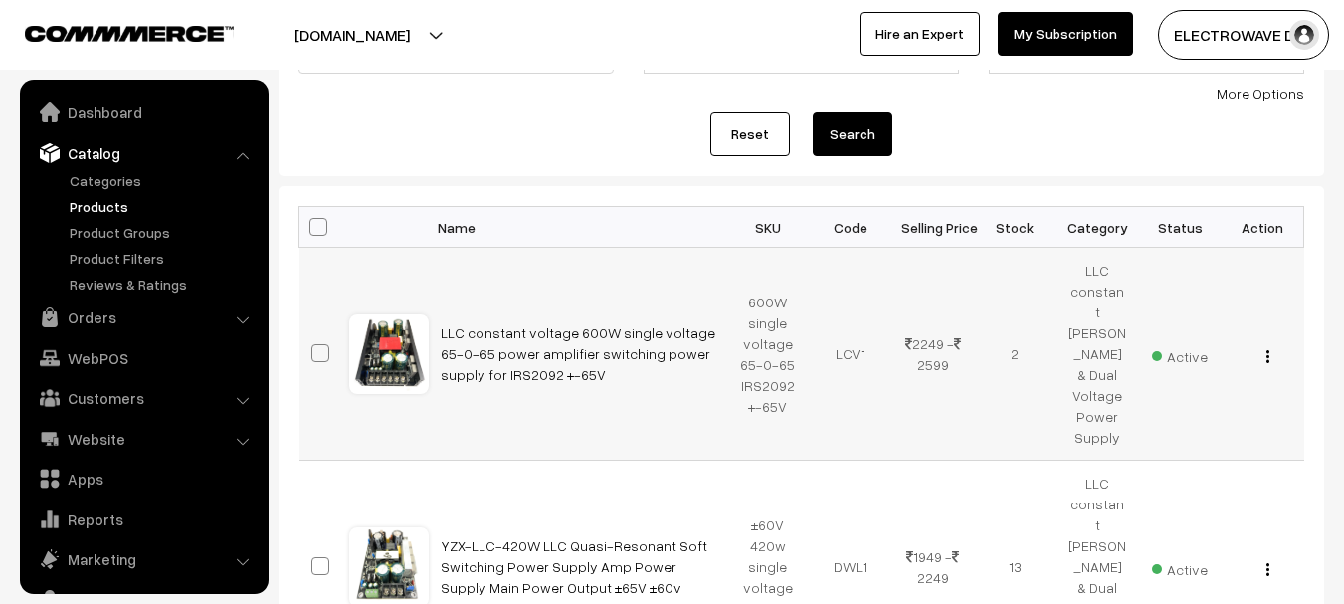
scroll to position [56, 0]
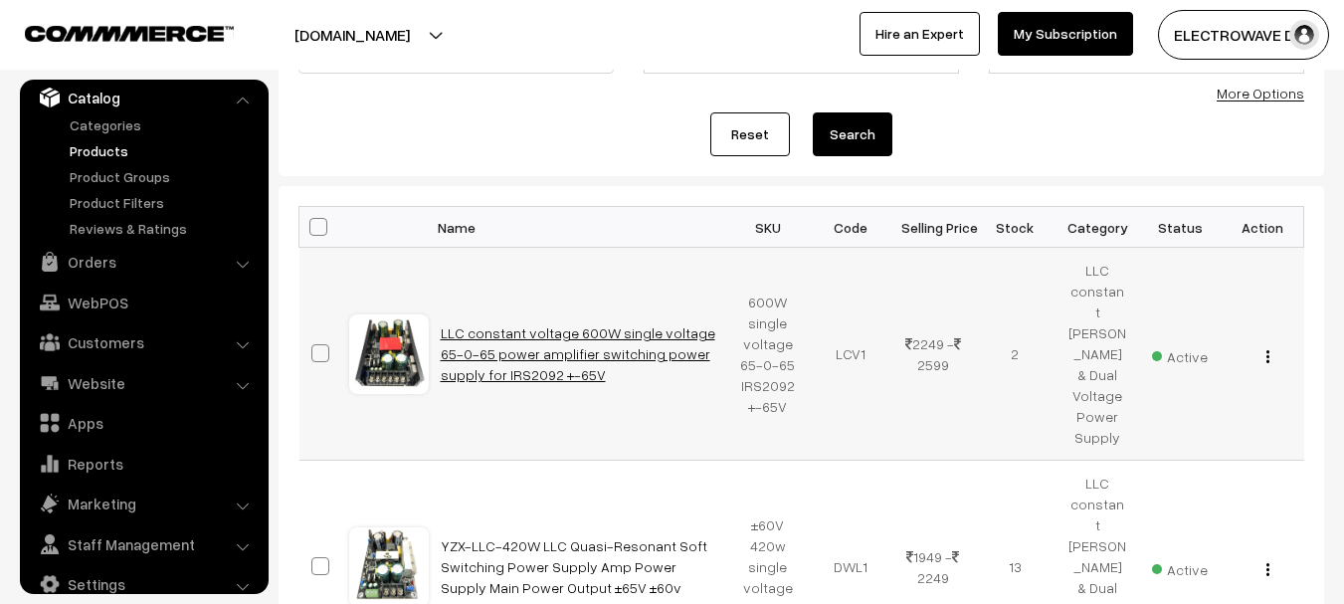
click at [492, 339] on link "LLC constant voltage 600W single voltage 65-0-65 power amplifier switching powe…" at bounding box center [578, 353] width 275 height 59
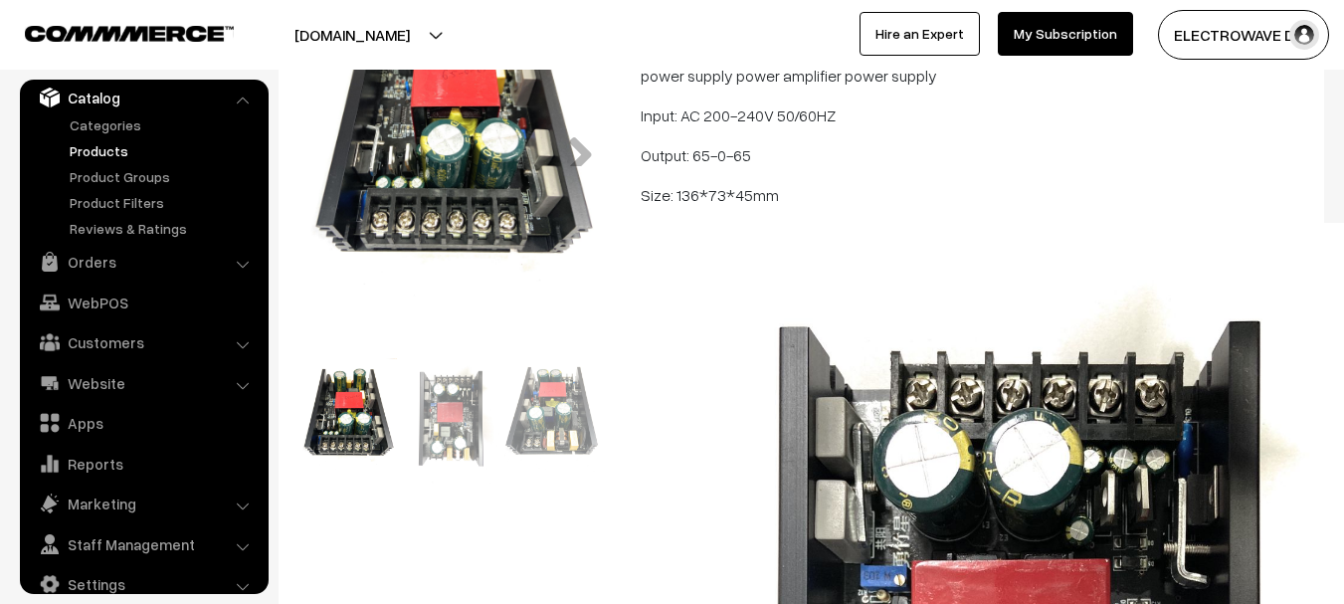
scroll to position [597, 0]
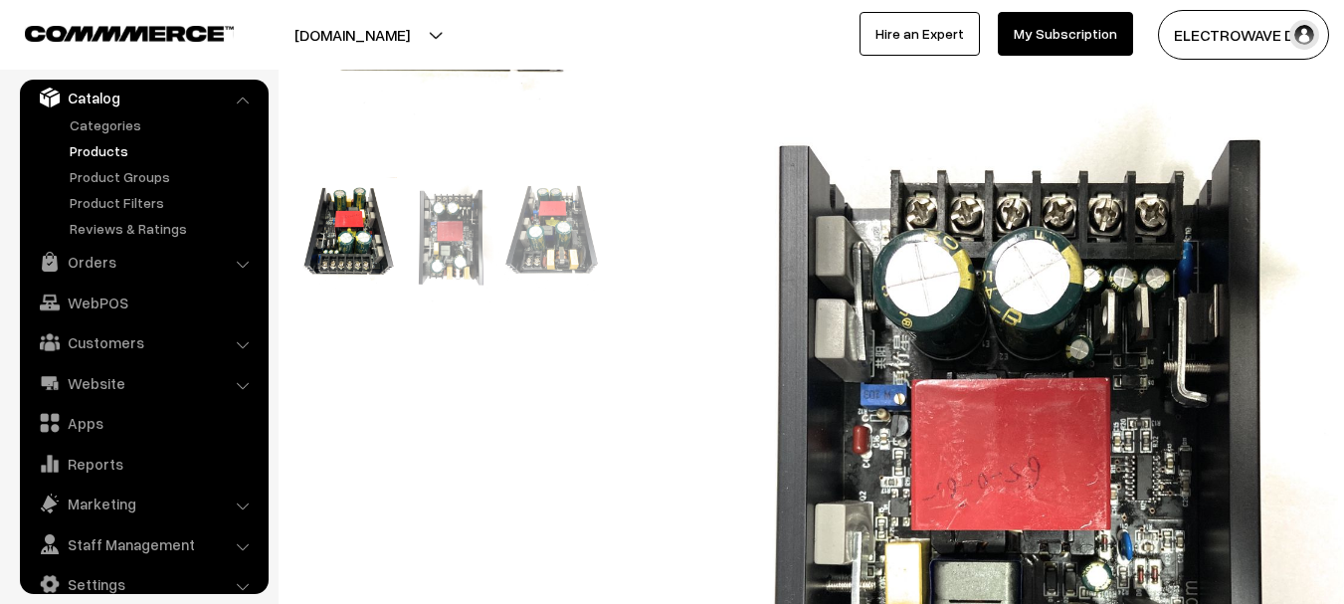
click at [553, 251] on link "Next" at bounding box center [573, 240] width 40 height 40
click at [332, 248] on link "Previous" at bounding box center [328, 240] width 40 height 40
click at [112, 254] on link "Orders" at bounding box center [143, 262] width 237 height 36
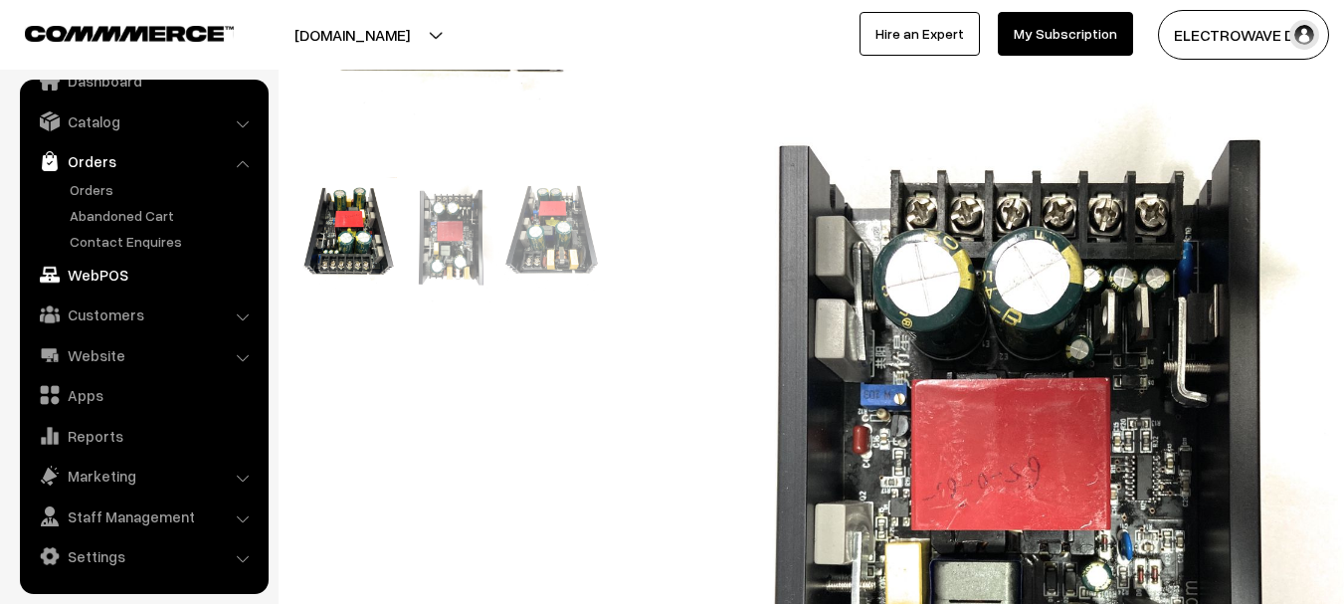
scroll to position [32, 0]
click at [117, 189] on link "Orders" at bounding box center [163, 189] width 197 height 21
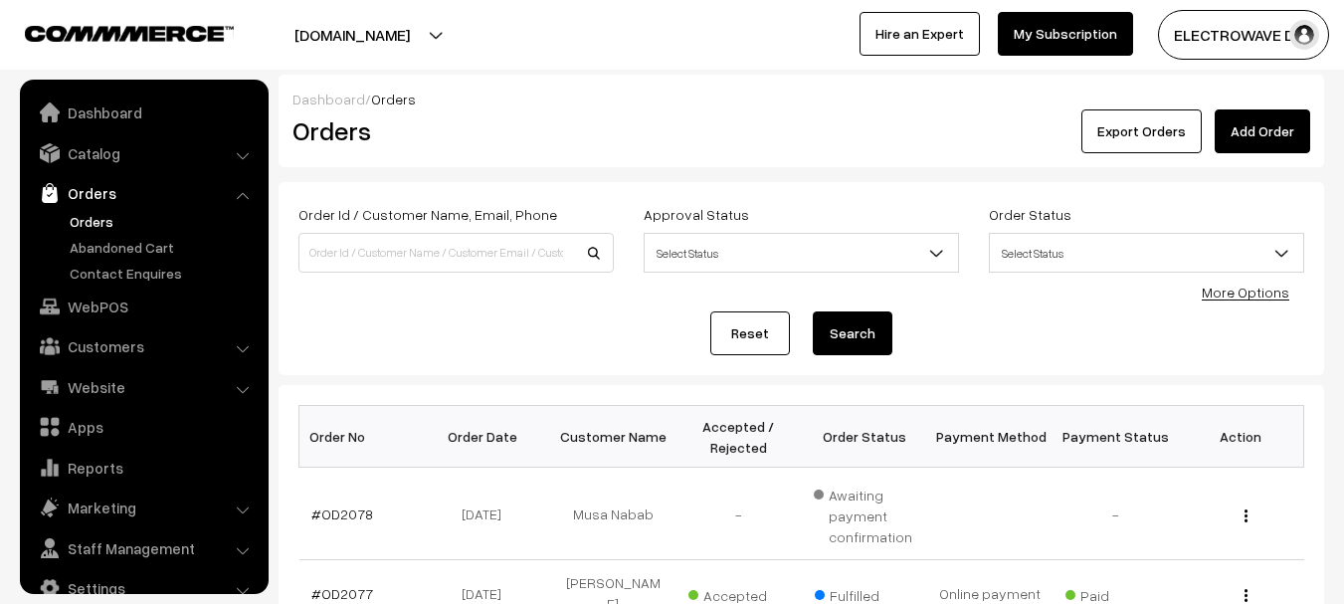
scroll to position [32, 0]
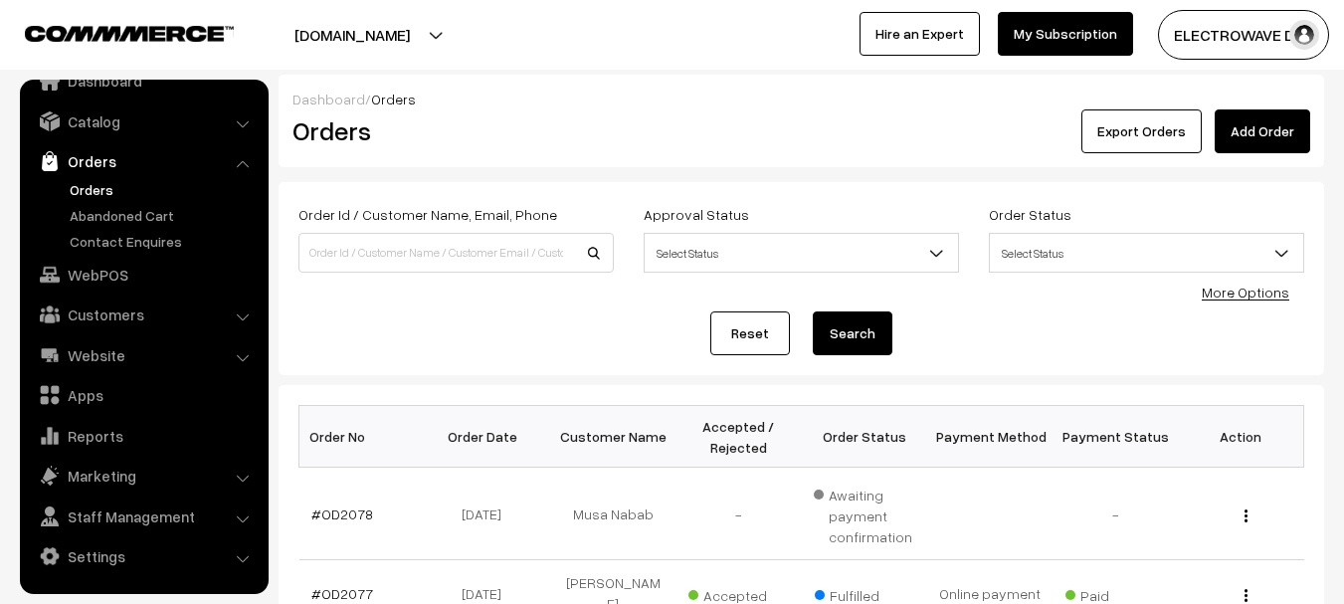
click at [88, 184] on link "Orders" at bounding box center [163, 189] width 197 height 21
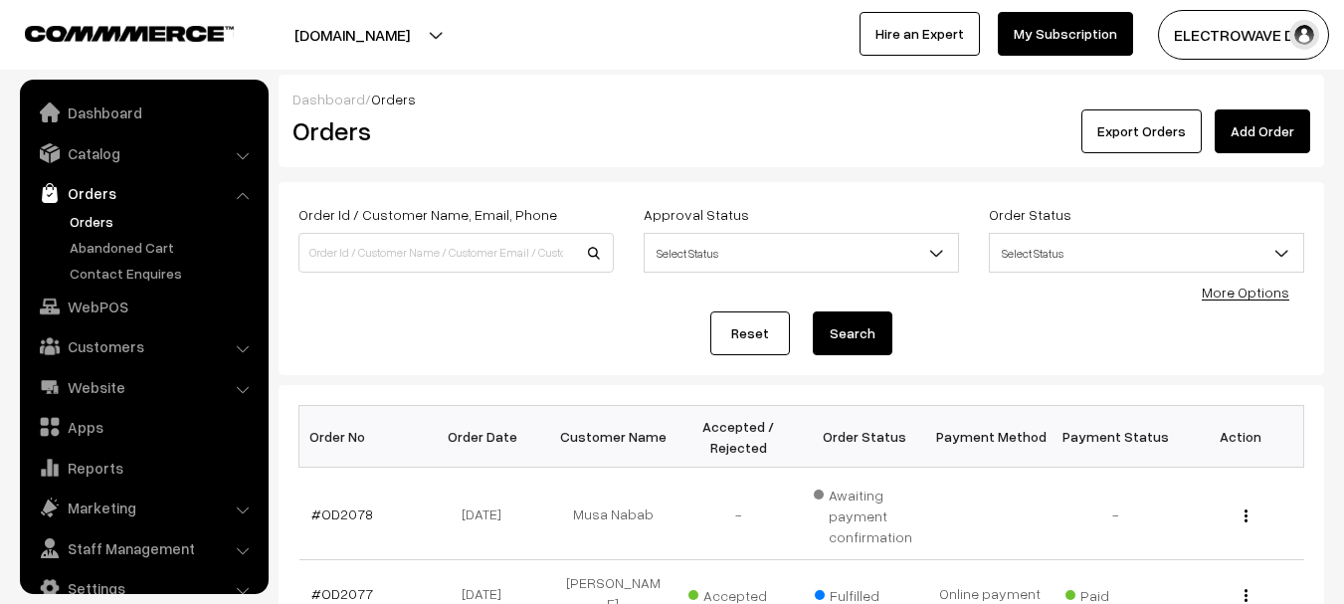
scroll to position [32, 0]
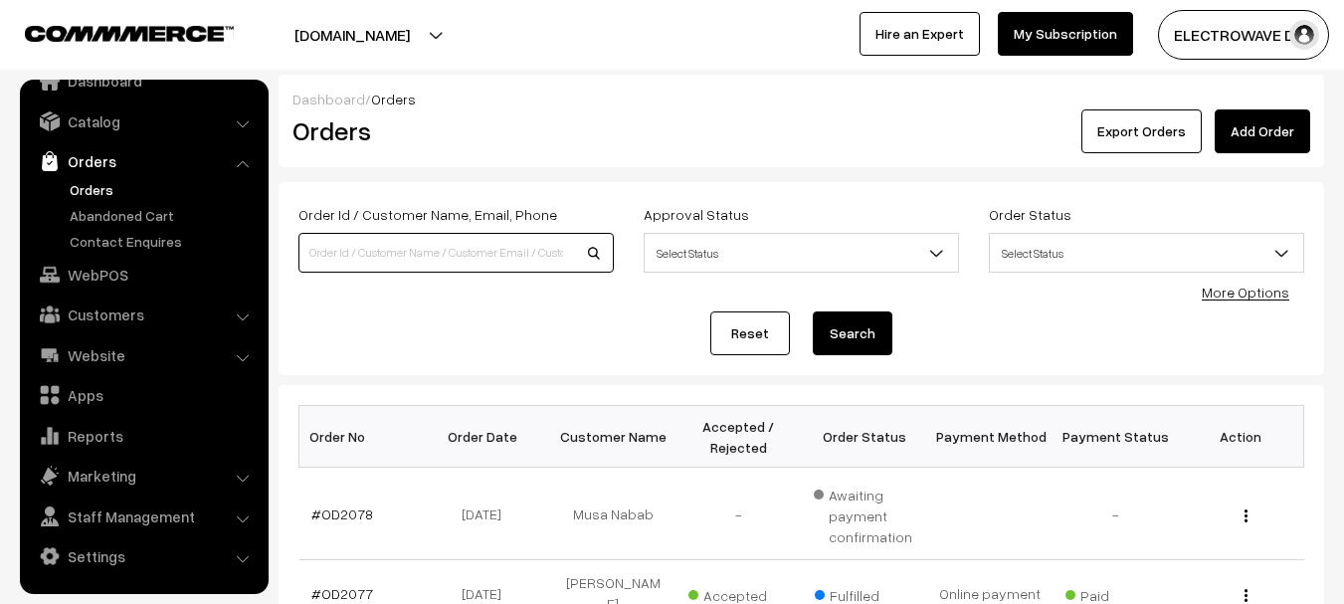
click at [349, 255] on input at bounding box center [455, 253] width 315 height 40
paste input "OD1986"
type input "OD1986"
click at [813, 311] on button "Search" at bounding box center [853, 333] width 80 height 44
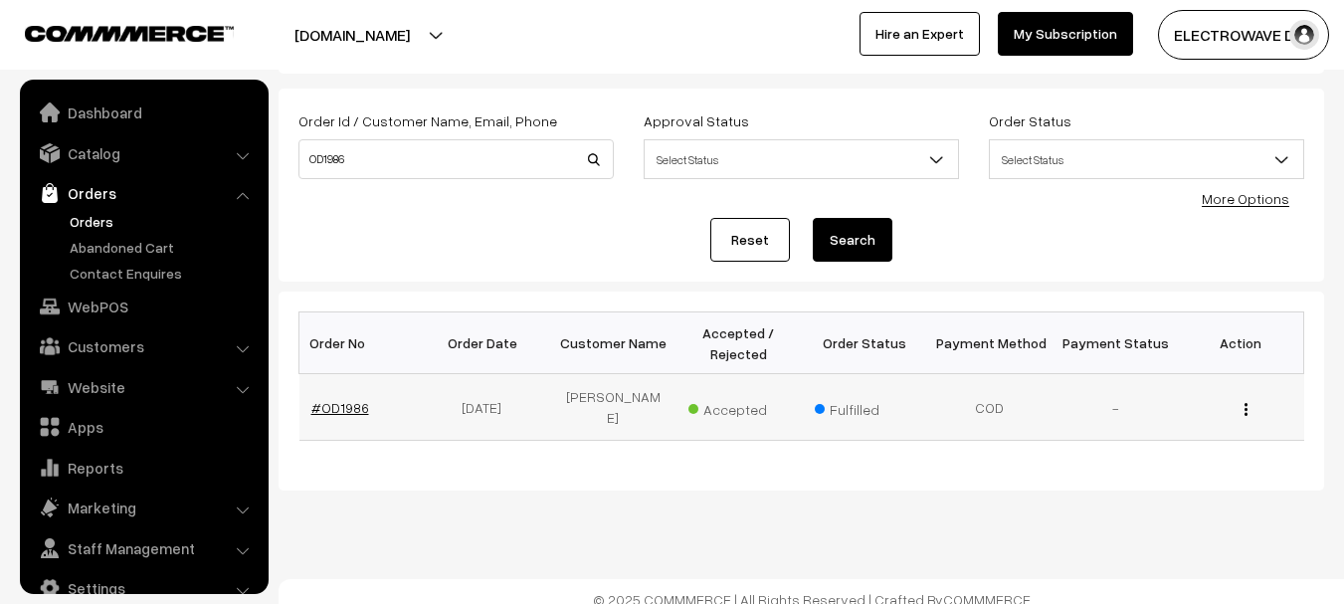
scroll to position [32, 0]
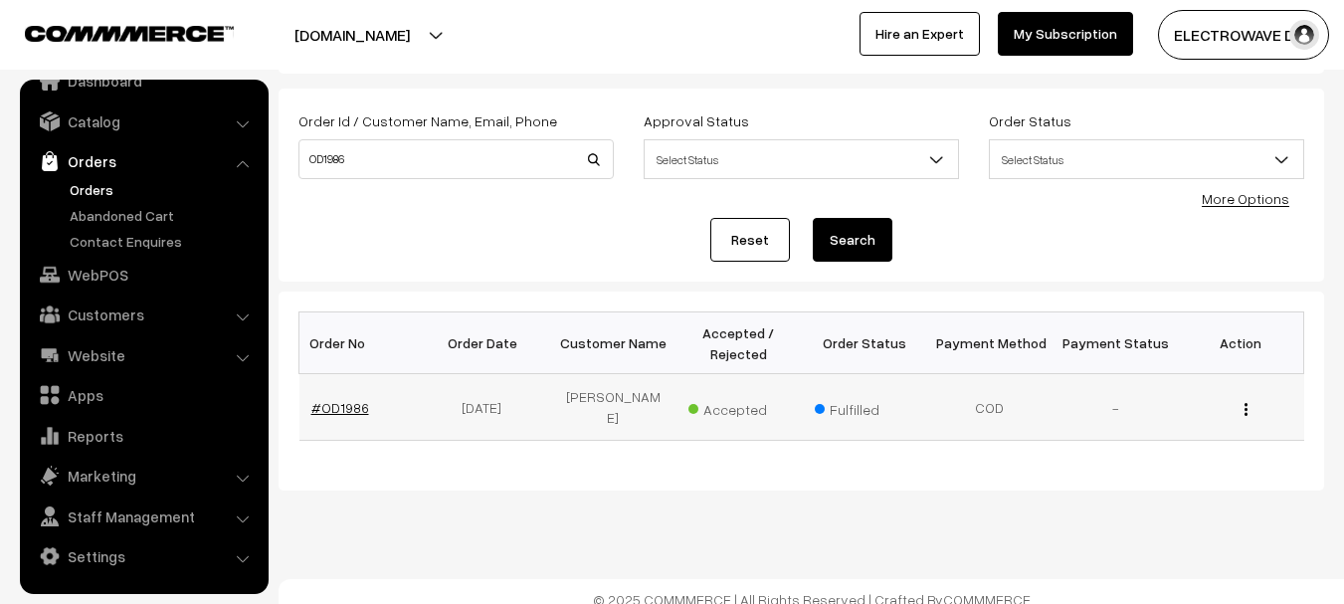
click at [358, 400] on link "#OD1986" at bounding box center [340, 407] width 58 height 17
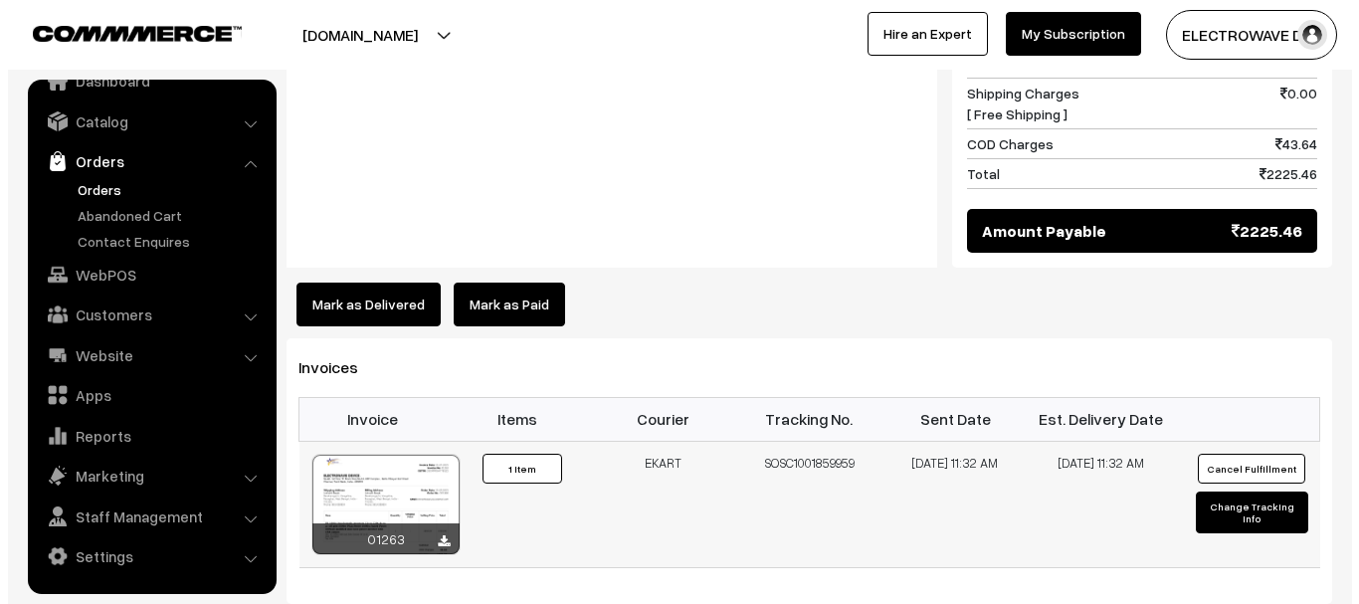
scroll to position [1094, 0]
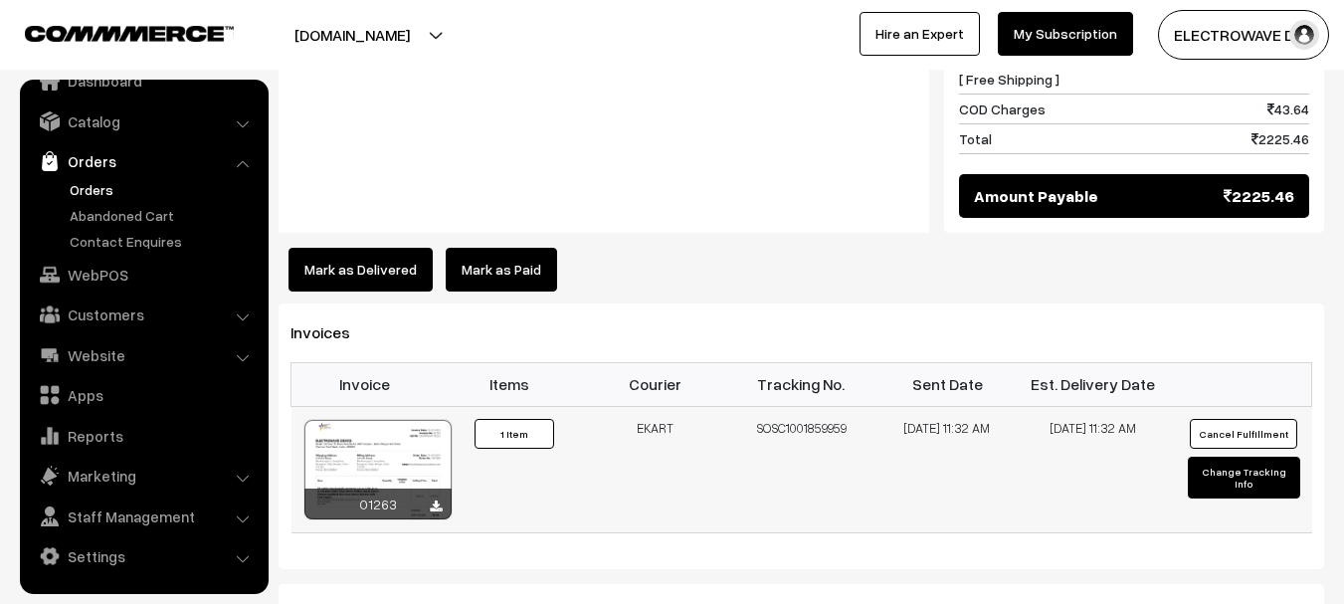
click at [1236, 419] on button "Cancel Fulfillment" at bounding box center [1243, 434] width 107 height 30
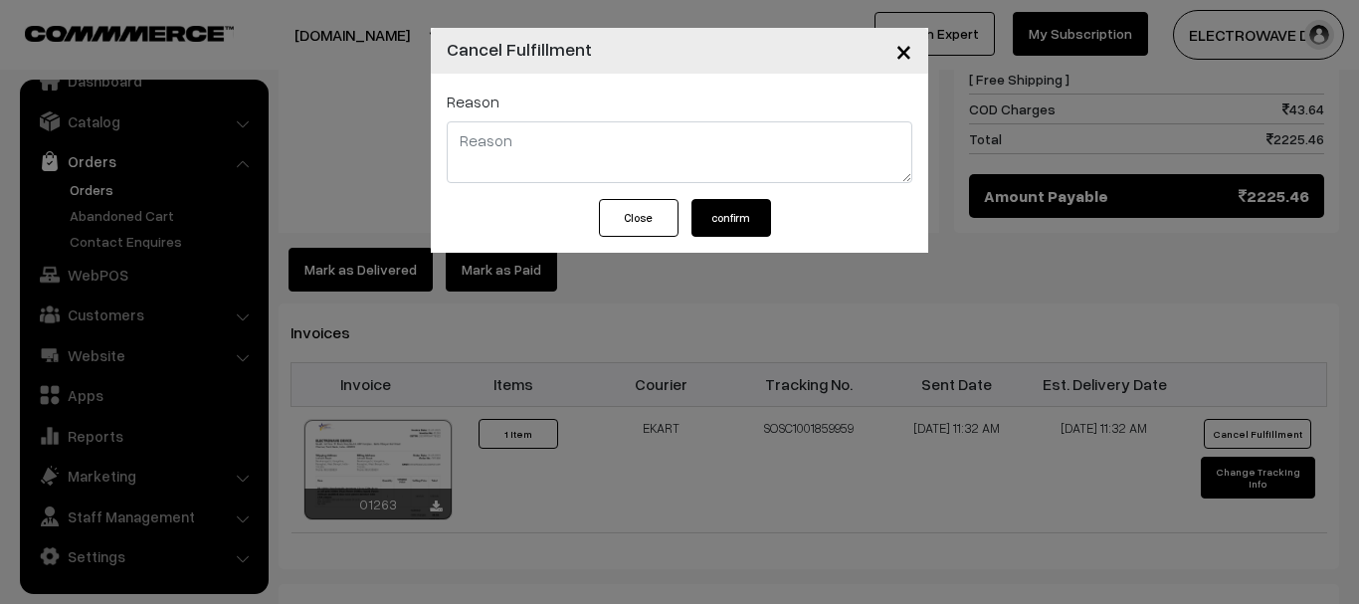
click at [536, 146] on textarea at bounding box center [680, 152] width 466 height 62
type textarea "RTO"
click at [775, 226] on div "Close confirm" at bounding box center [679, 226] width 497 height 54
click at [750, 227] on button "confirm" at bounding box center [731, 218] width 80 height 38
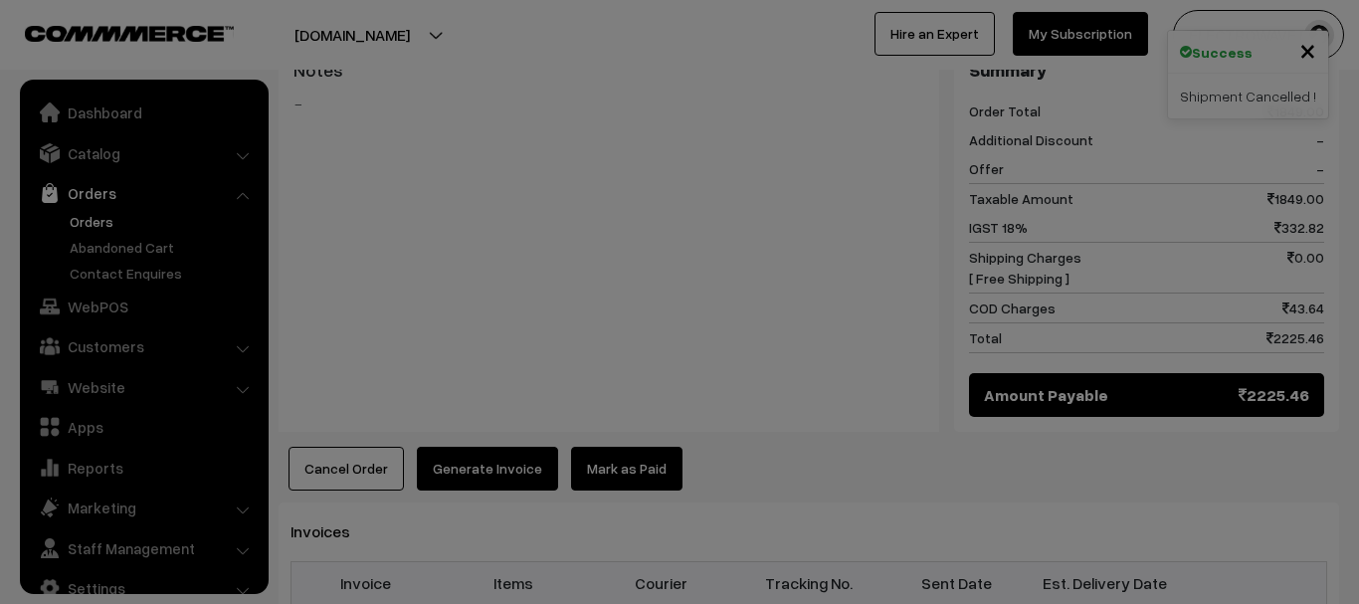
scroll to position [32, 0]
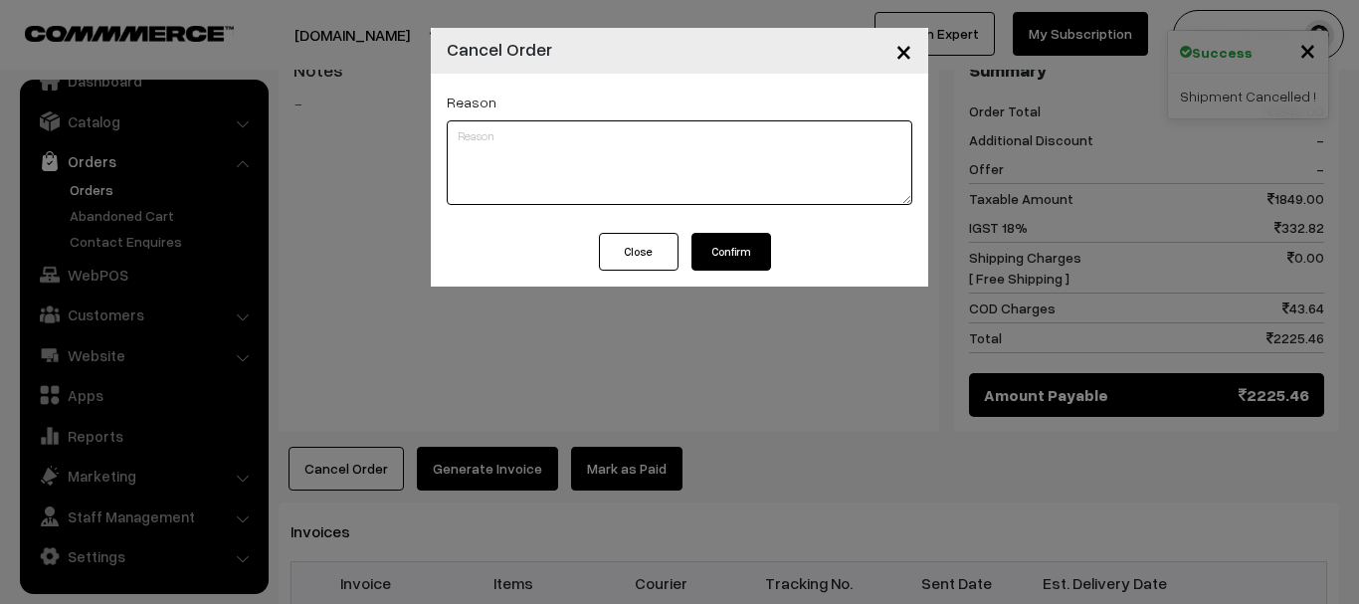
click at [554, 181] on textarea at bounding box center [680, 162] width 466 height 85
type textarea "RTO"
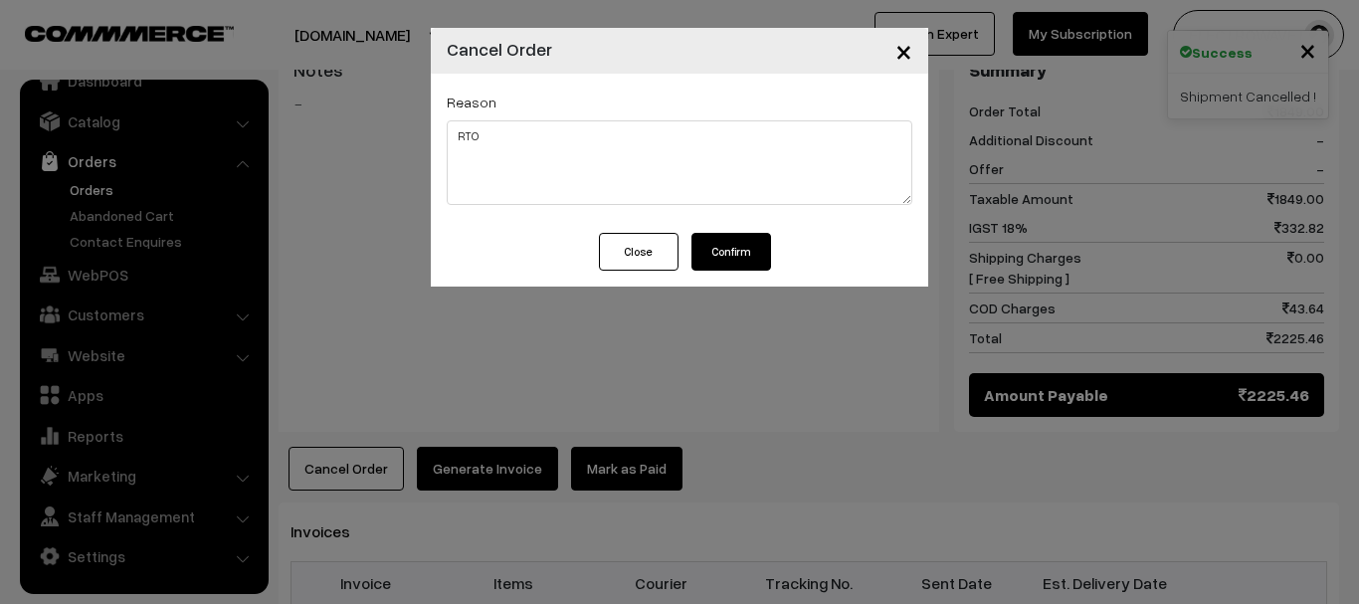
click at [750, 234] on button "Confirm" at bounding box center [731, 252] width 80 height 38
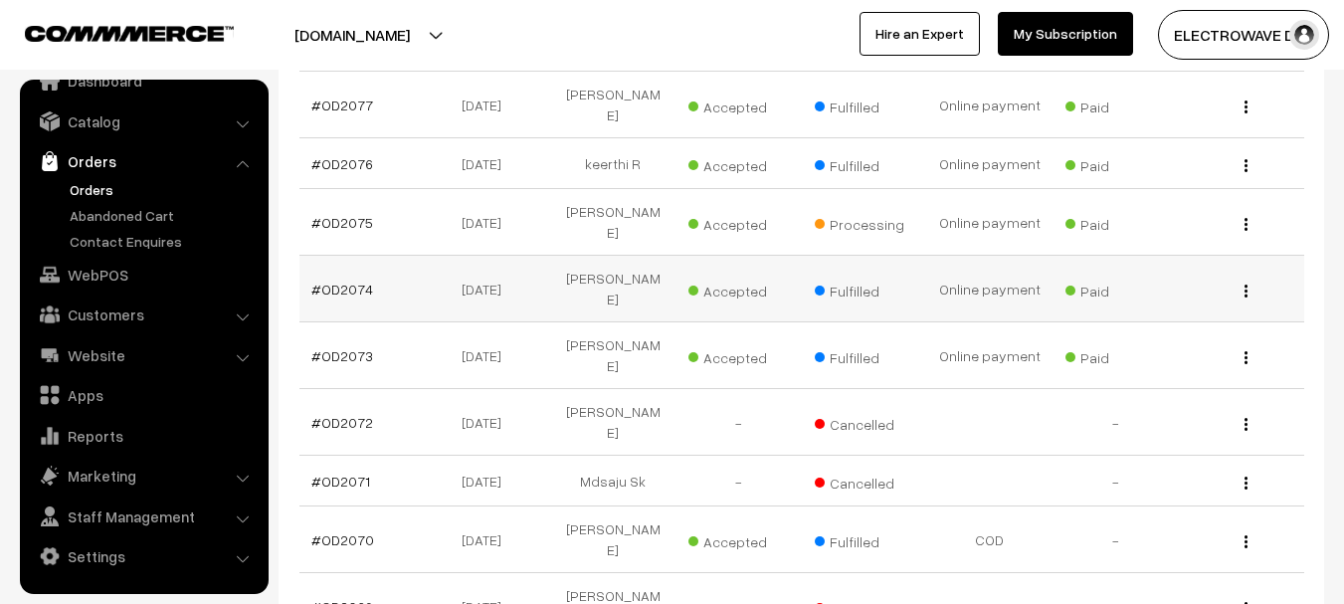
scroll to position [497, 0]
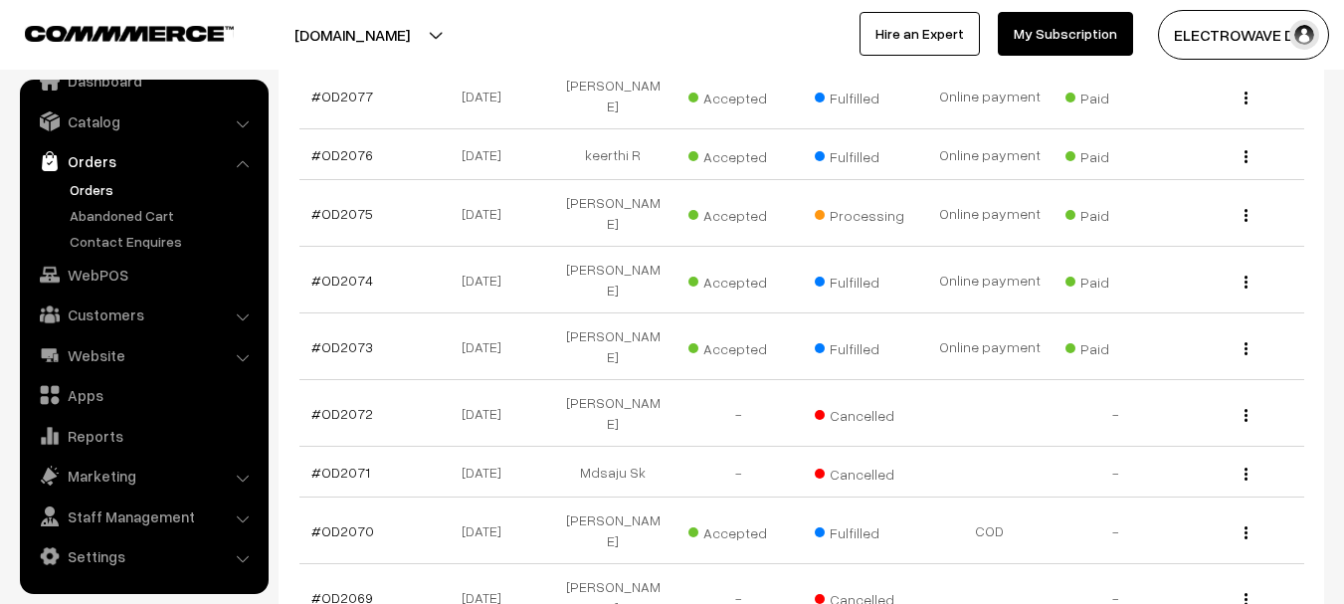
click at [75, 189] on link "Orders" at bounding box center [163, 189] width 197 height 21
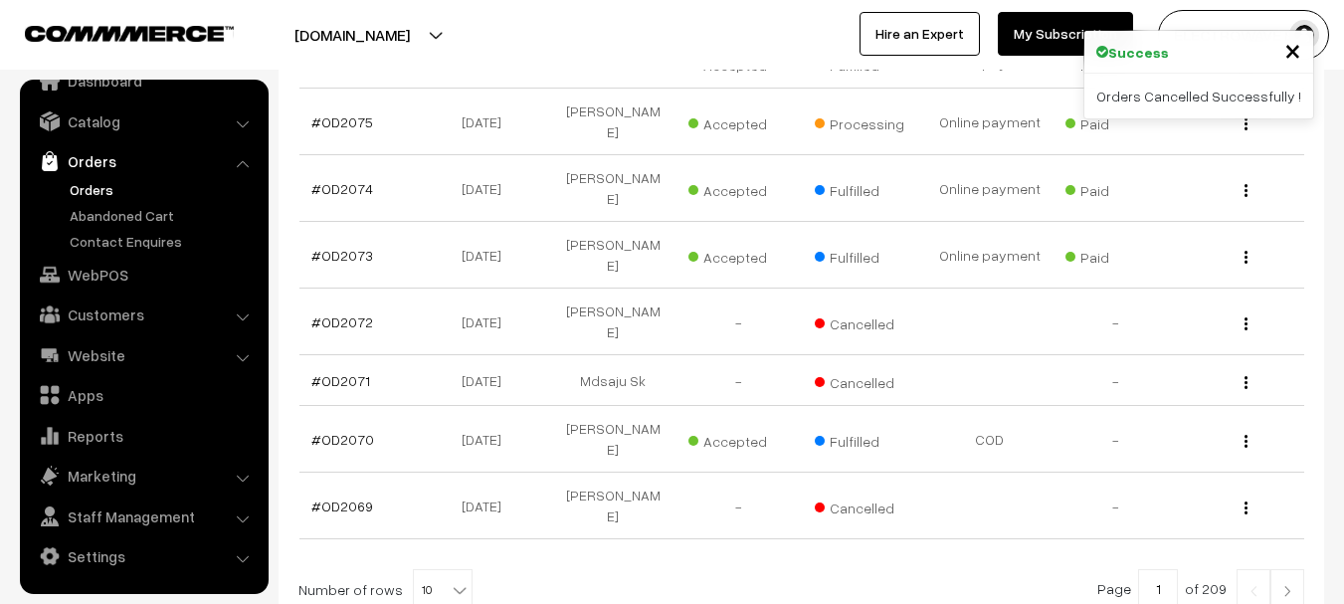
scroll to position [663, 0]
